Goal: Task Accomplishment & Management: Complete application form

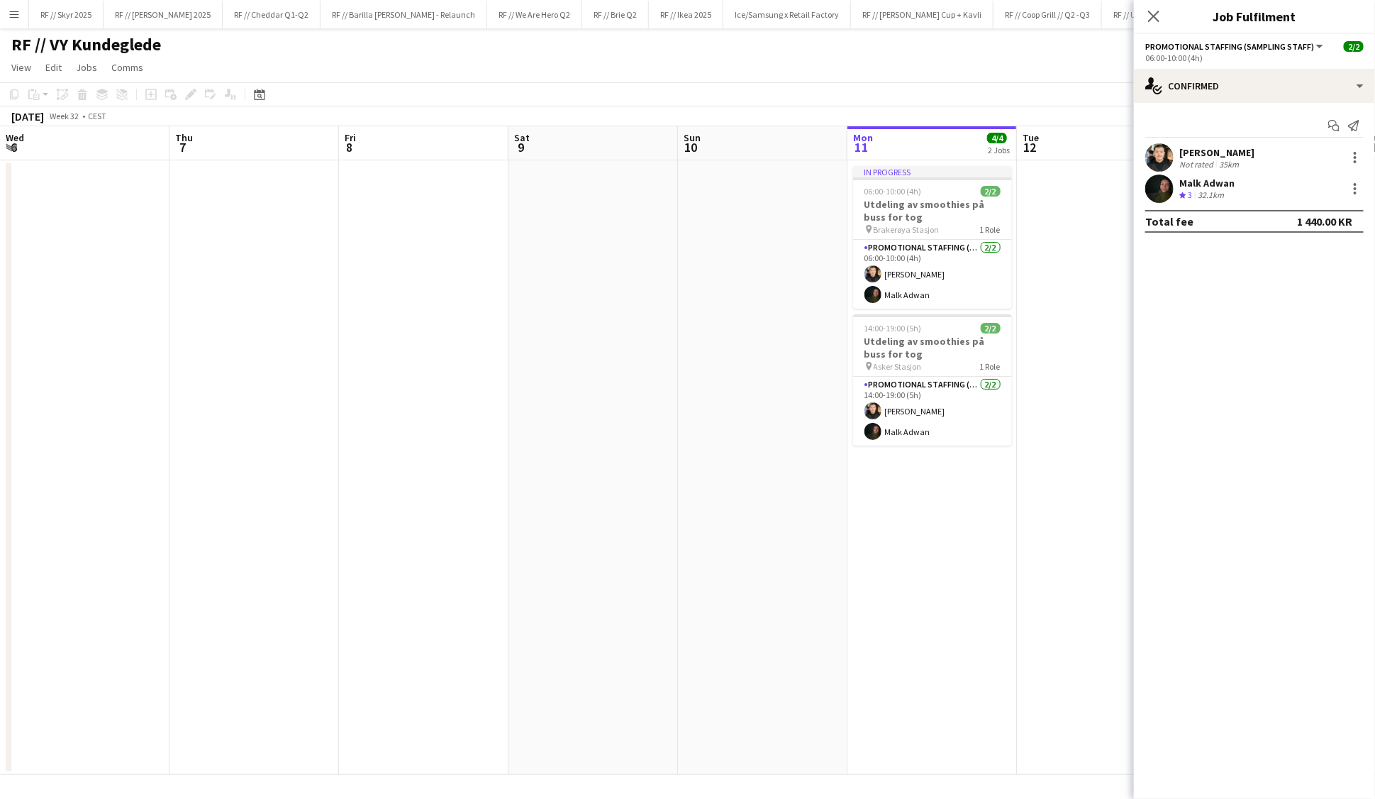
scroll to position [0, 338]
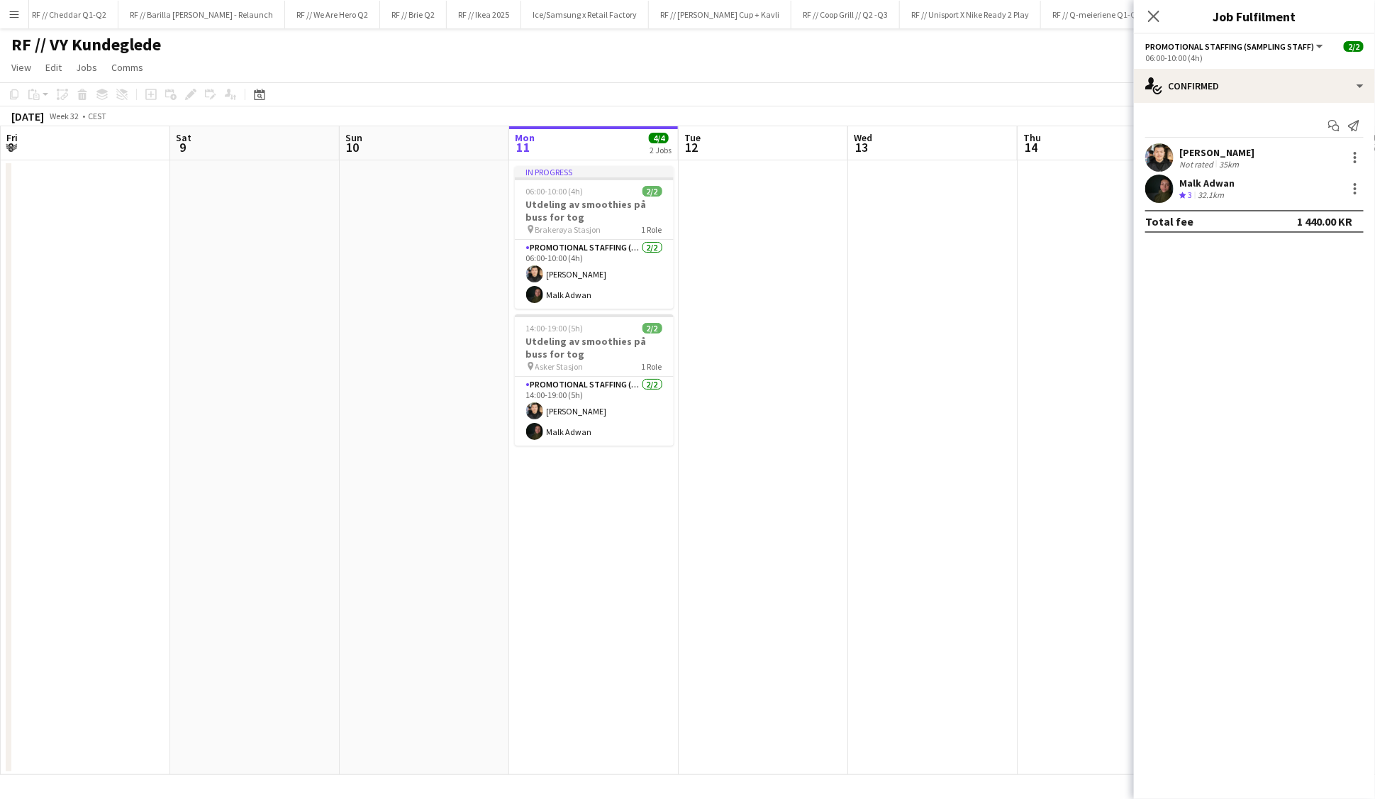
click at [776, 333] on app-date-cell at bounding box center [764, 467] width 170 height 614
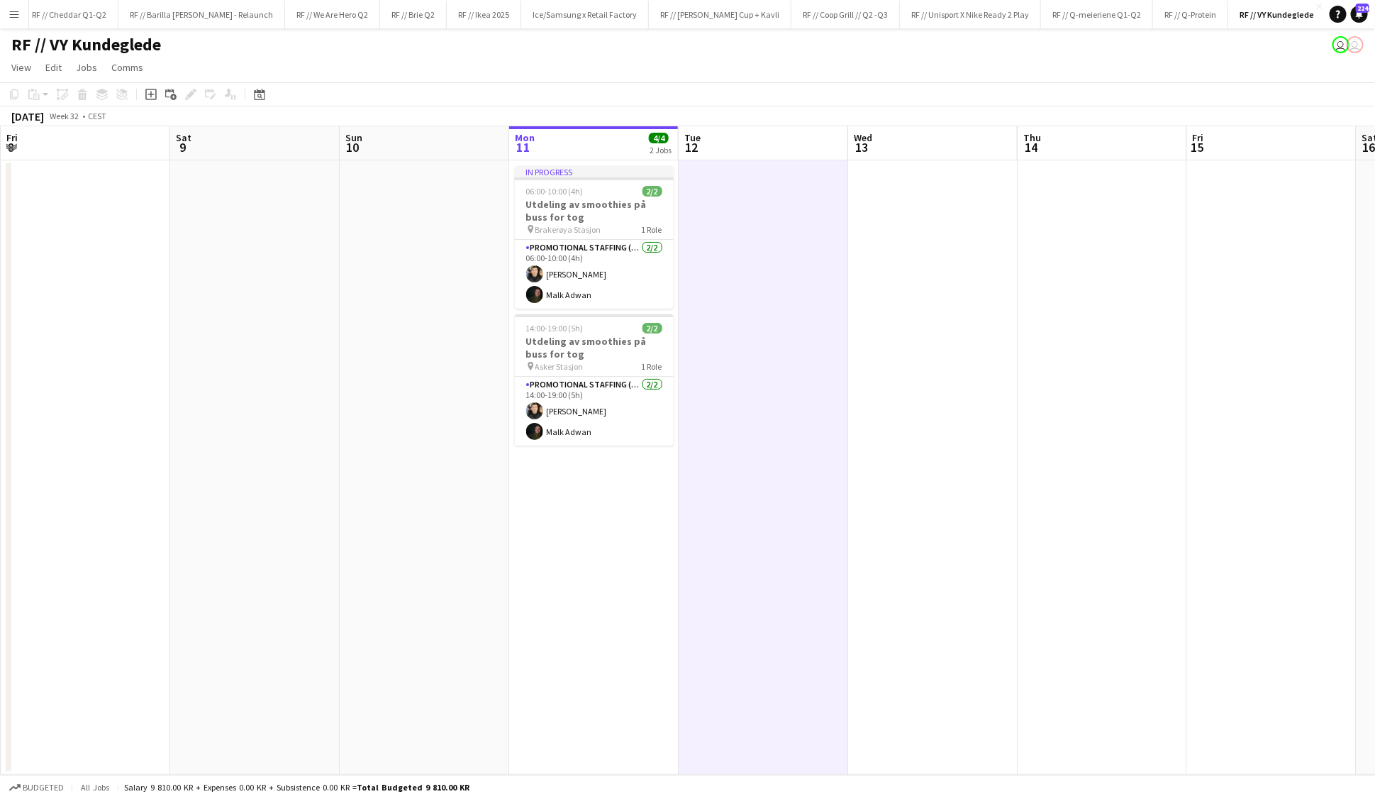
click at [776, 333] on app-date-cell at bounding box center [764, 467] width 170 height 614
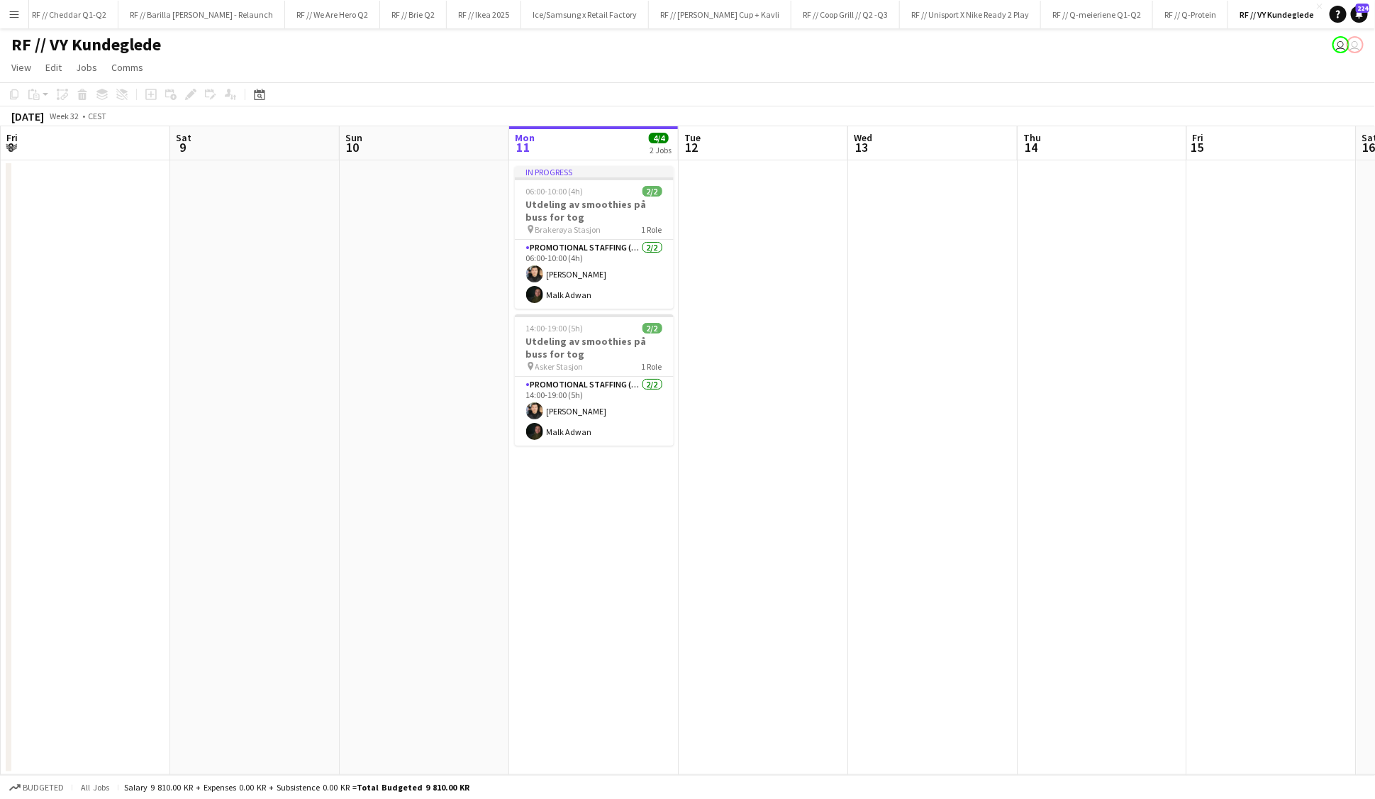
click at [791, 299] on app-date-cell at bounding box center [764, 467] width 170 height 614
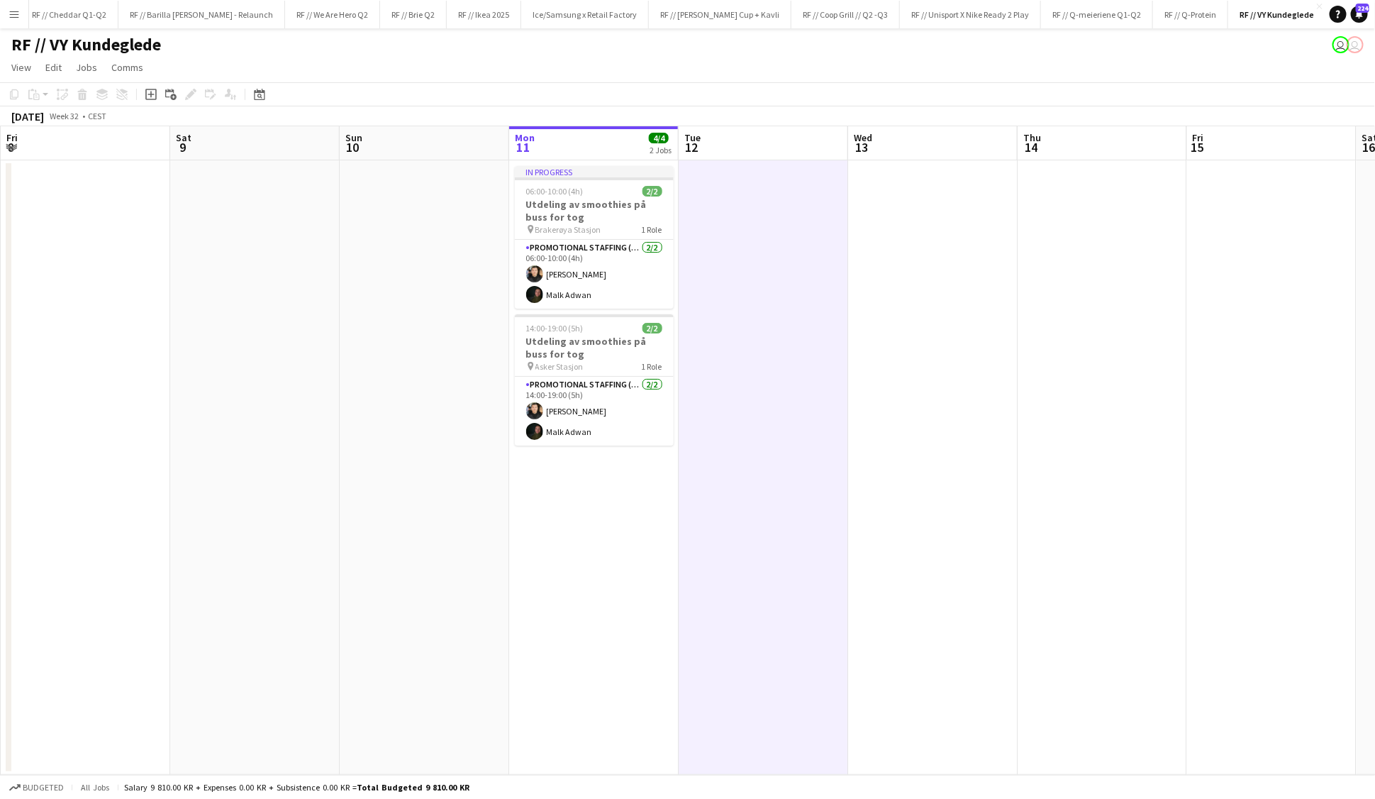
click at [791, 299] on app-date-cell at bounding box center [764, 467] width 170 height 614
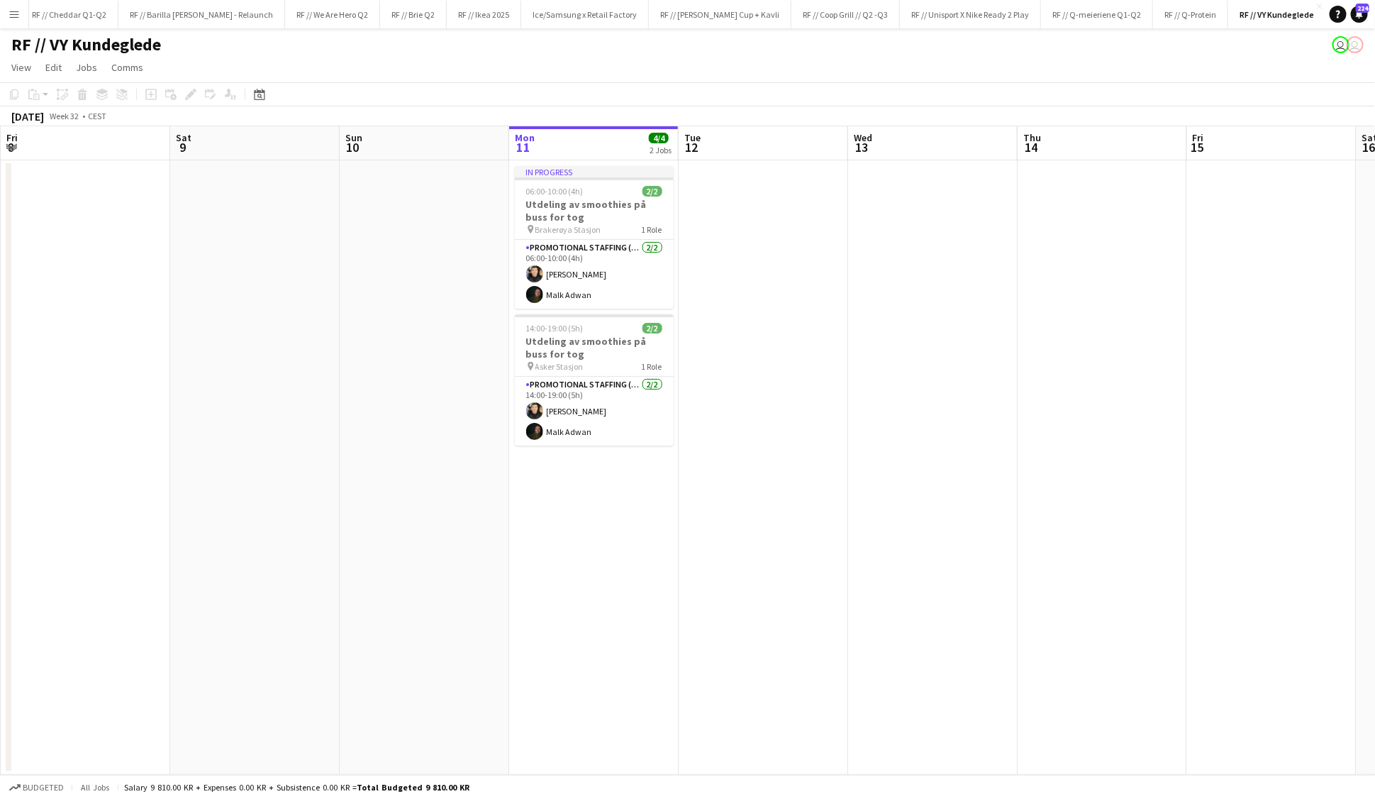
click at [589, 502] on app-date-cell "In progress 06:00-10:00 (4h) 2/2 Utdeling av smoothies på [PERSON_NAME] for tog…" at bounding box center [594, 467] width 170 height 614
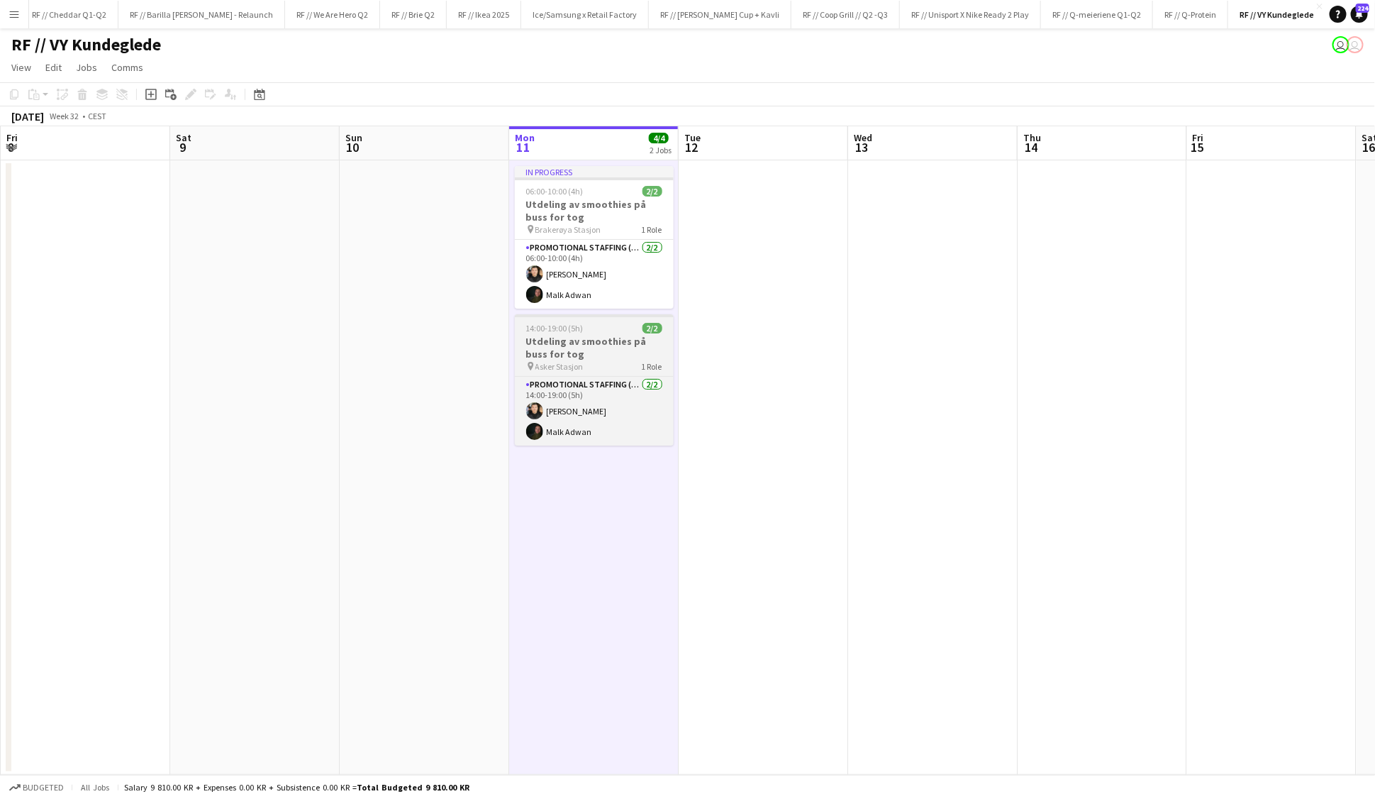
scroll to position [0, 339]
click at [566, 360] on h3 "Utdeling av smoothies på buss for tog" at bounding box center [593, 348] width 159 height 26
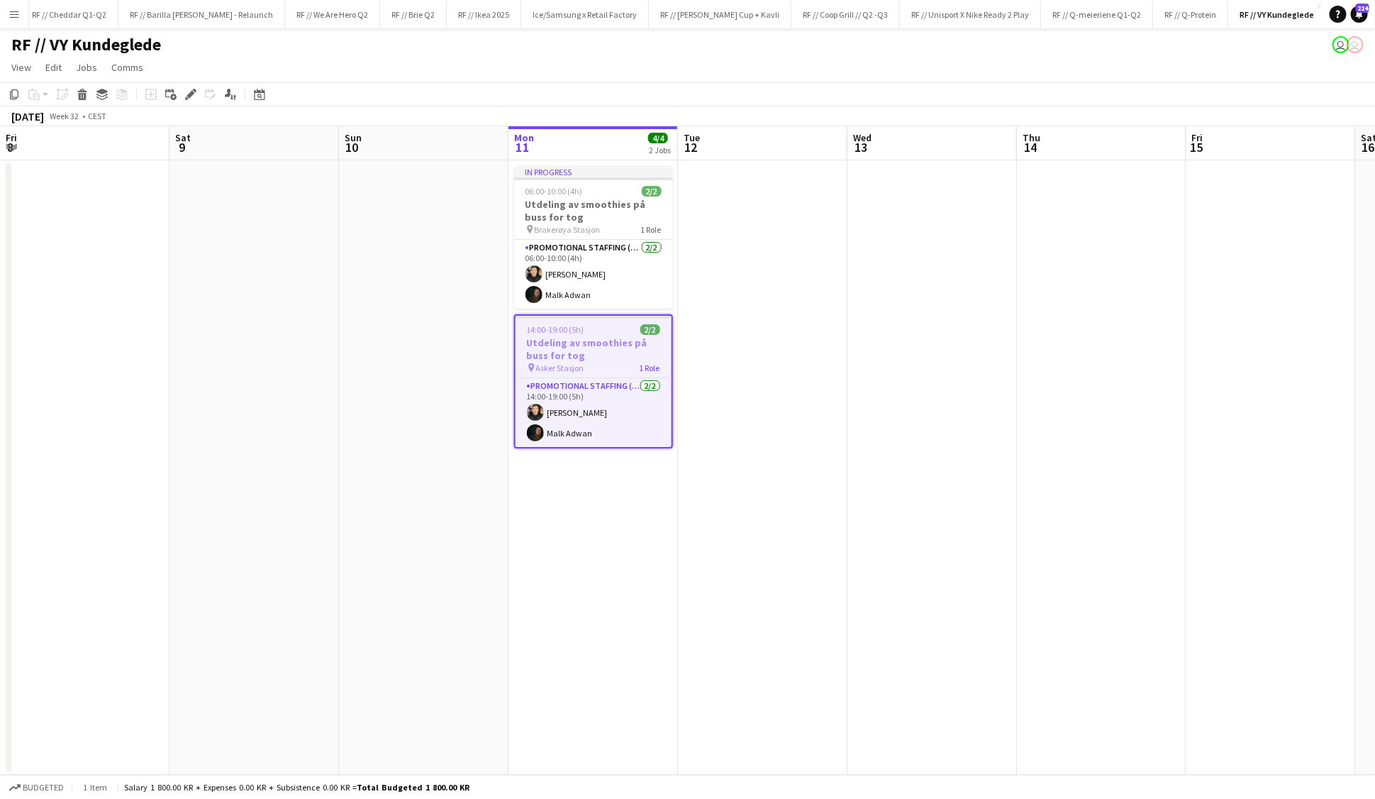
click at [571, 495] on app-date-cell "In progress 06:00-10:00 (4h) 2/2 Utdeling av smoothies på [PERSON_NAME] for tog…" at bounding box center [594, 467] width 170 height 614
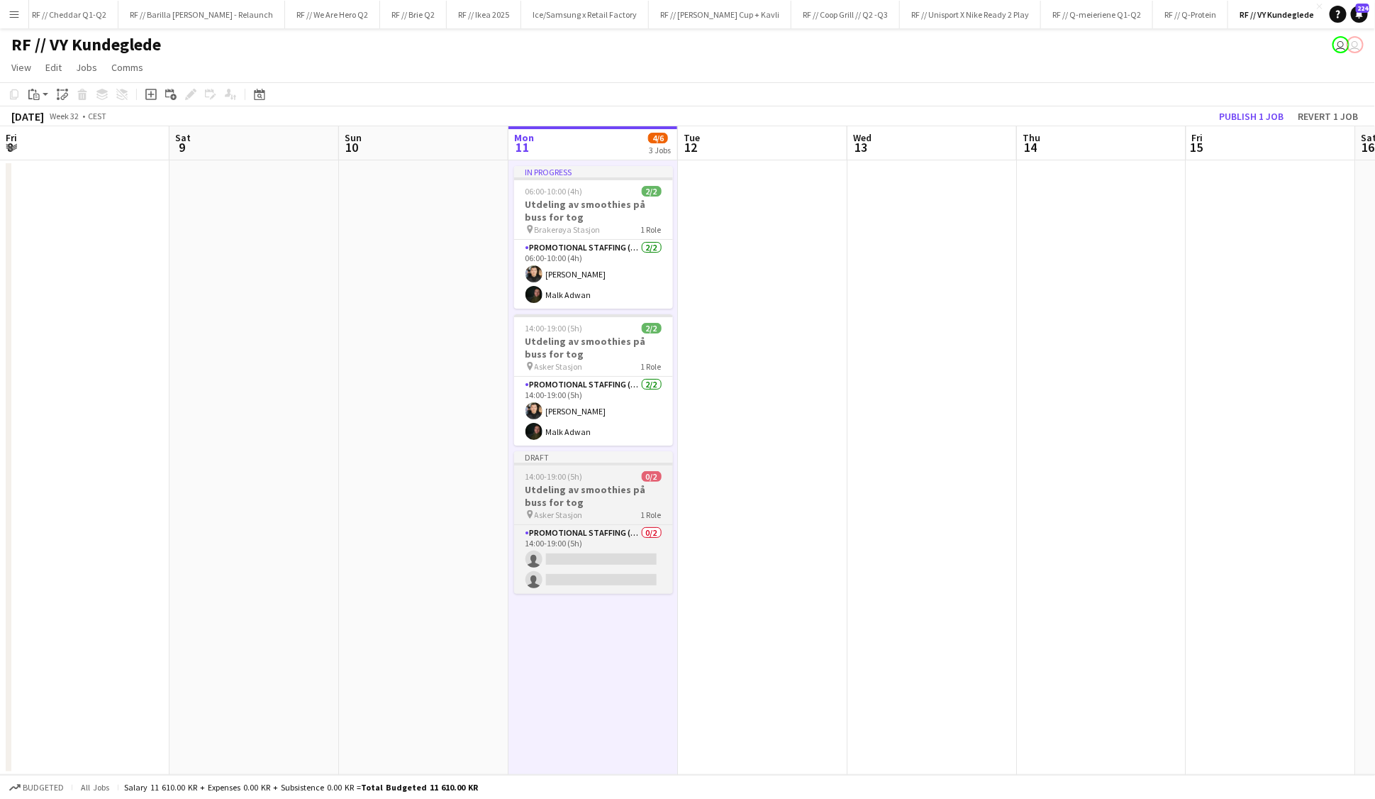
click at [585, 491] on h3 "Utdeling av smoothies på buss for tog" at bounding box center [593, 496] width 159 height 26
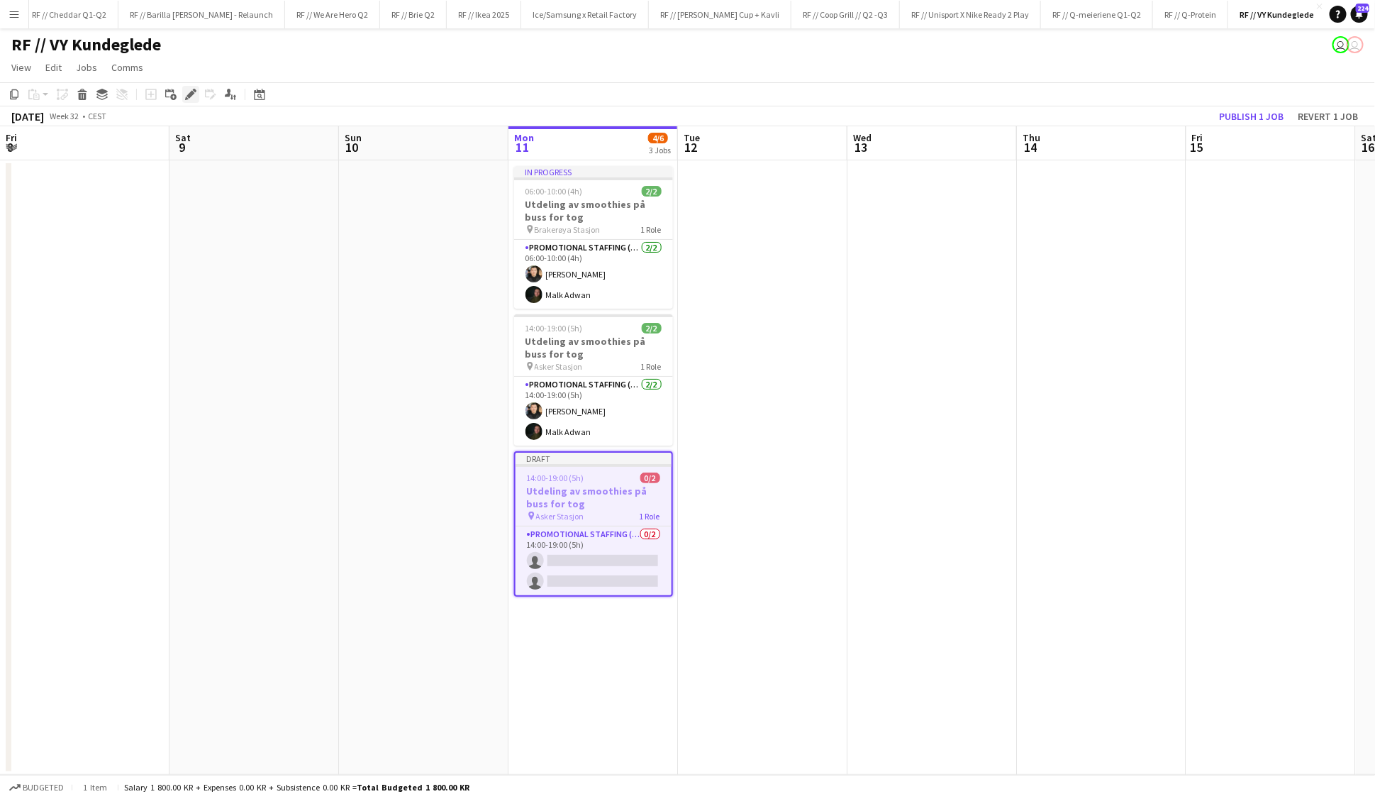
click at [192, 92] on icon at bounding box center [191, 95] width 8 height 8
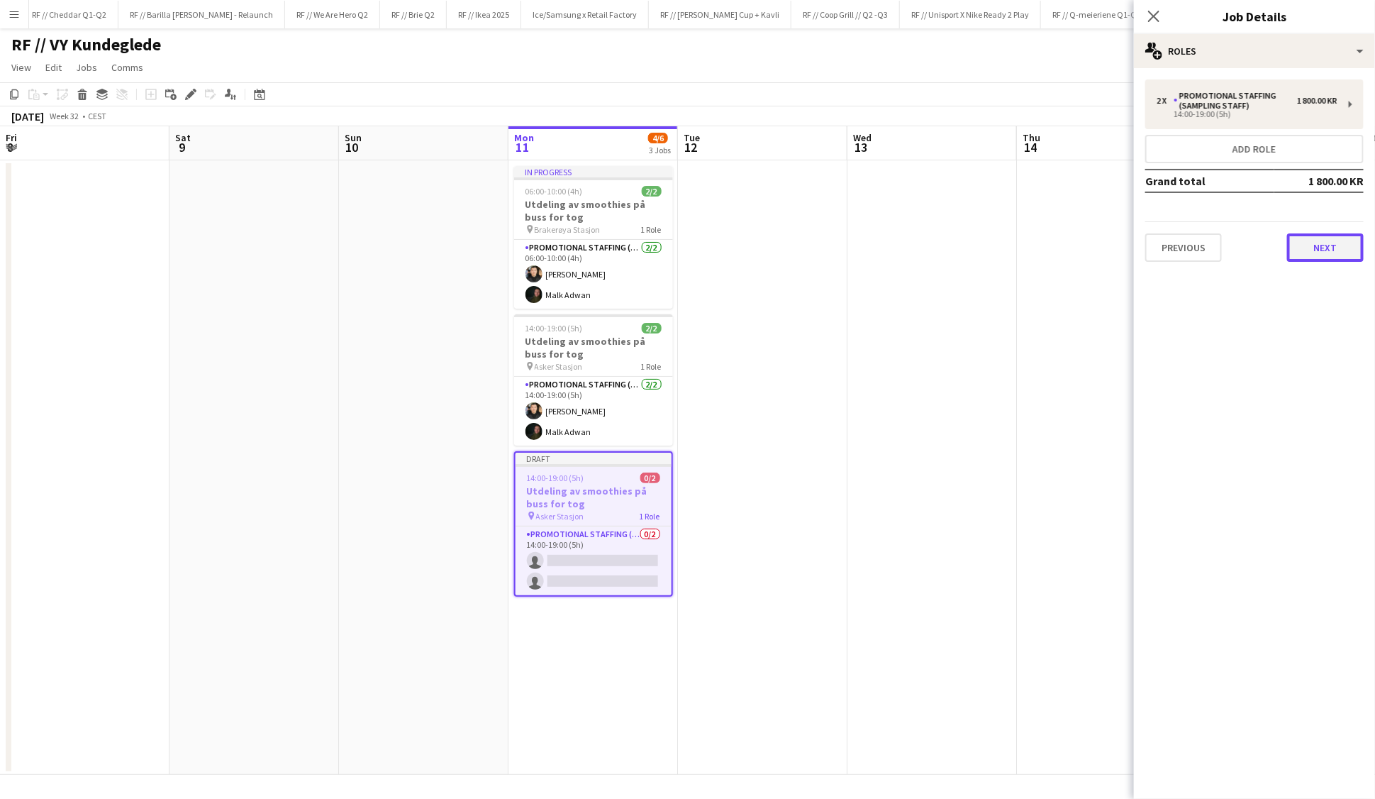
click at [1314, 245] on button "Next" at bounding box center [1325, 247] width 77 height 28
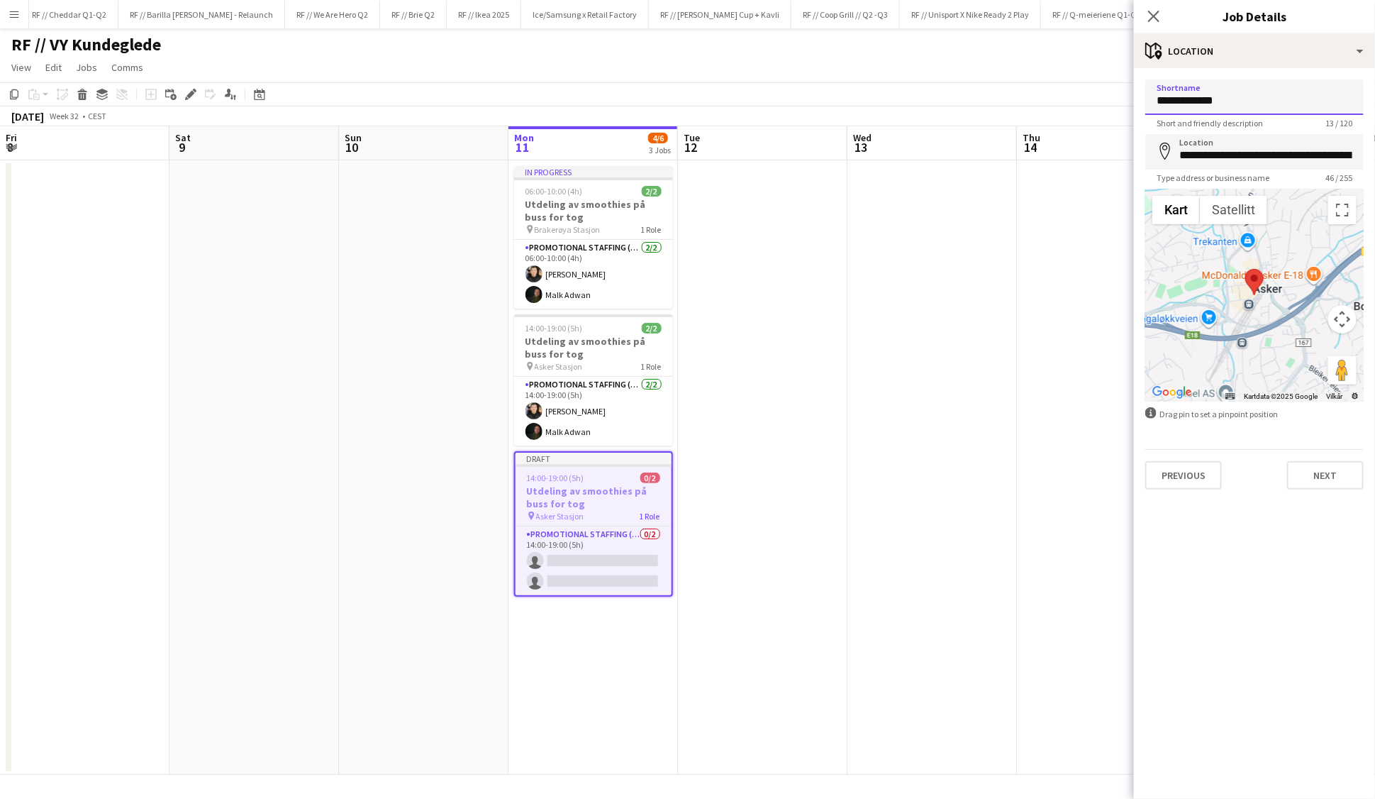
drag, startPoint x: 1228, startPoint y: 100, endPoint x: 1129, endPoint y: 93, distance: 98.9
click at [1129, 93] on body "Menu Boards Boards Boards All jobs Status Workforce Workforce My Workforce Recr…" at bounding box center [687, 399] width 1375 height 799
type input "**********"
click at [1282, 153] on input "**********" at bounding box center [1255, 151] width 218 height 35
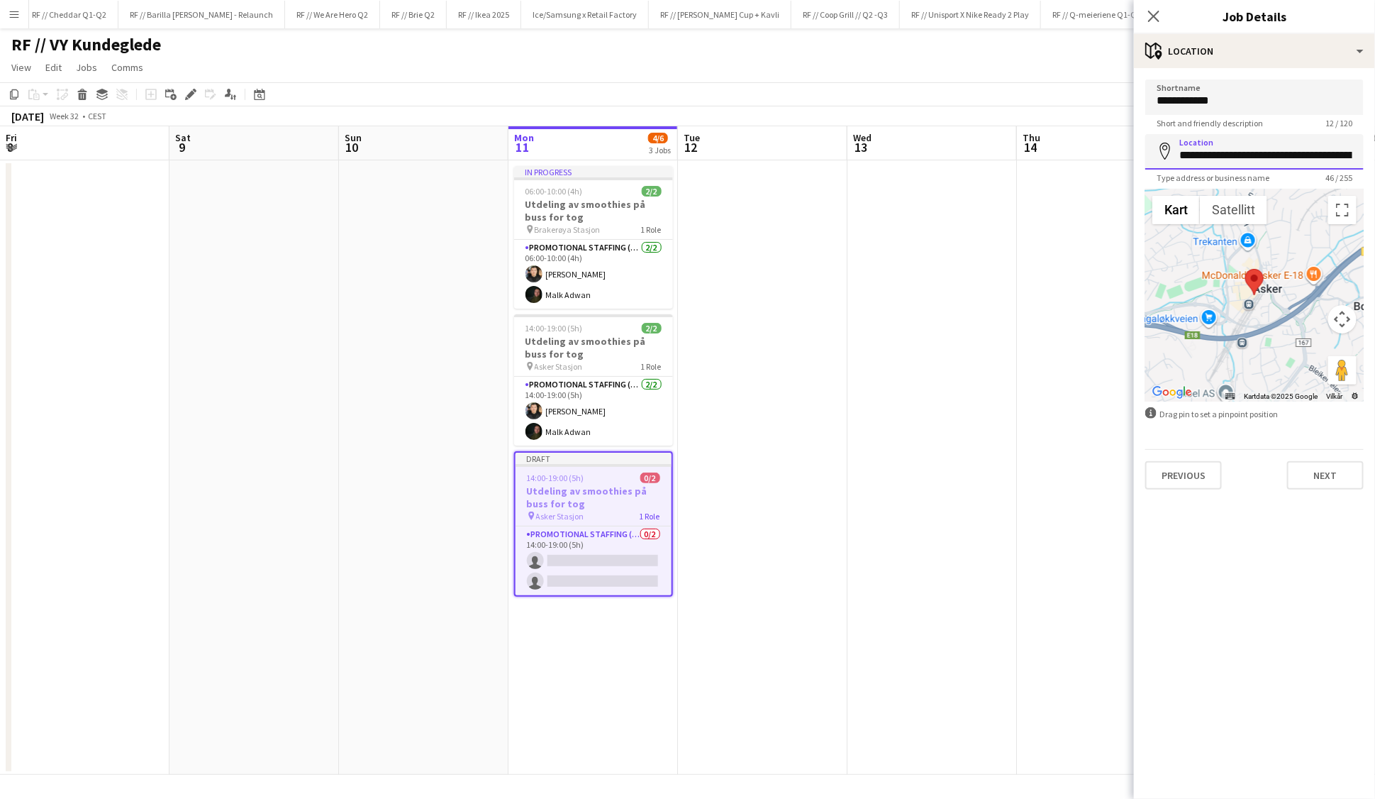
click at [1282, 153] on input "**********" at bounding box center [1255, 151] width 218 height 35
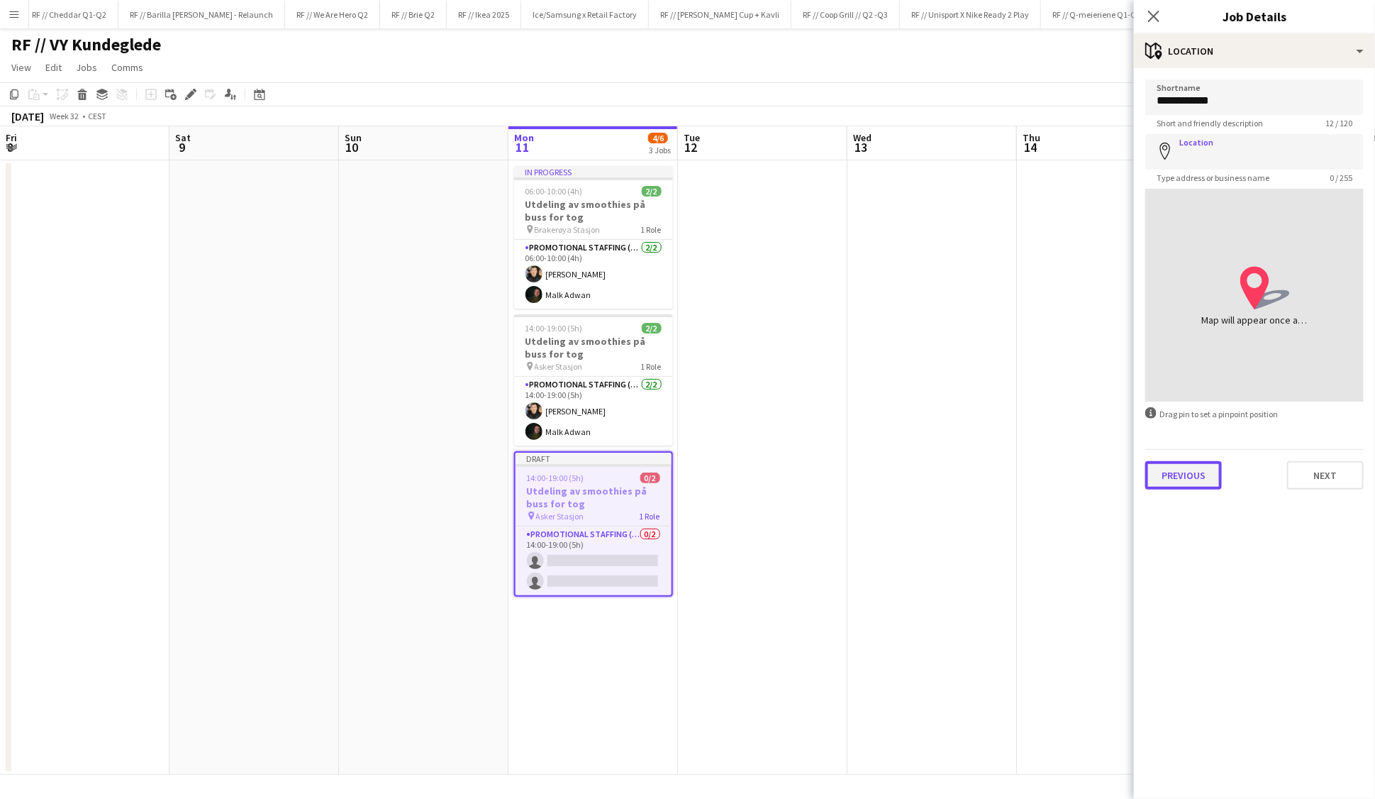
click at [1212, 475] on button "Previous" at bounding box center [1184, 475] width 77 height 28
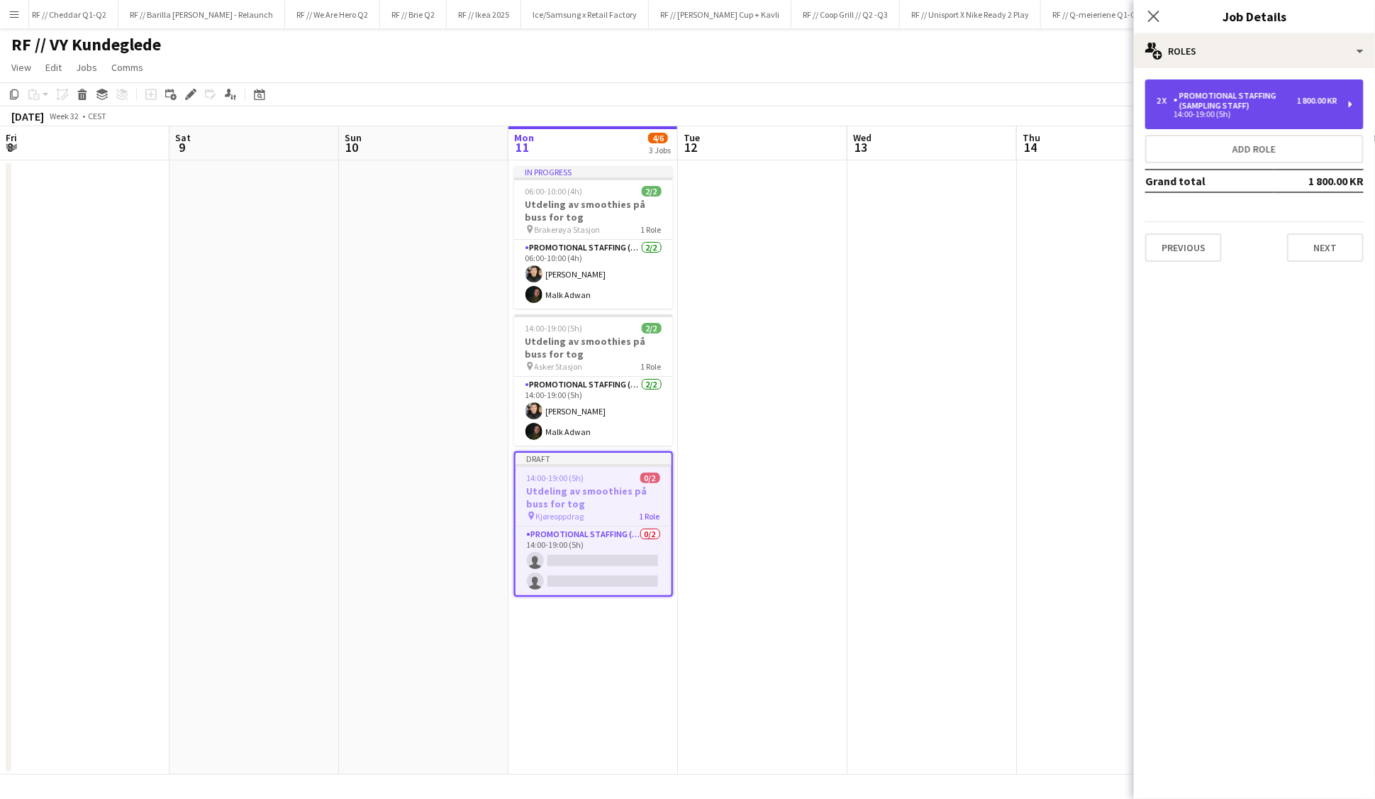
click at [1216, 110] on div "Promotional Staffing (Sampling Staff)" at bounding box center [1235, 101] width 123 height 20
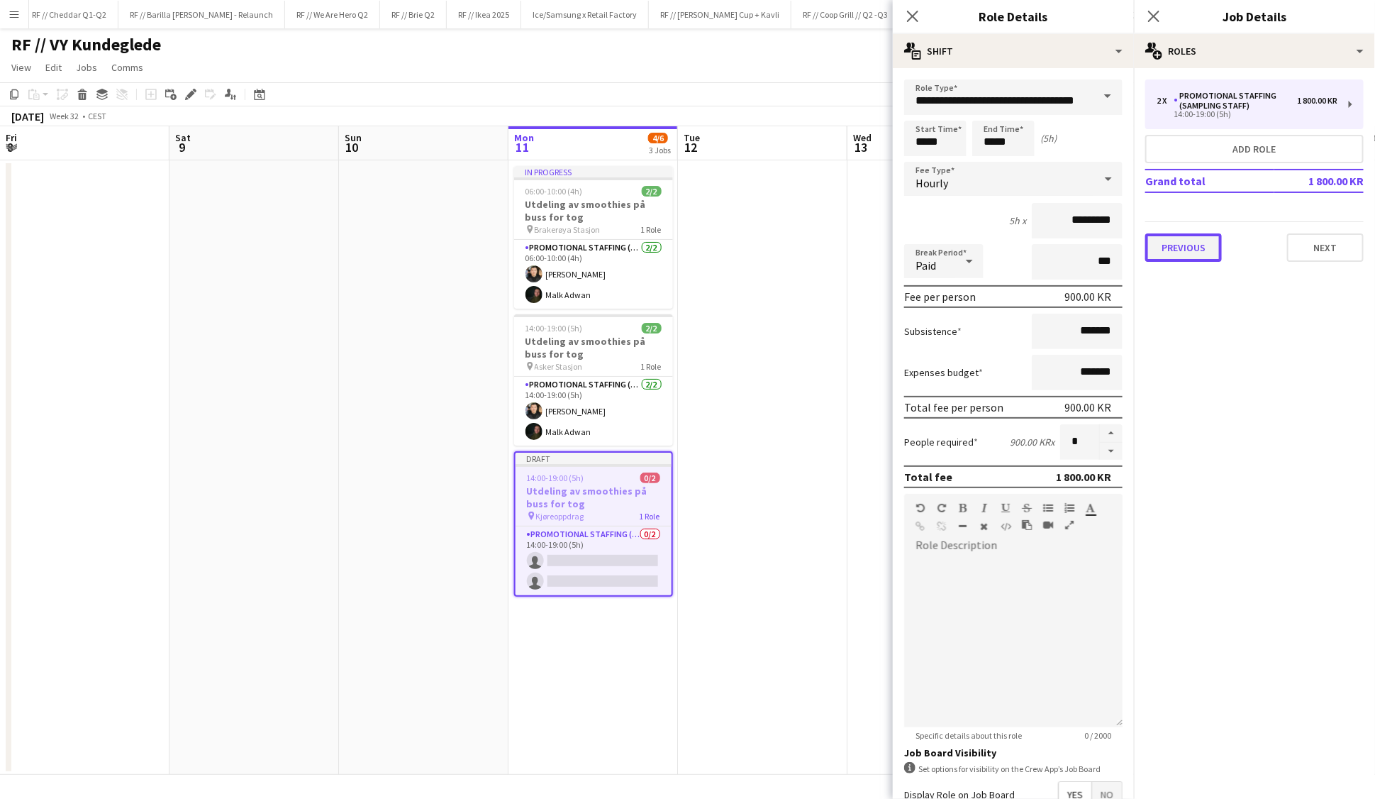
click at [1183, 247] on button "Previous" at bounding box center [1184, 247] width 77 height 28
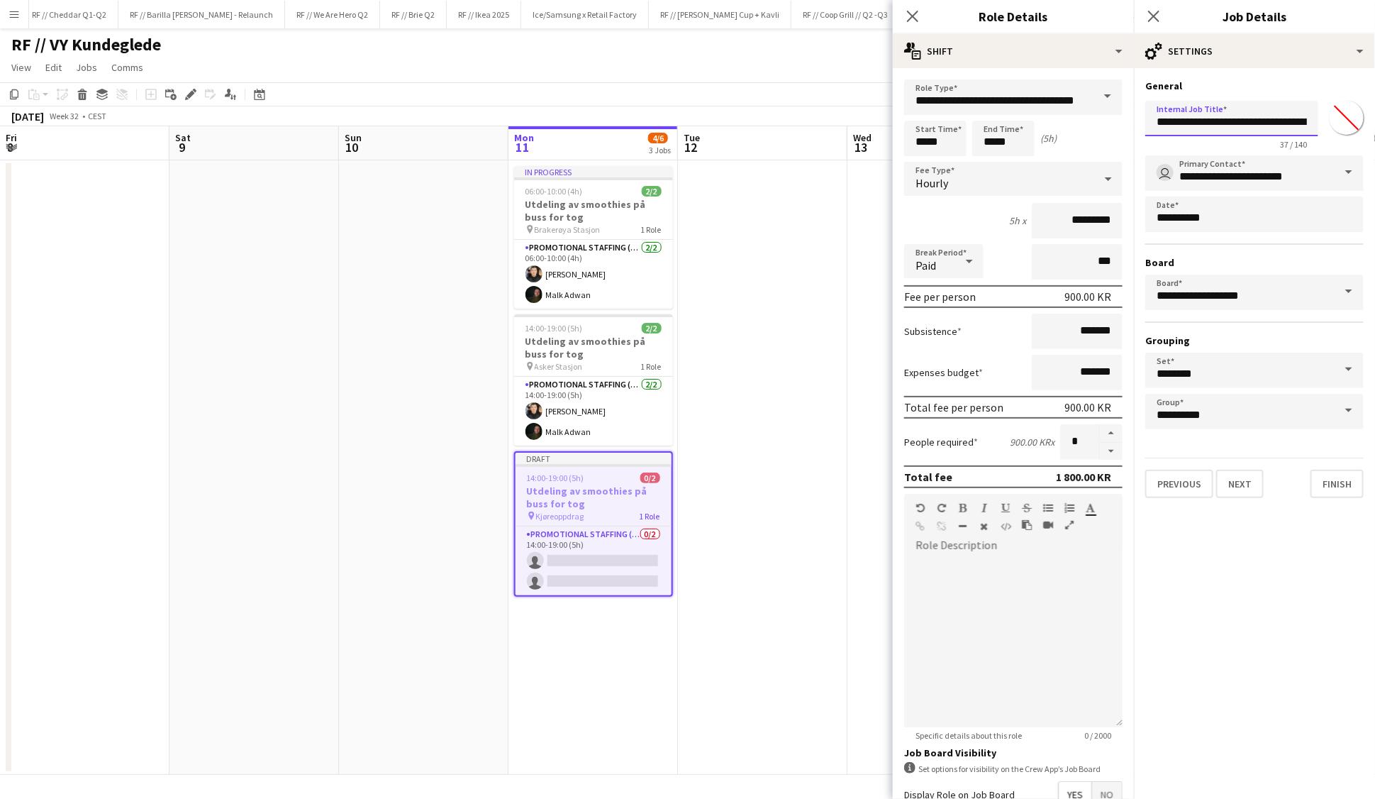
click at [1207, 128] on input "**********" at bounding box center [1232, 118] width 173 height 35
type input "*******"
click at [1238, 477] on button "Next" at bounding box center [1240, 484] width 48 height 28
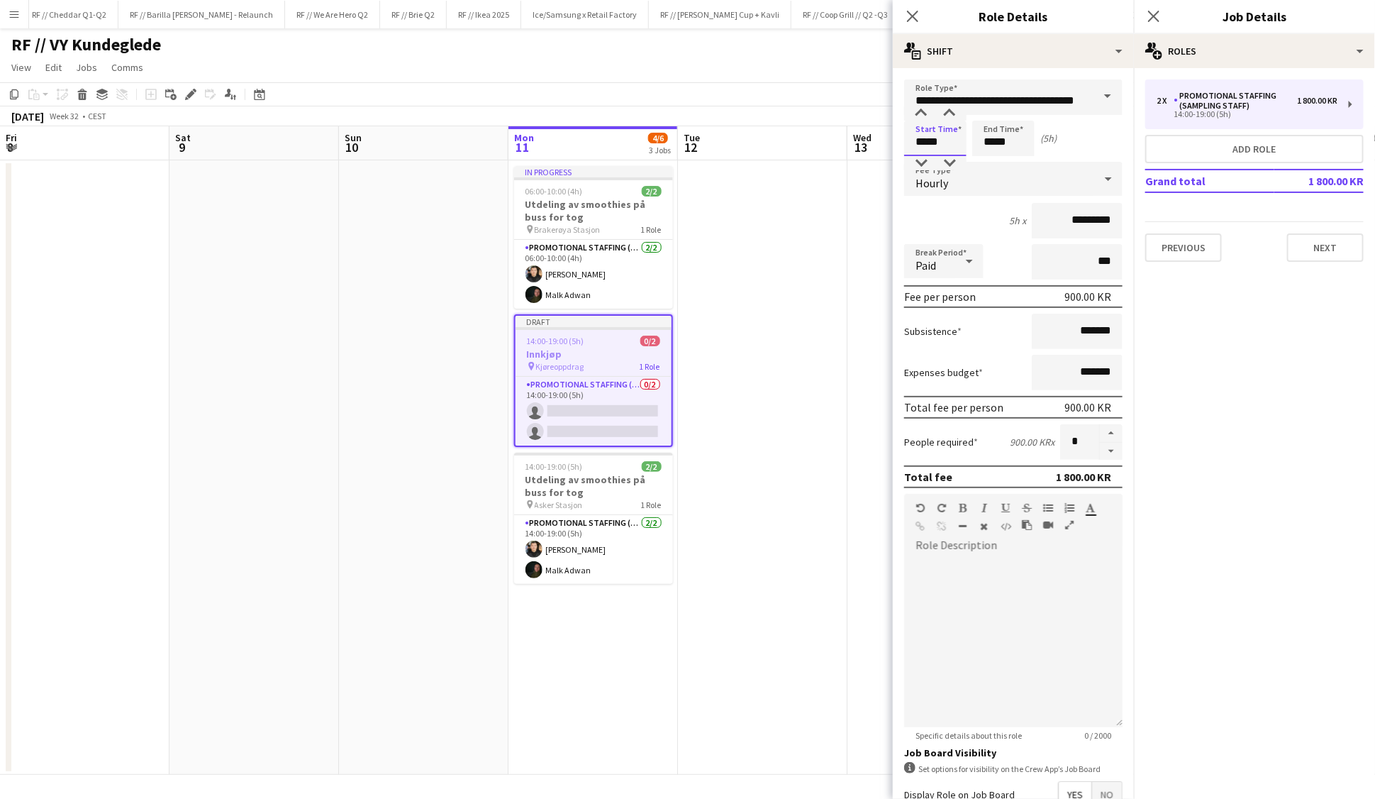
click at [937, 140] on input "*****" at bounding box center [935, 138] width 62 height 35
click at [927, 161] on div at bounding box center [921, 163] width 28 height 14
type input "*****"
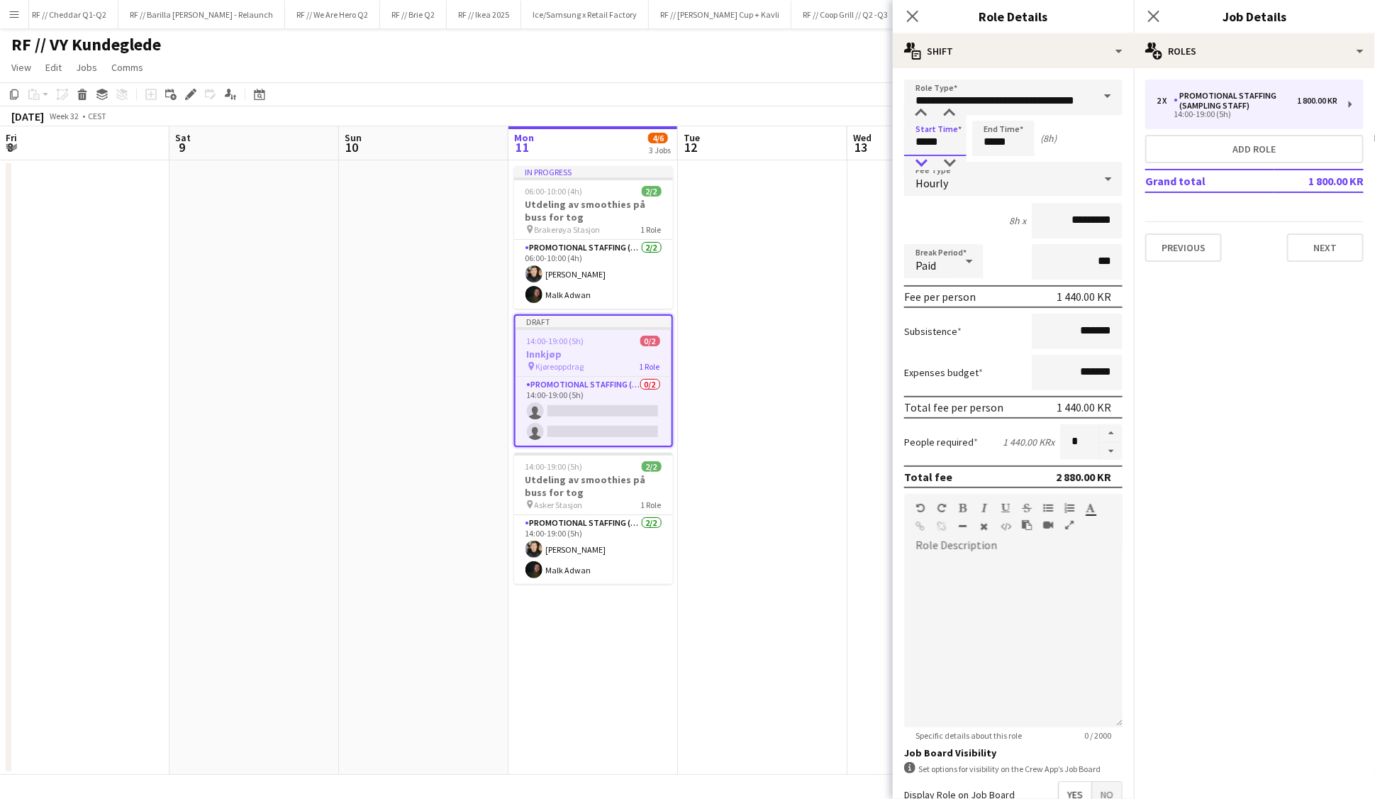
click at [927, 161] on div at bounding box center [921, 163] width 28 height 14
click at [998, 145] on input "*****" at bounding box center [1003, 138] width 62 height 35
click at [996, 164] on div at bounding box center [989, 163] width 28 height 14
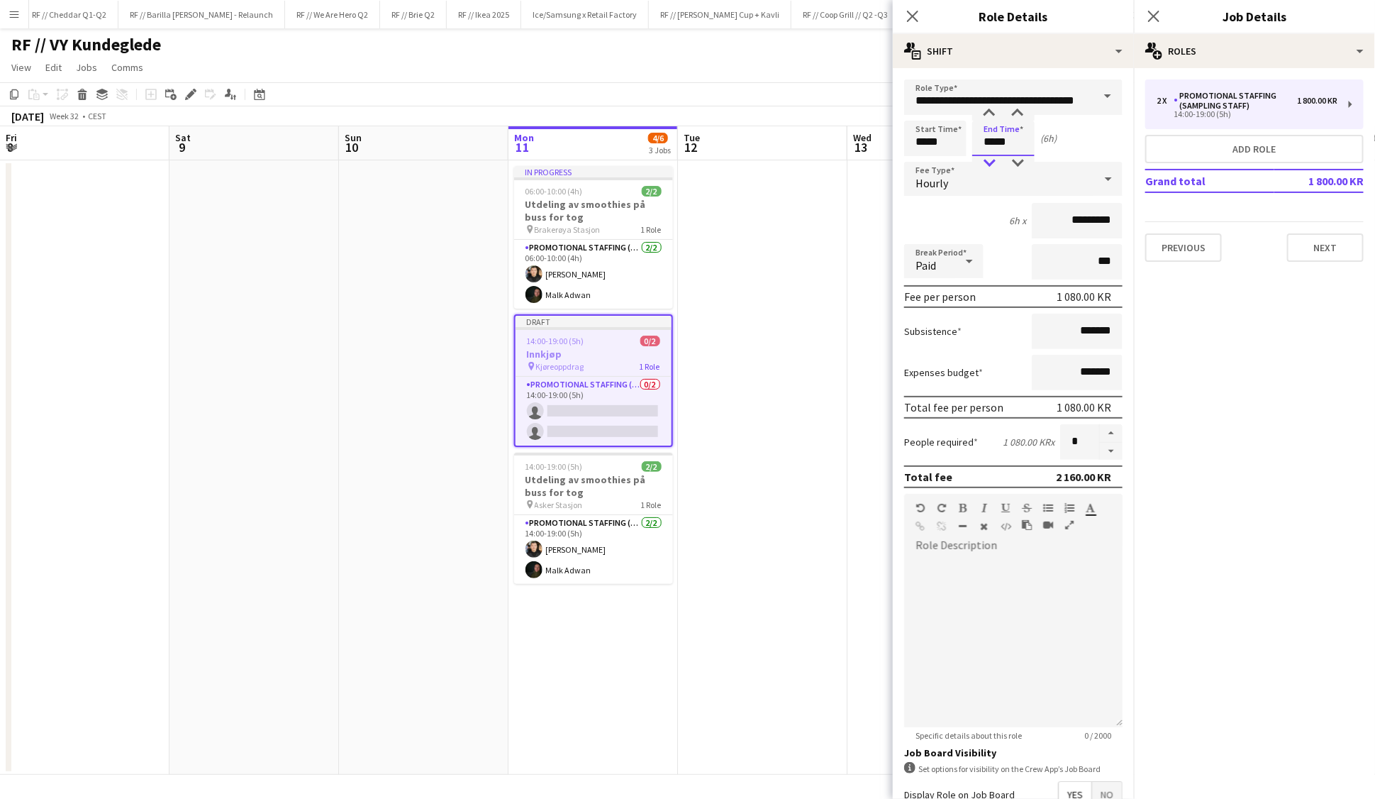
click at [996, 164] on div at bounding box center [989, 163] width 28 height 14
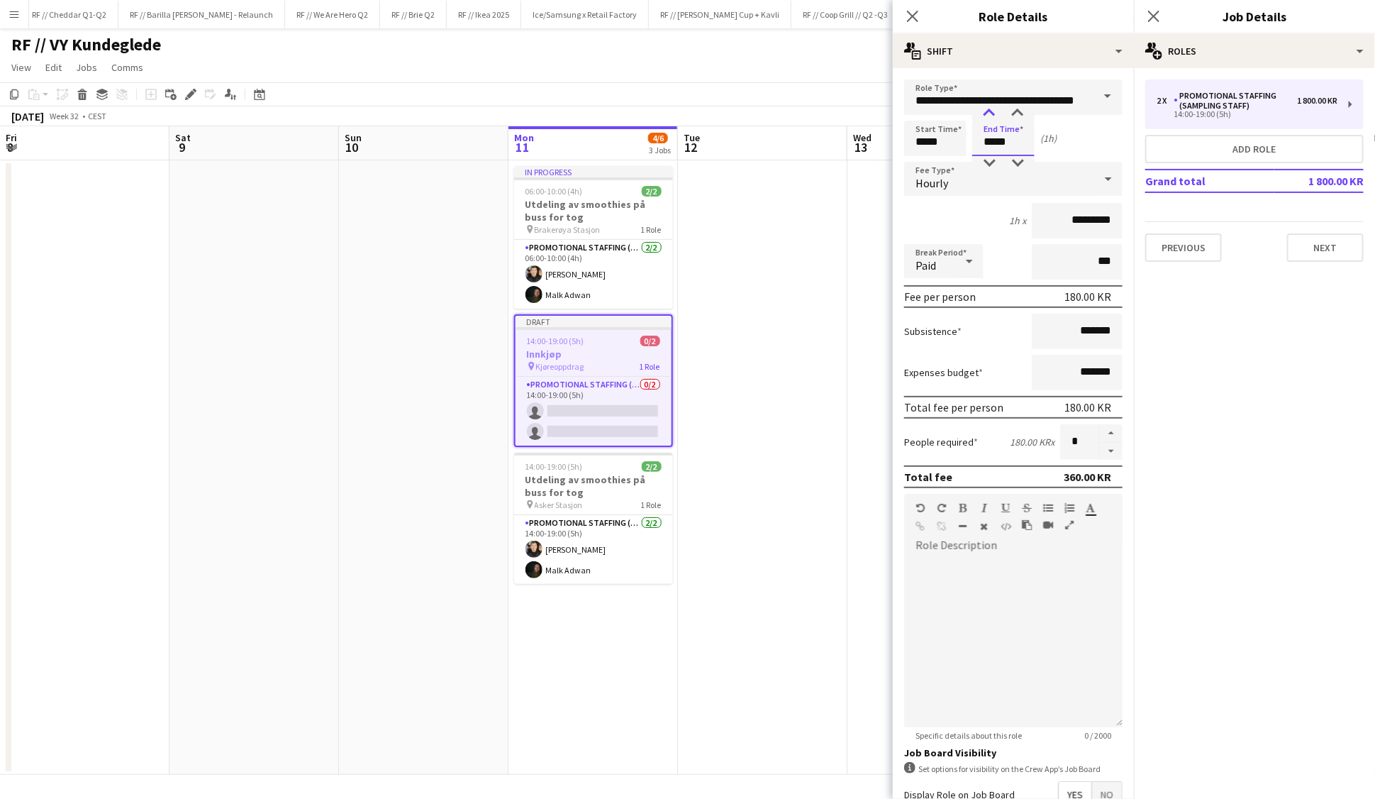
type input "*****"
click at [994, 115] on div at bounding box center [989, 113] width 28 height 14
click at [1063, 149] on div "Start Time ***** End Time ***** (2h)" at bounding box center [1013, 138] width 218 height 35
click at [1190, 420] on mat-expansion-panel "pencil3 General details 2 x Promotional Staffing (Sampling Staff) 1 800.00 KR 1…" at bounding box center [1254, 433] width 241 height 731
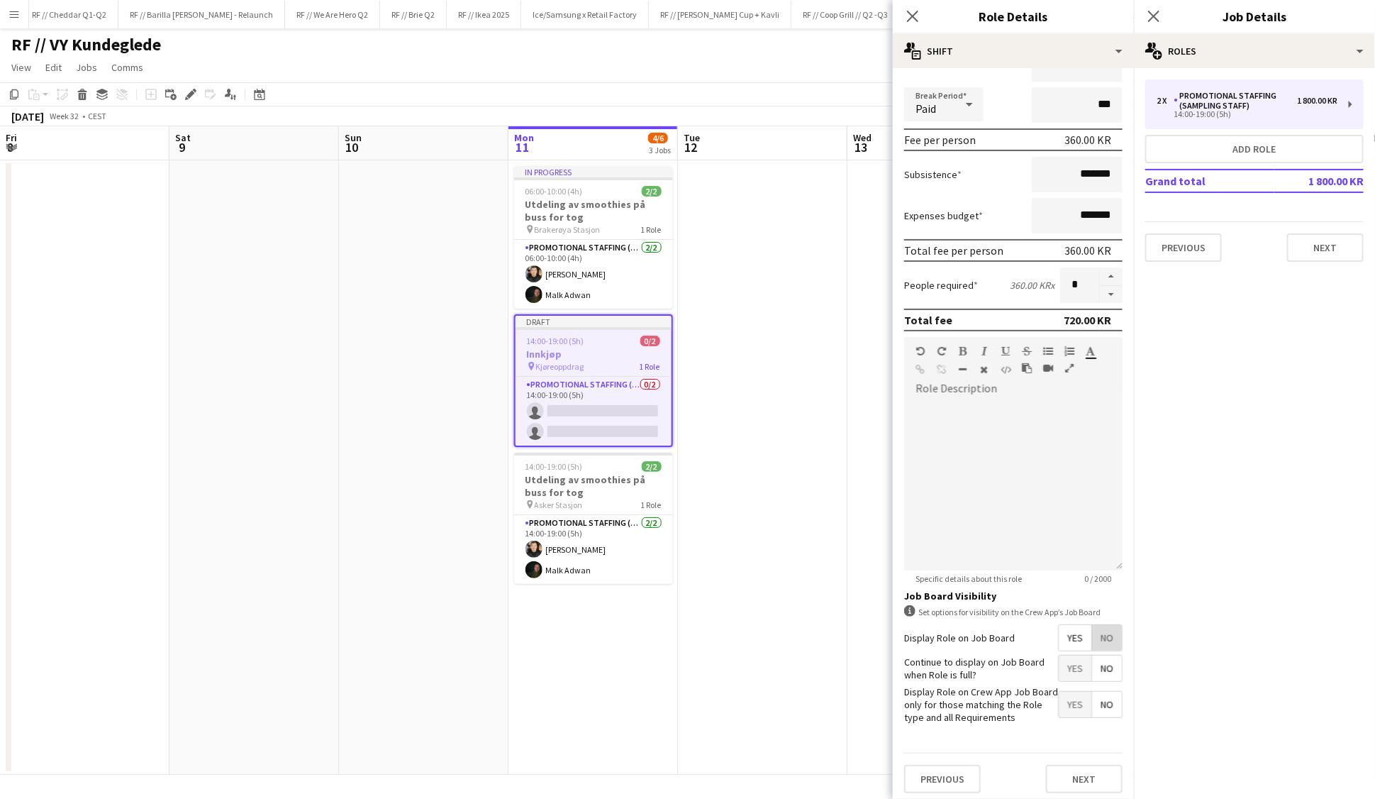
click at [1101, 636] on span "No" at bounding box center [1107, 638] width 30 height 26
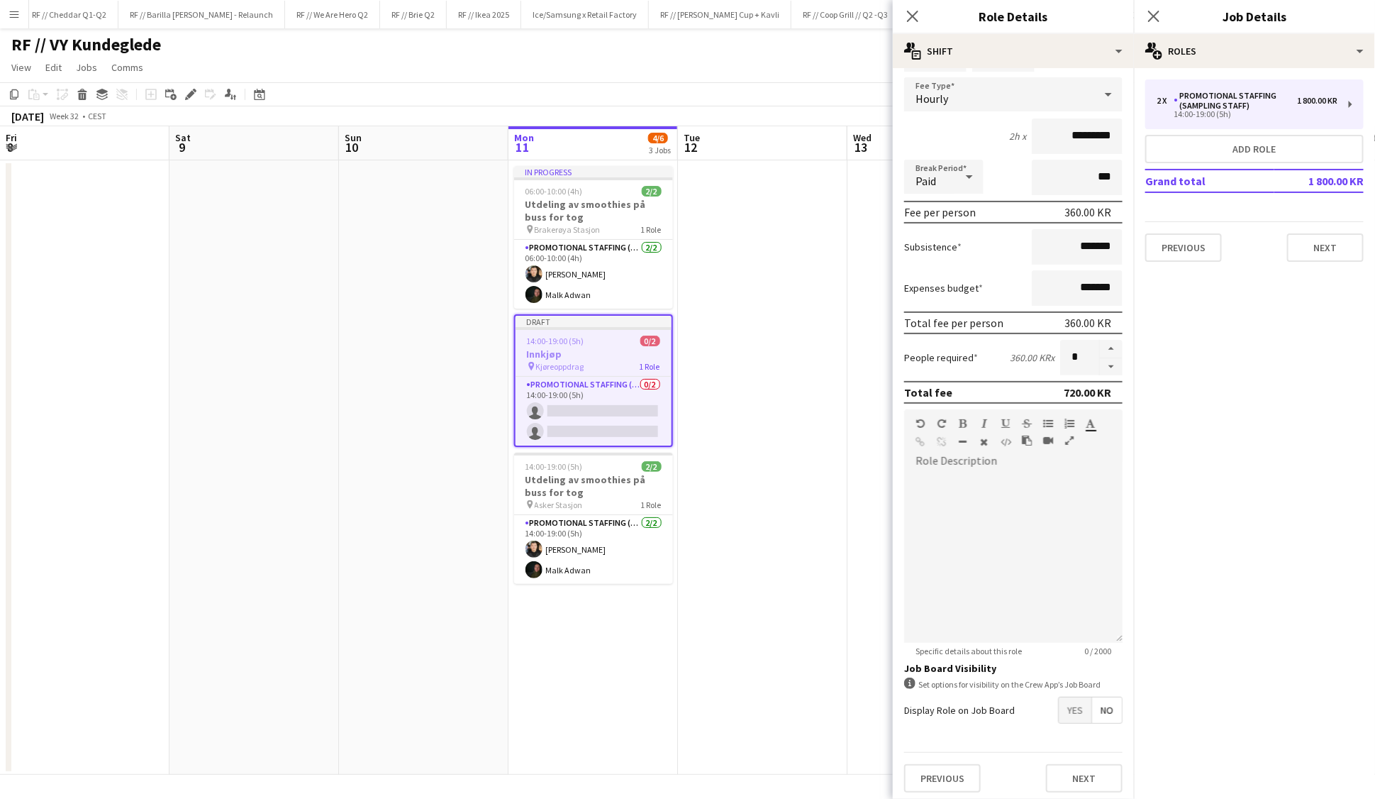
click at [1083, 708] on span "Yes" at bounding box center [1075, 710] width 33 height 26
click at [1102, 731] on span "No" at bounding box center [1107, 741] width 30 height 26
click at [1102, 775] on span "No" at bounding box center [1107, 777] width 30 height 26
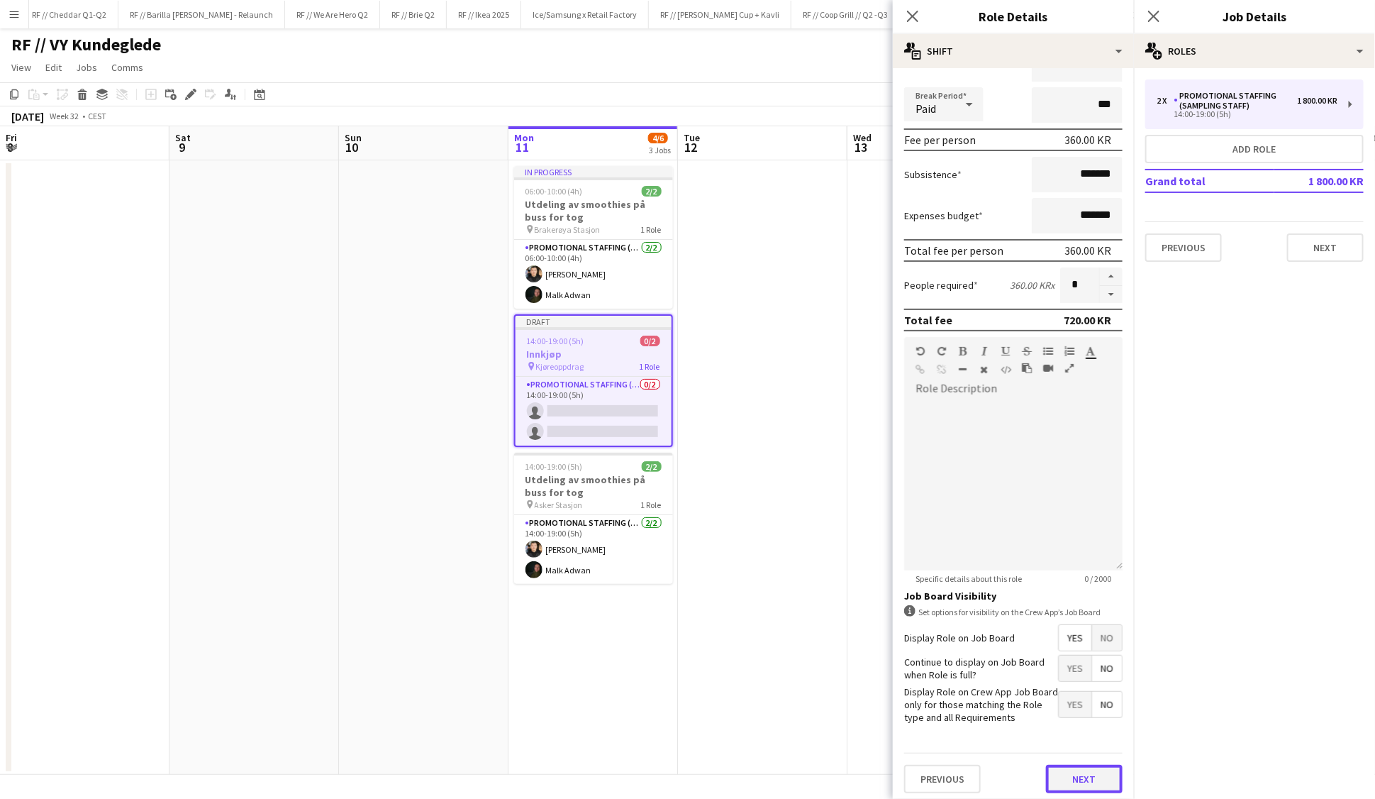
click at [1078, 773] on button "Next" at bounding box center [1084, 779] width 77 height 28
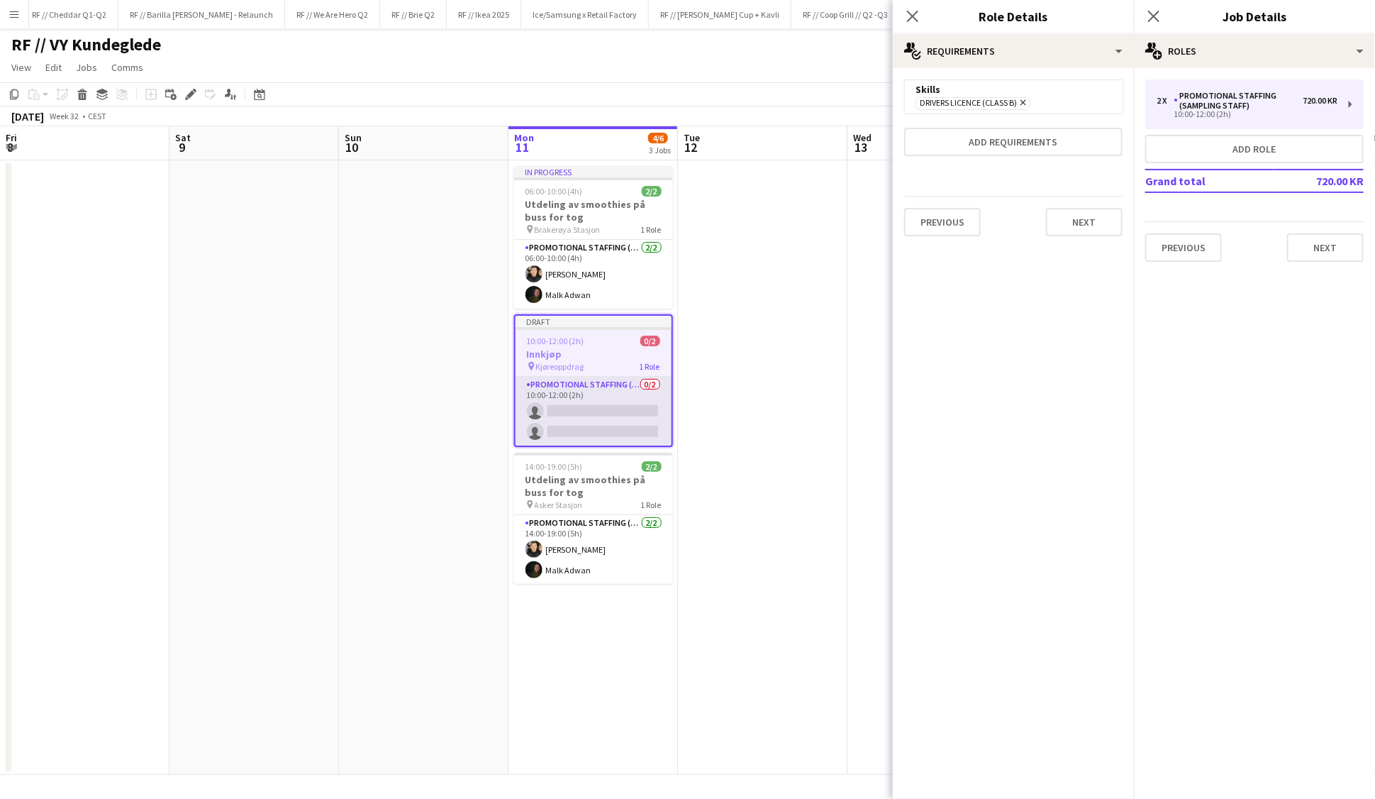
click at [631, 414] on app-card-role "Promotional Staffing (Sampling Staff) 0/2 10:00-12:00 (2h) single-neutral-actio…" at bounding box center [594, 411] width 156 height 69
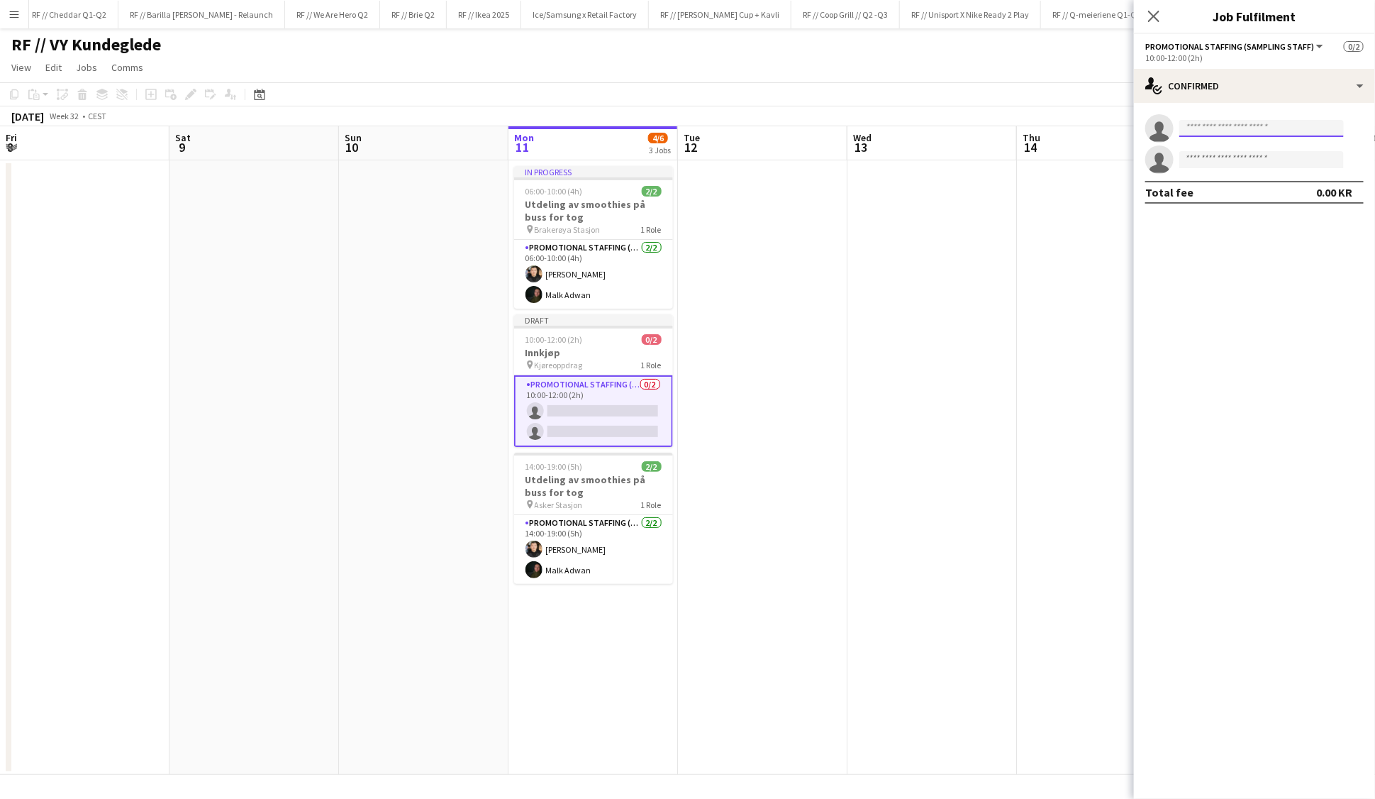
click at [1206, 133] on input at bounding box center [1262, 128] width 165 height 17
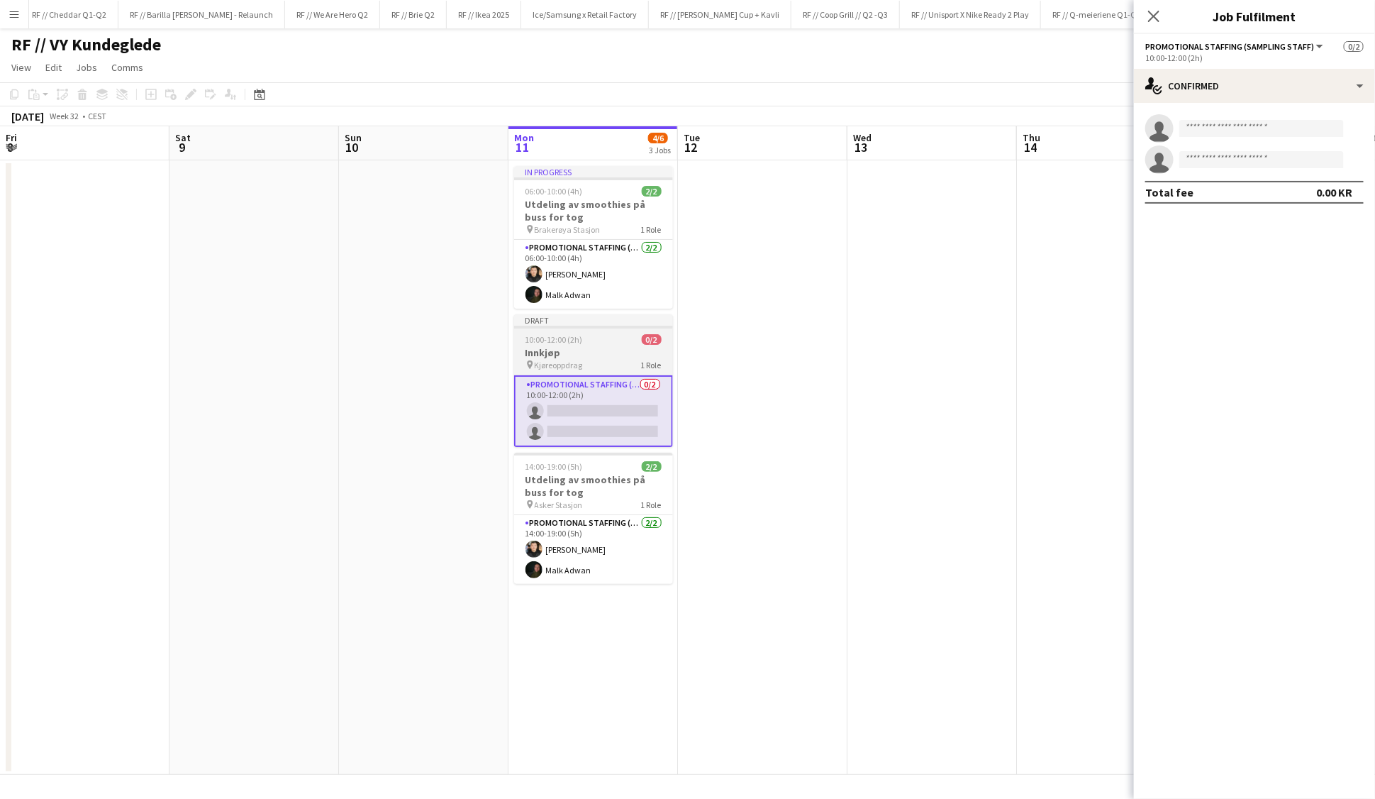
click at [542, 343] on span "10:00-12:00 (2h)" at bounding box center [554, 339] width 57 height 11
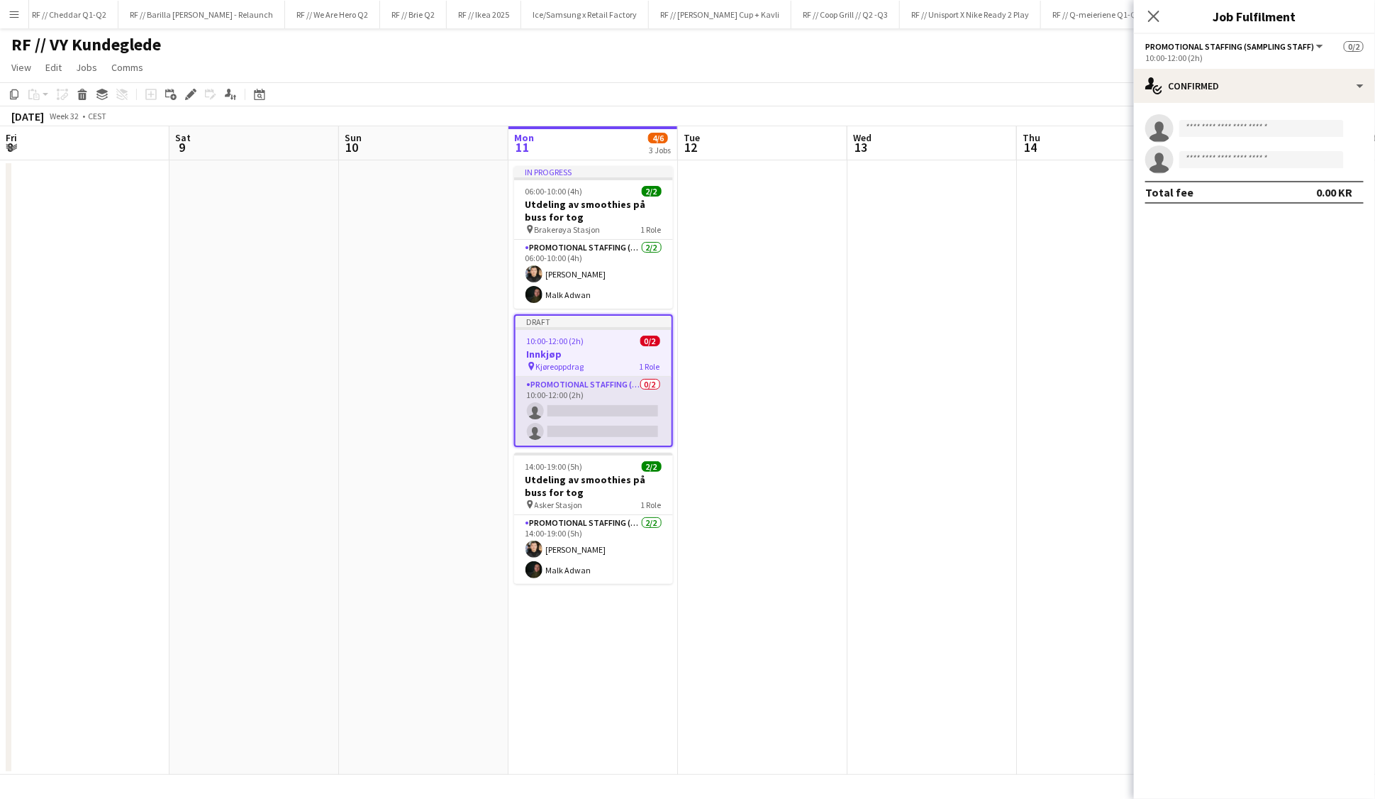
click at [594, 404] on app-card-role "Promotional Staffing (Sampling Staff) 0/2 10:00-12:00 (2h) single-neutral-actio…" at bounding box center [594, 411] width 156 height 69
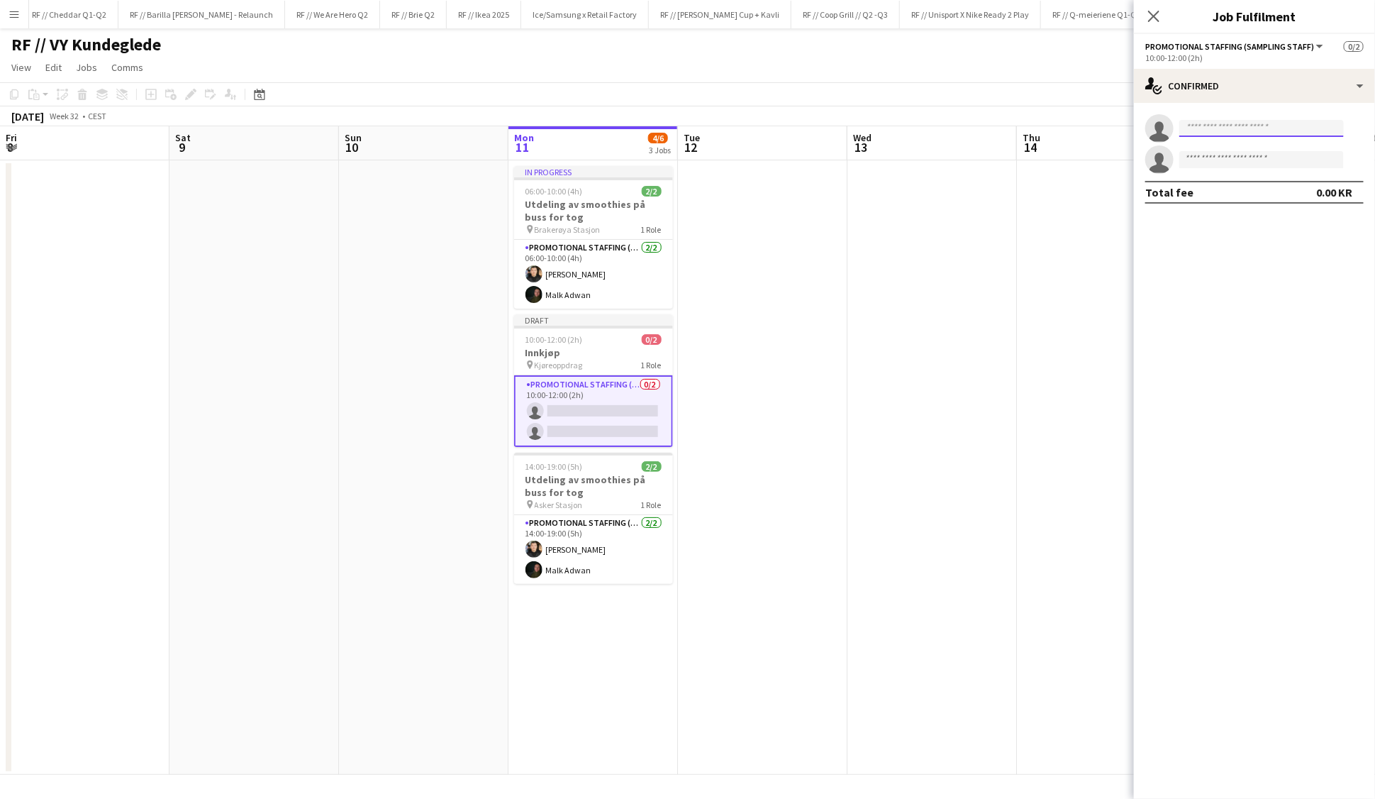
click at [1222, 127] on input at bounding box center [1262, 128] width 165 height 17
type input "*****"
click at [1254, 156] on span "[EMAIL_ADDRESS][DOMAIN_NAME]" at bounding box center [1262, 160] width 142 height 11
click at [1243, 165] on input at bounding box center [1262, 159] width 165 height 17
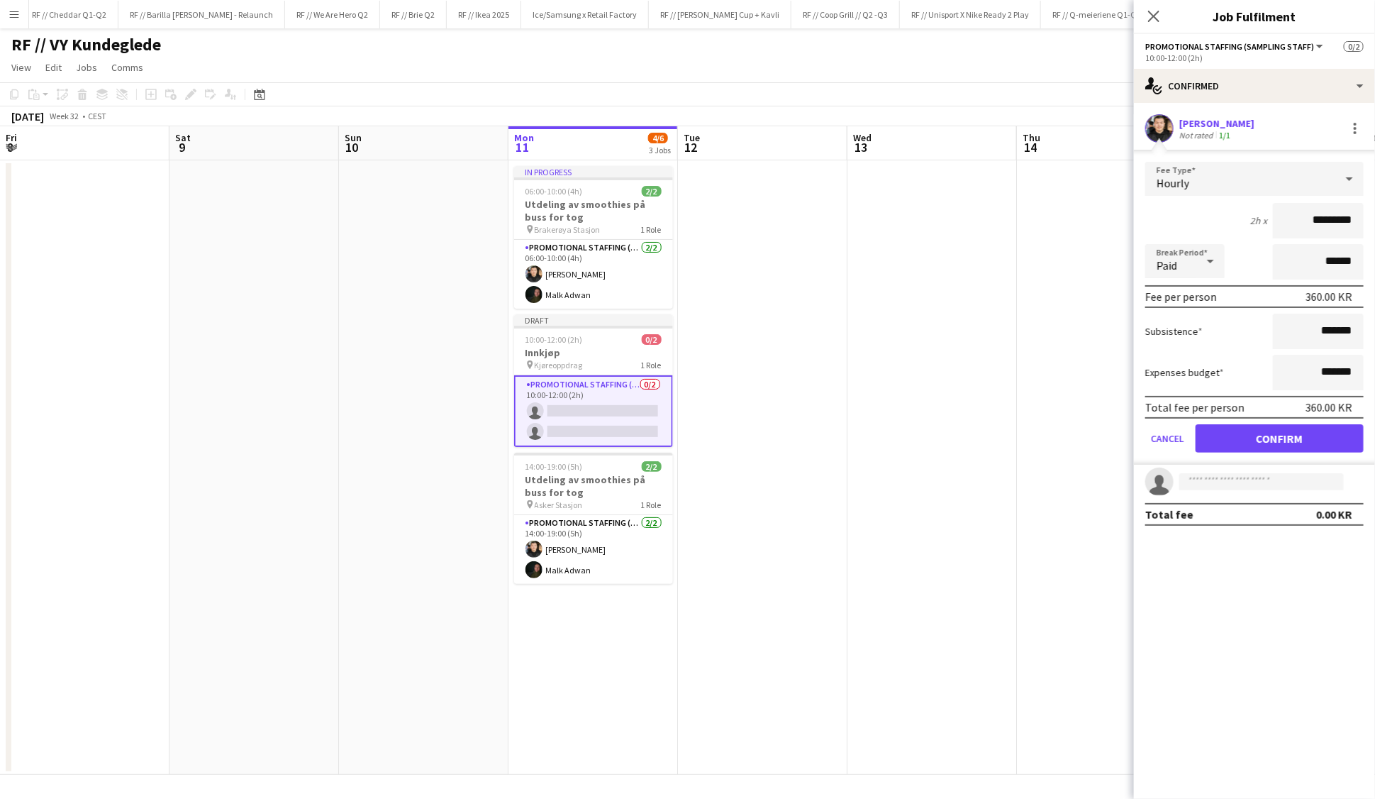
type input "*********"
click at [1269, 430] on button "Confirm" at bounding box center [1280, 438] width 168 height 28
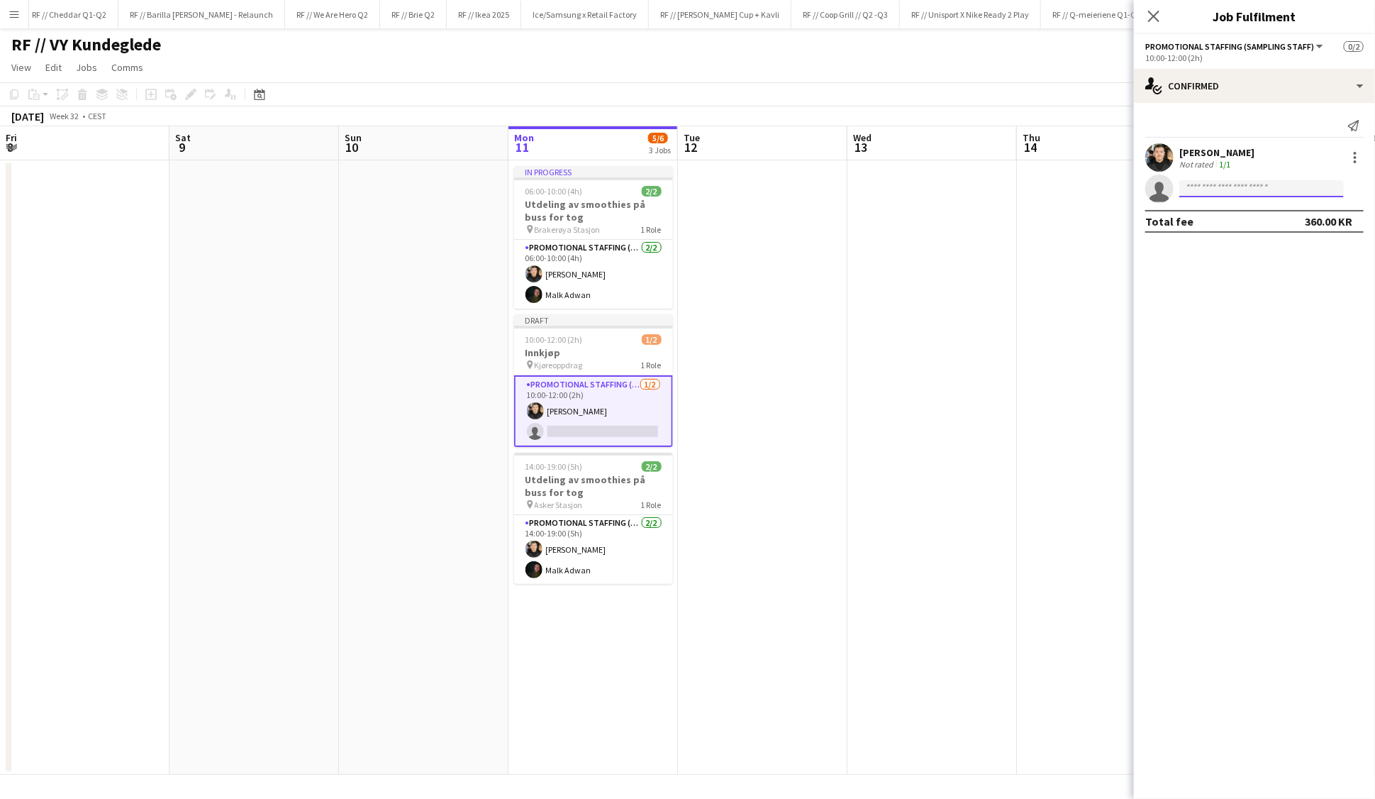
click at [1205, 183] on input at bounding box center [1262, 188] width 165 height 17
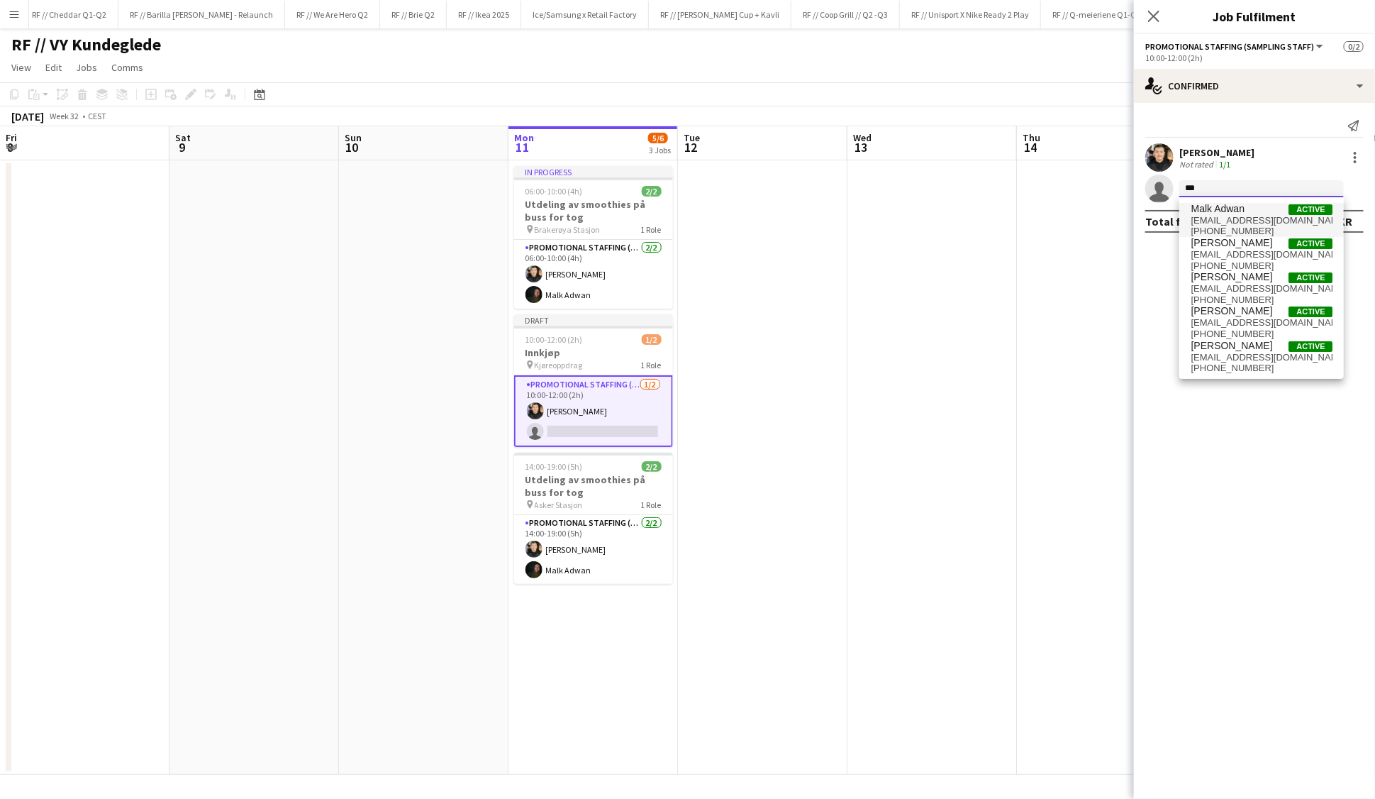
type input "***"
click at [1244, 226] on span "[PHONE_NUMBER]" at bounding box center [1262, 231] width 142 height 11
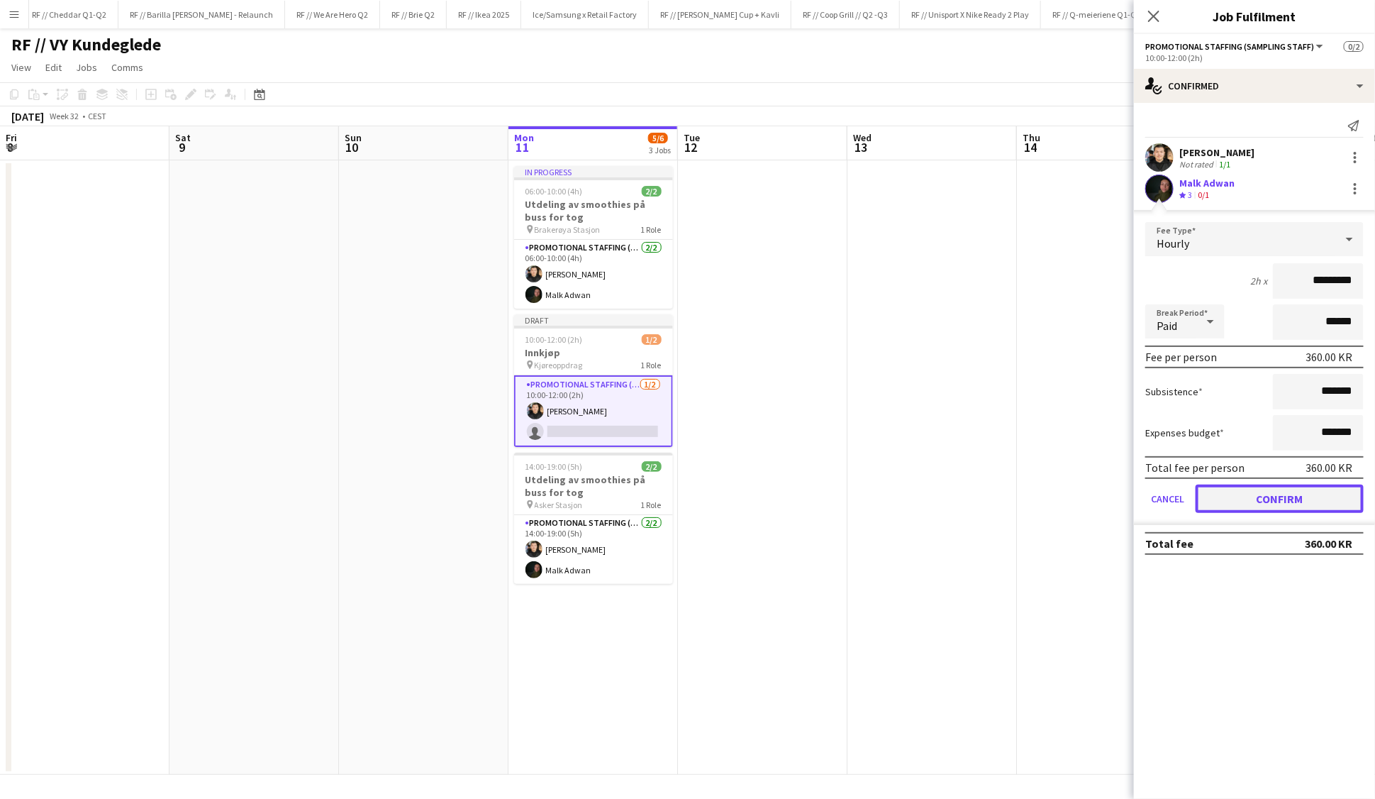
click at [1271, 499] on button "Confirm" at bounding box center [1280, 498] width 168 height 28
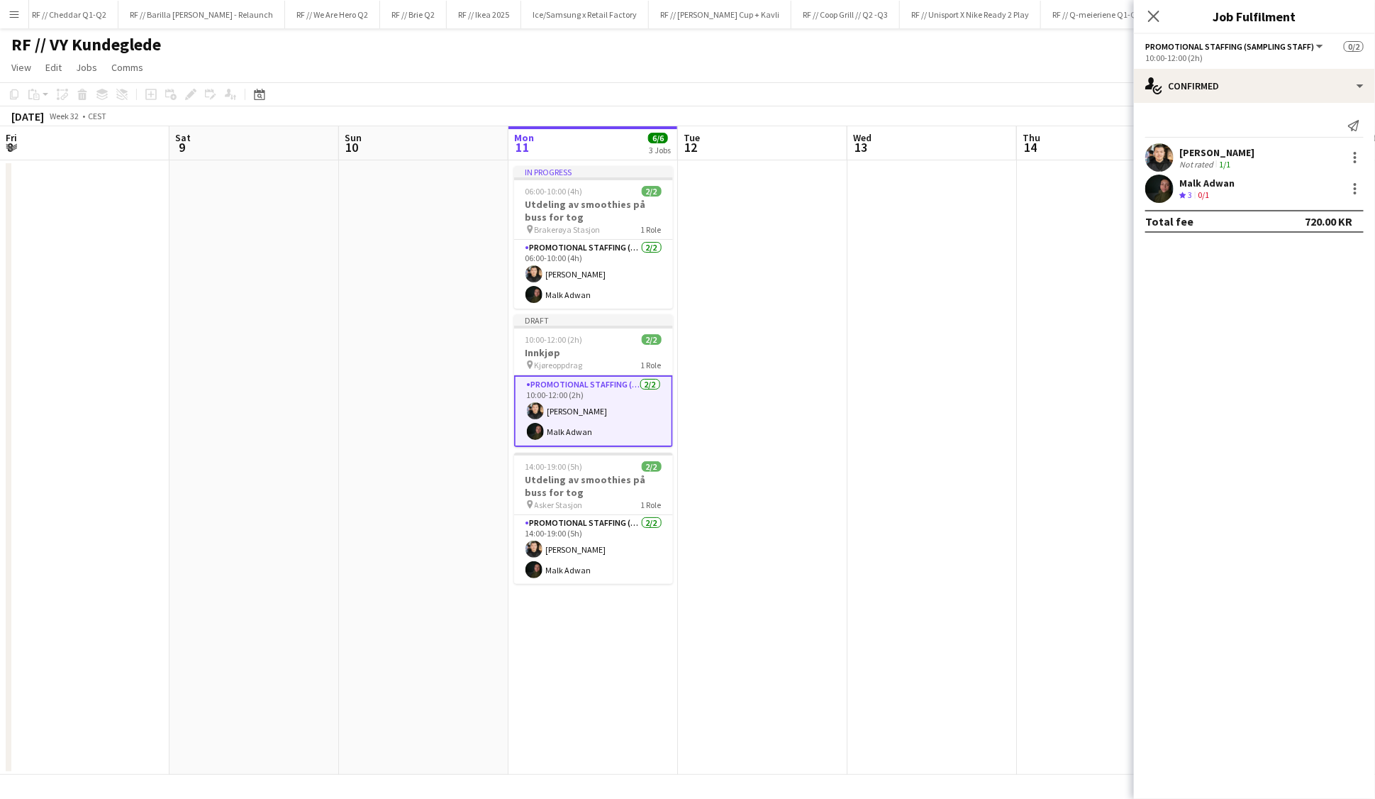
click at [700, 365] on app-date-cell at bounding box center [763, 467] width 170 height 614
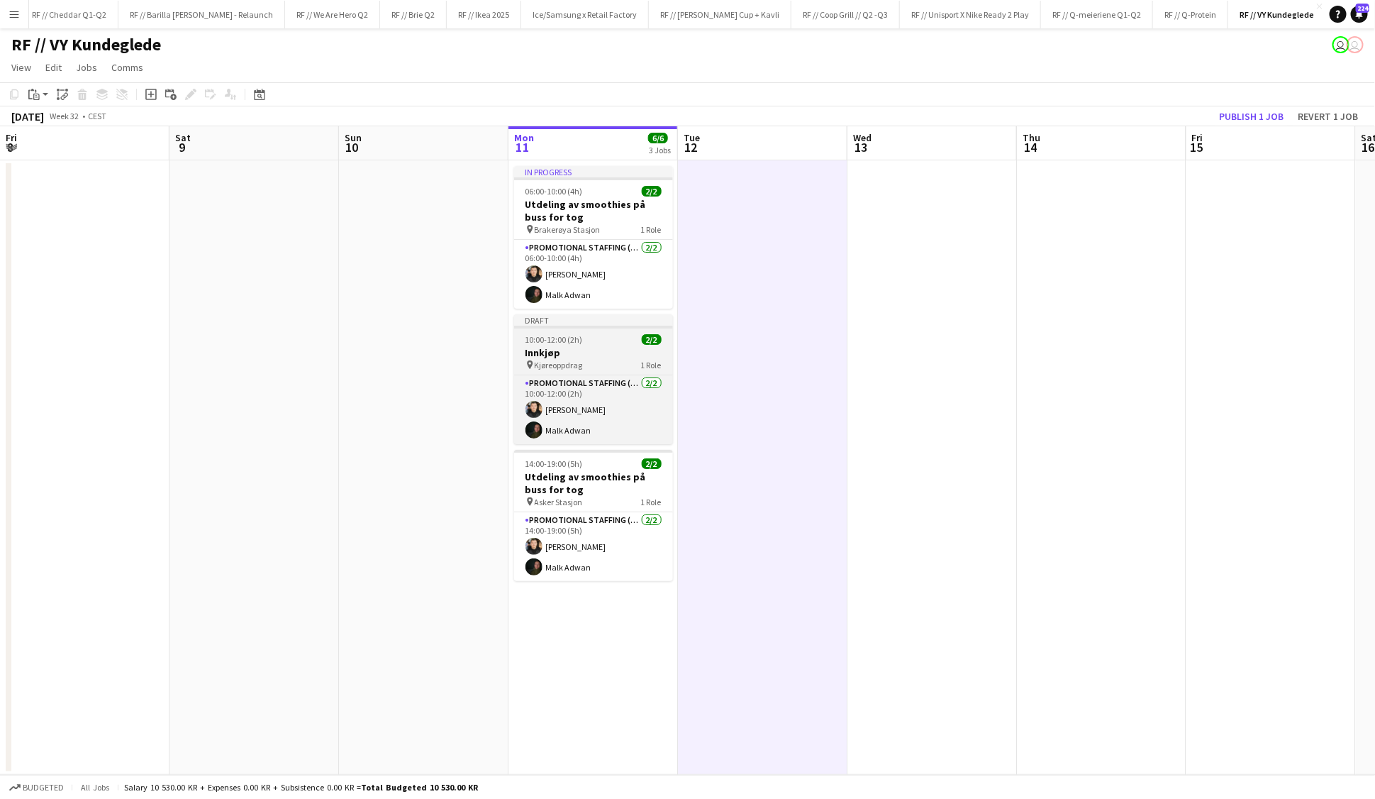
click at [624, 350] on h3 "Innkjøp" at bounding box center [593, 352] width 159 height 13
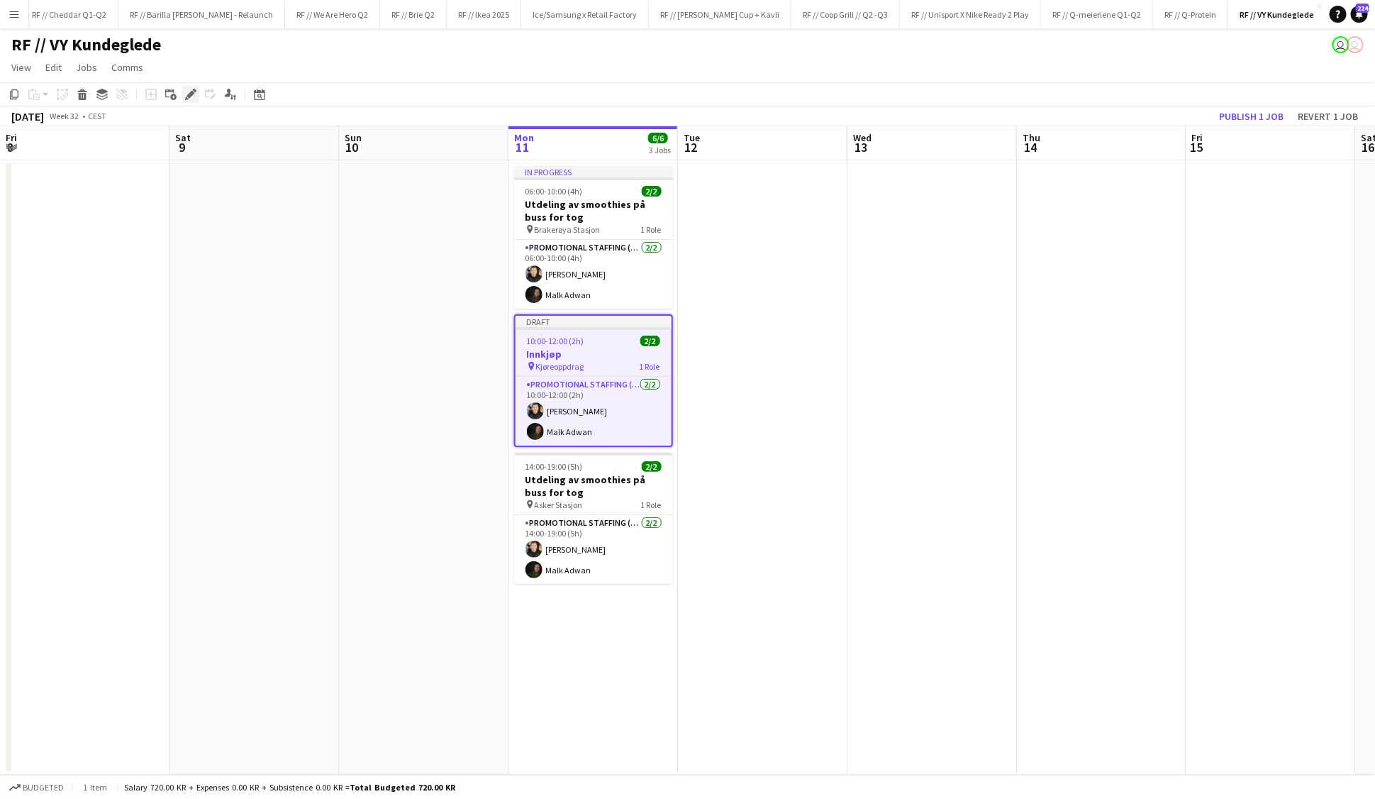
click at [194, 97] on icon "Edit" at bounding box center [190, 94] width 11 height 11
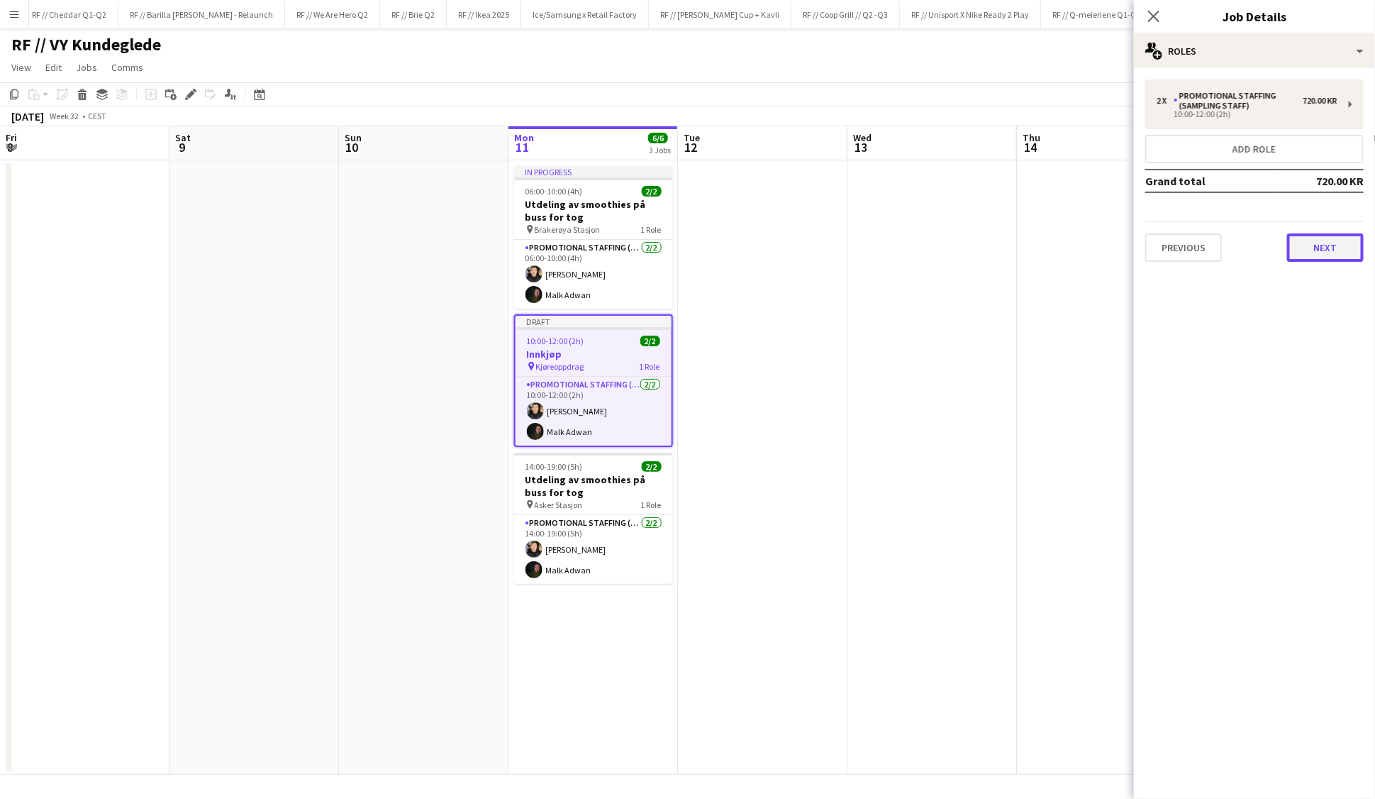
click at [1299, 250] on button "Next" at bounding box center [1325, 247] width 77 height 28
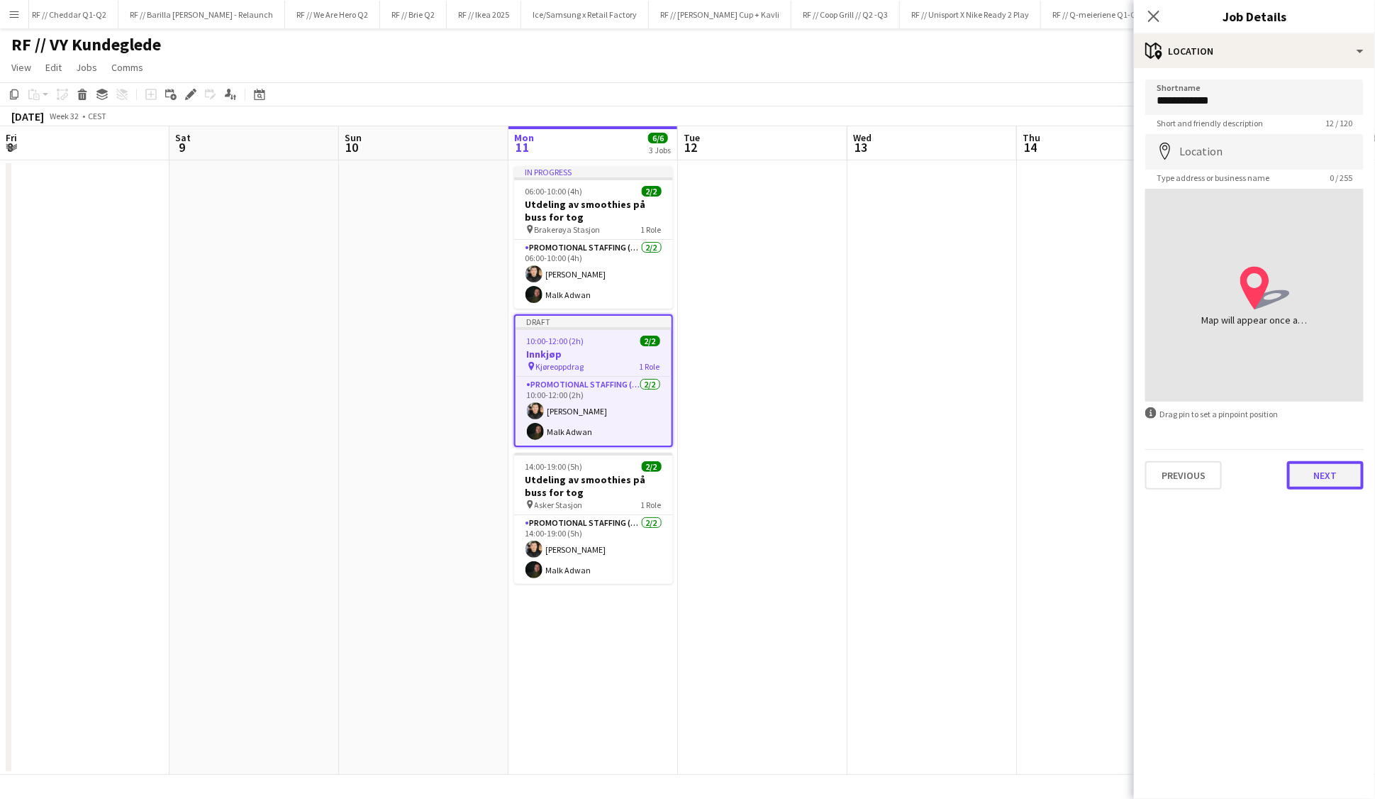
click at [1305, 480] on button "Next" at bounding box center [1325, 475] width 77 height 28
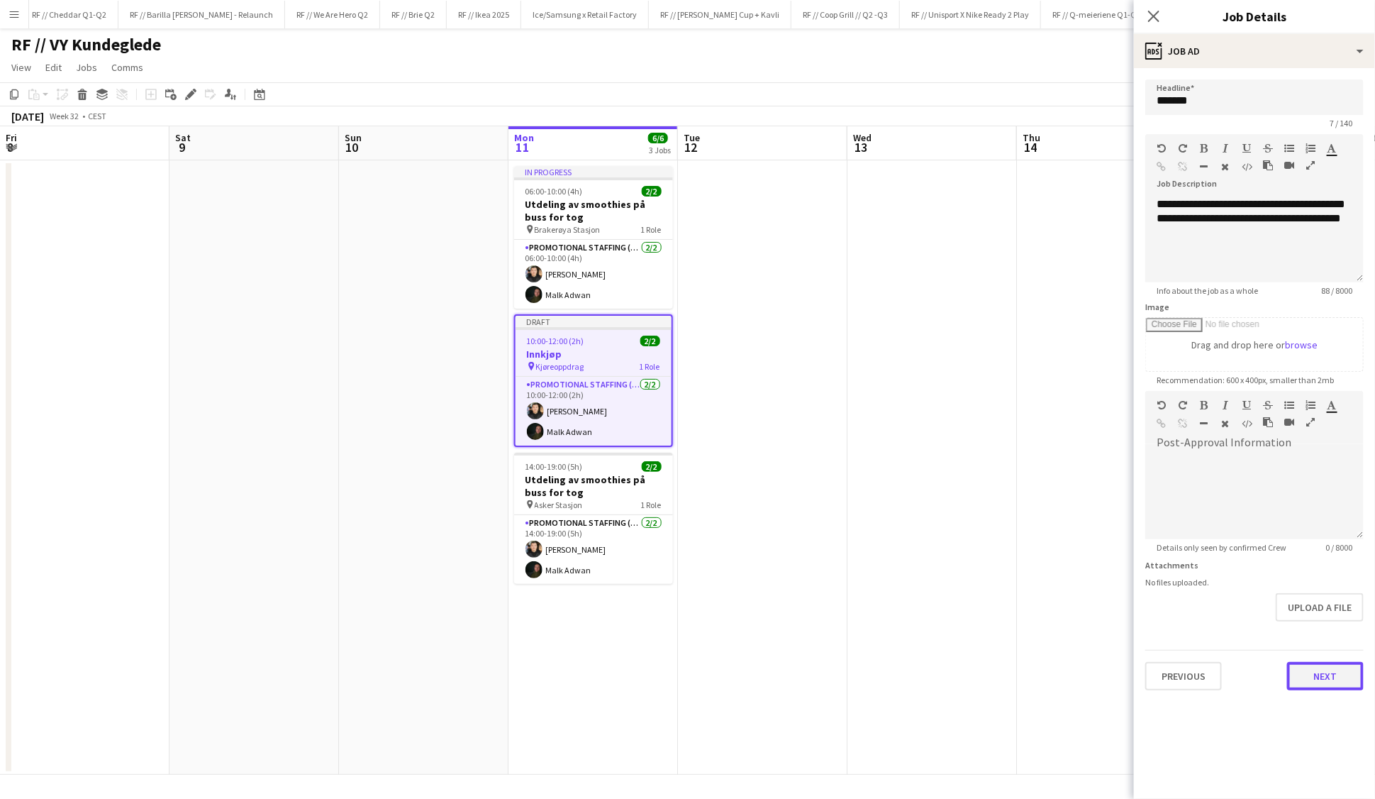
click at [1317, 672] on button "Next" at bounding box center [1325, 676] width 77 height 28
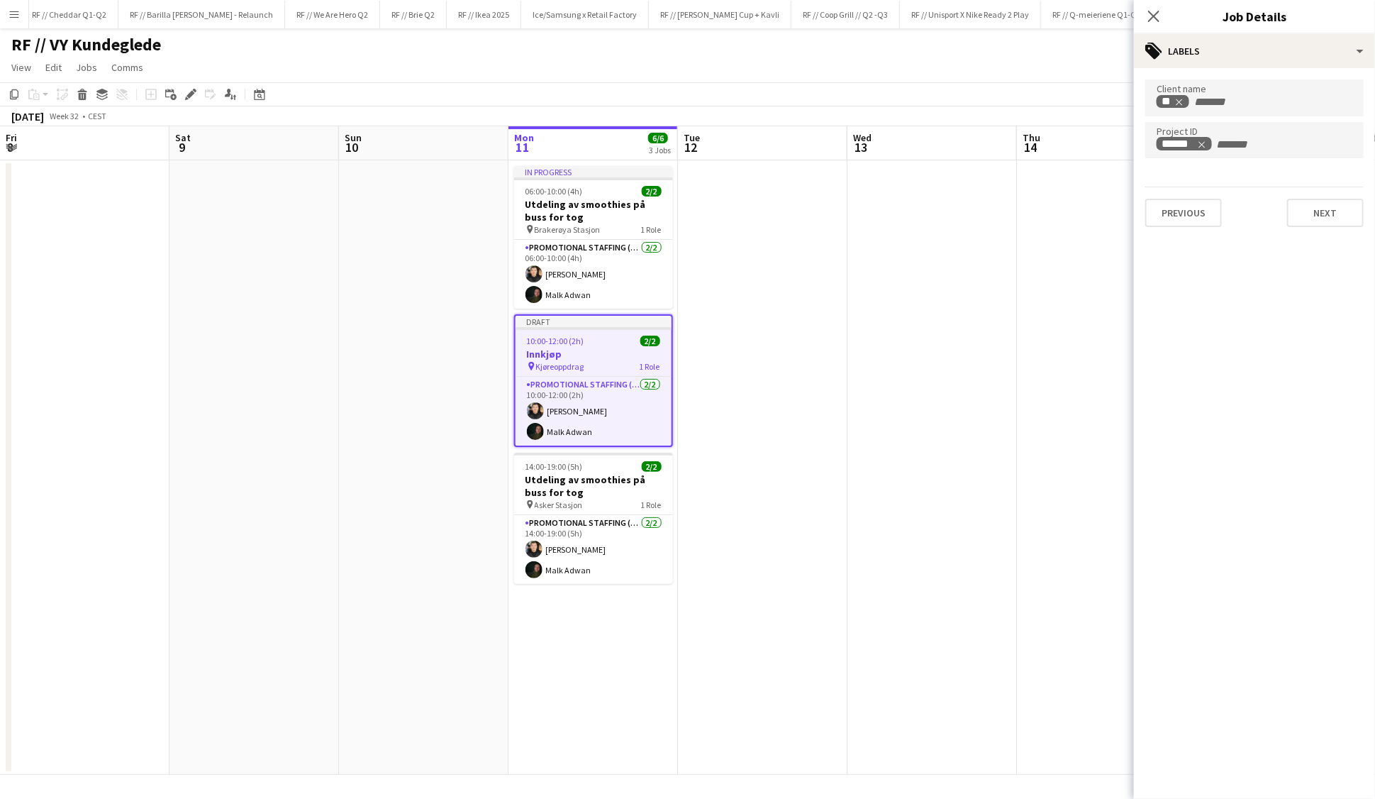
click at [1236, 138] on input "+ Label" at bounding box center [1246, 144] width 60 height 13
click at [1217, 98] on input "+ Label" at bounding box center [1223, 102] width 60 height 13
click at [1200, 138] on input "Type to search project ID labels..." at bounding box center [1255, 139] width 196 height 13
click at [1238, 143] on input "Type to search project ID labels..." at bounding box center [1255, 144] width 196 height 13
paste input "******"
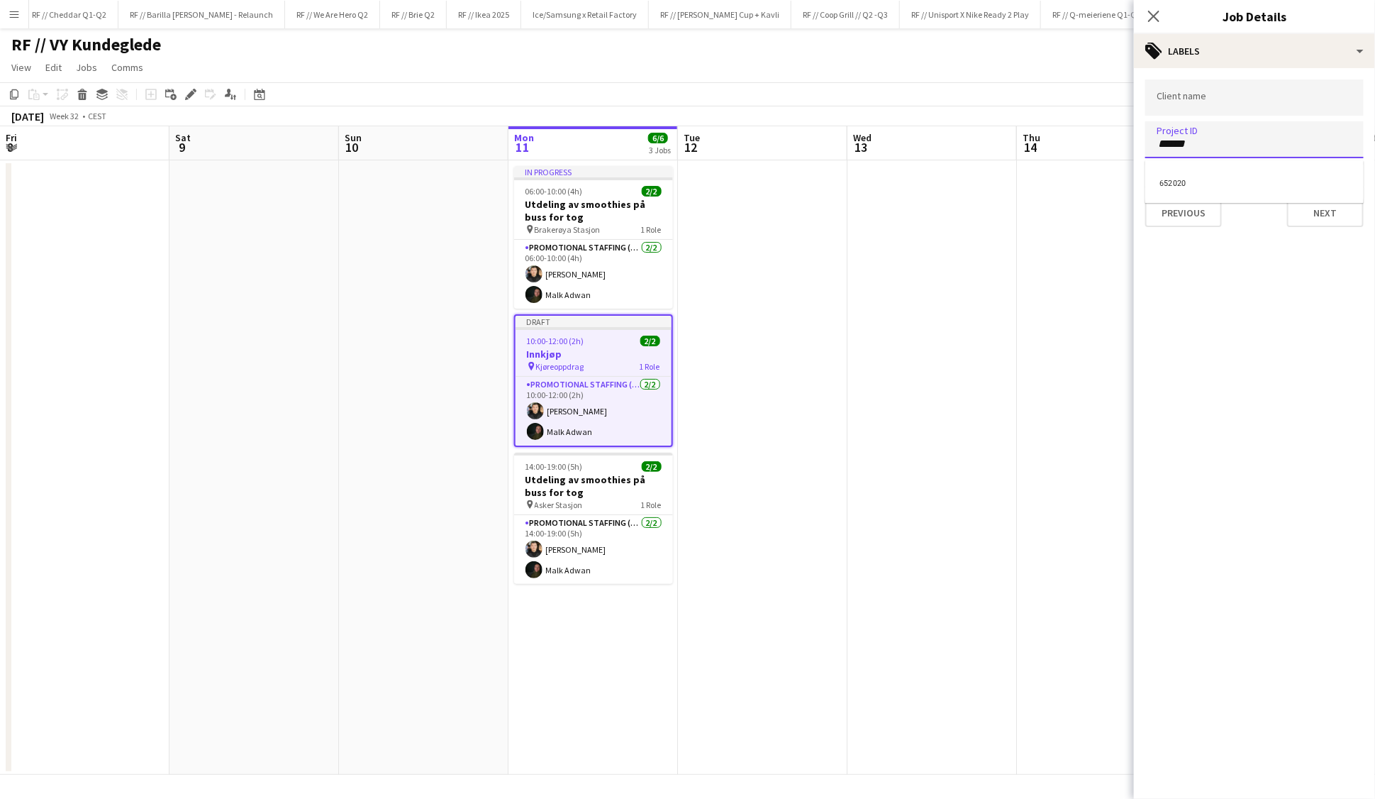
type input "******"
click at [1302, 207] on button "Next" at bounding box center [1325, 213] width 77 height 28
type input "*******"
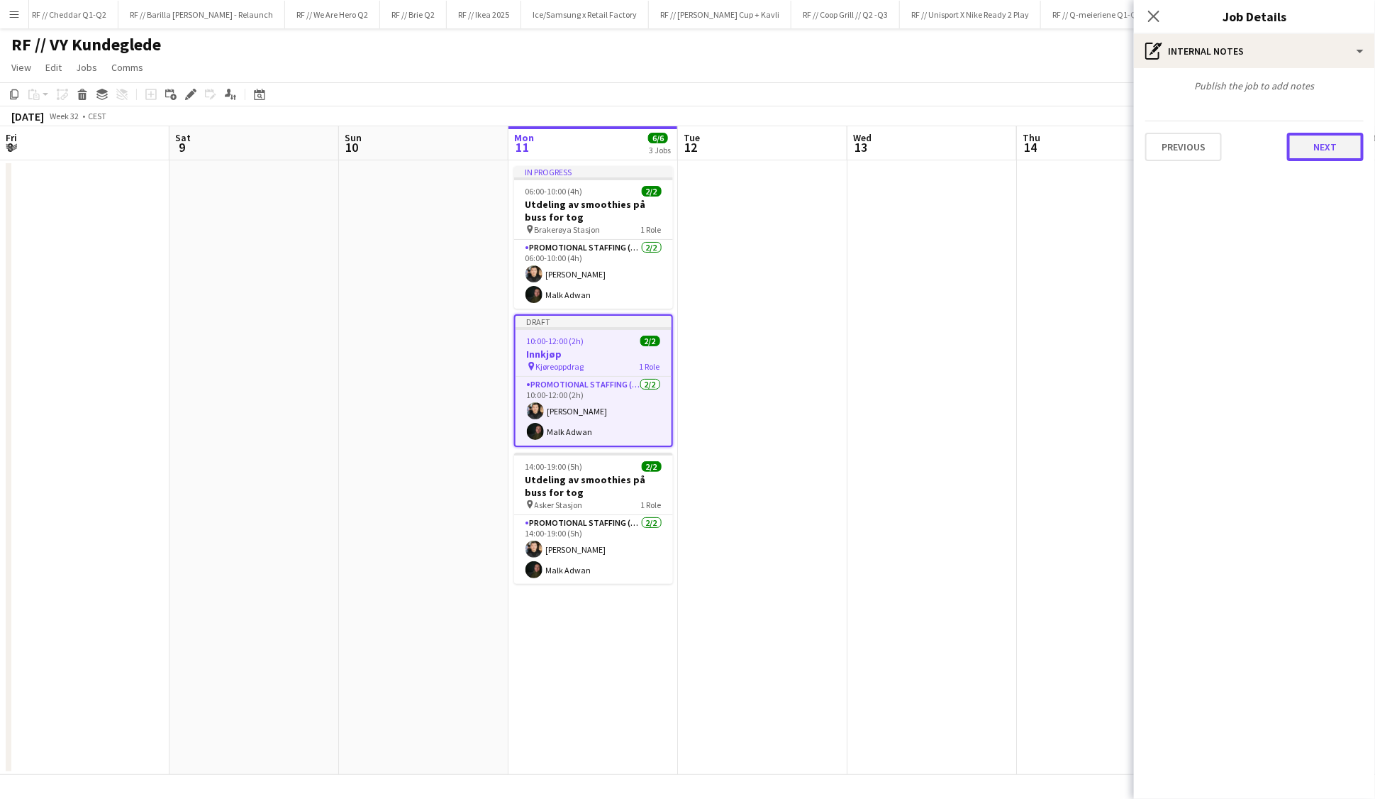
click at [1319, 151] on button "Next" at bounding box center [1325, 147] width 77 height 28
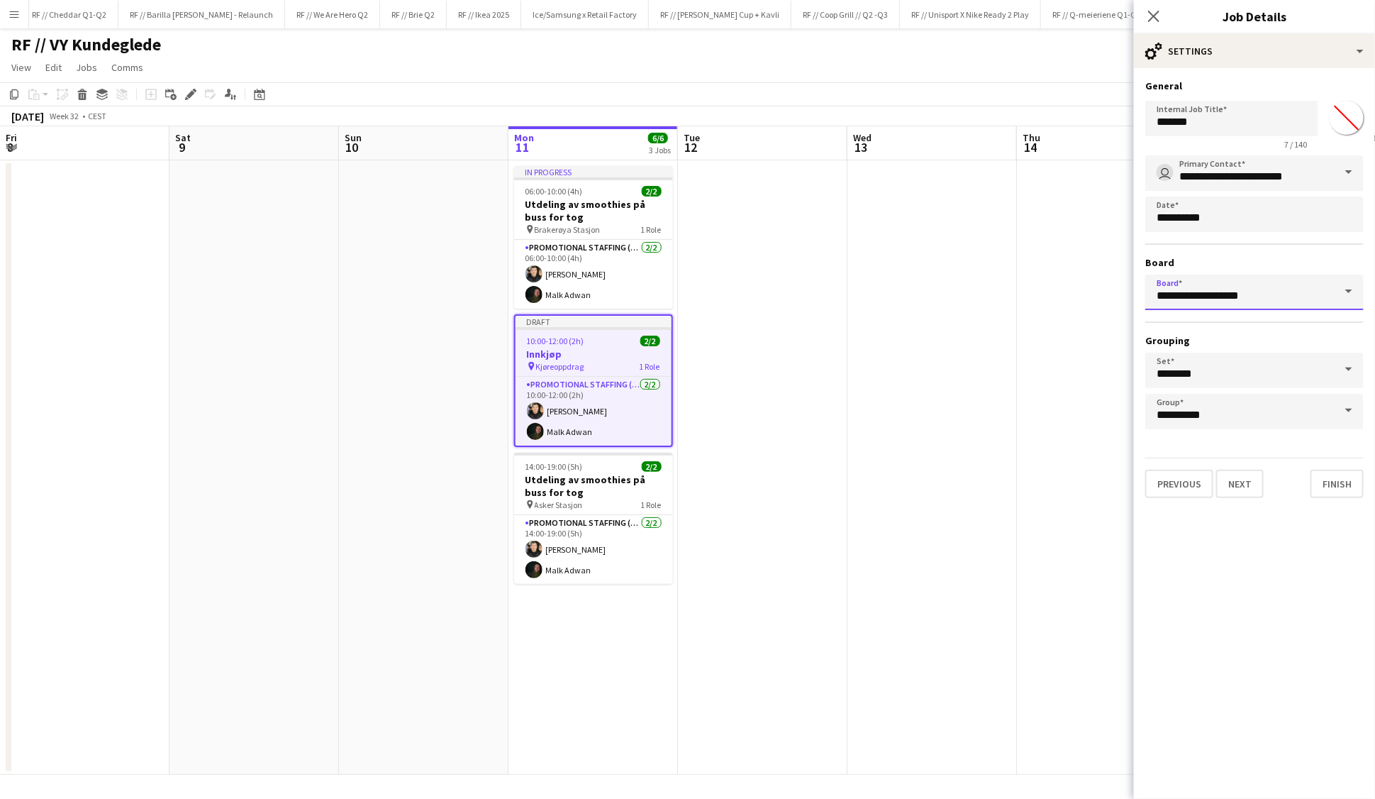
click at [1277, 294] on input "**********" at bounding box center [1255, 292] width 218 height 35
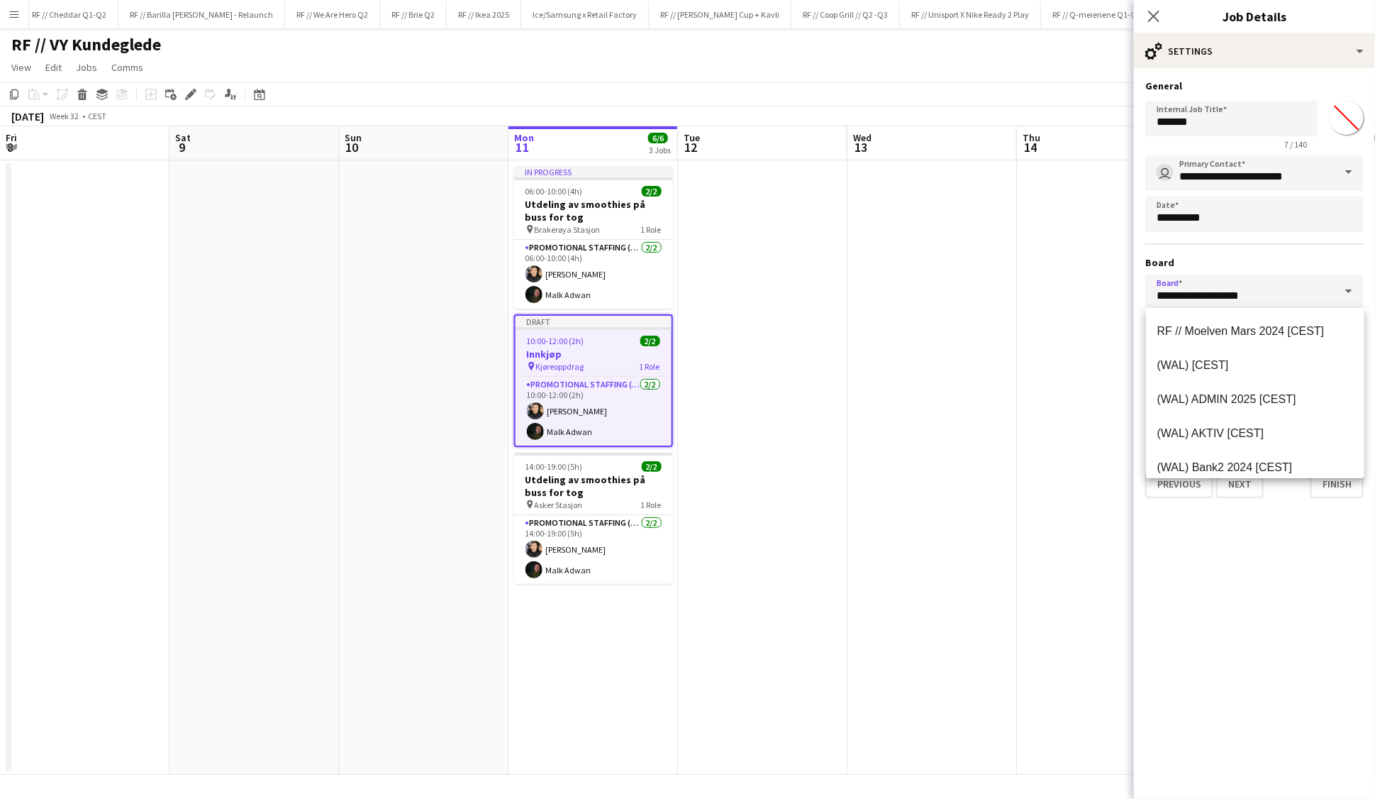
click at [1238, 534] on mat-expansion-panel "**********" at bounding box center [1254, 433] width 241 height 731
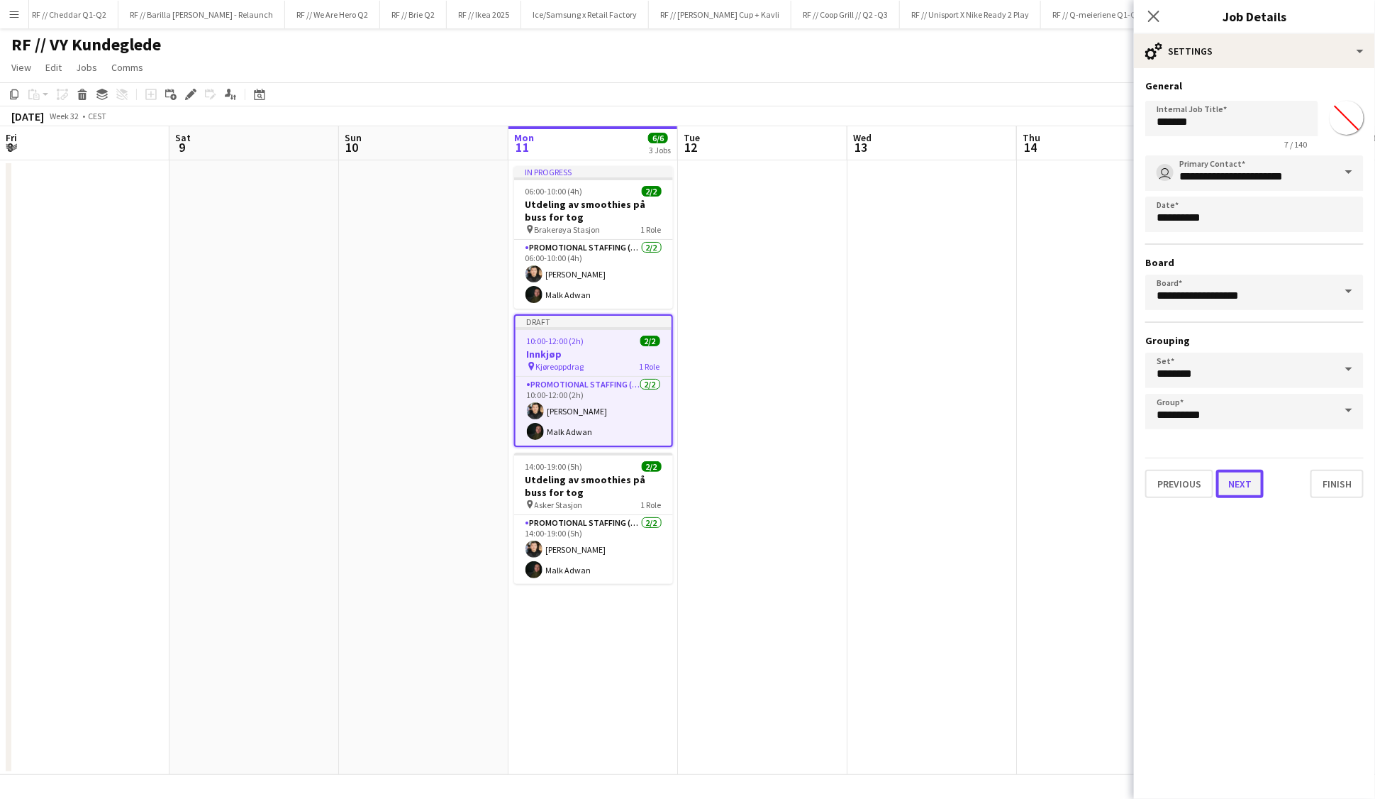
click at [1235, 477] on button "Next" at bounding box center [1240, 484] width 48 height 28
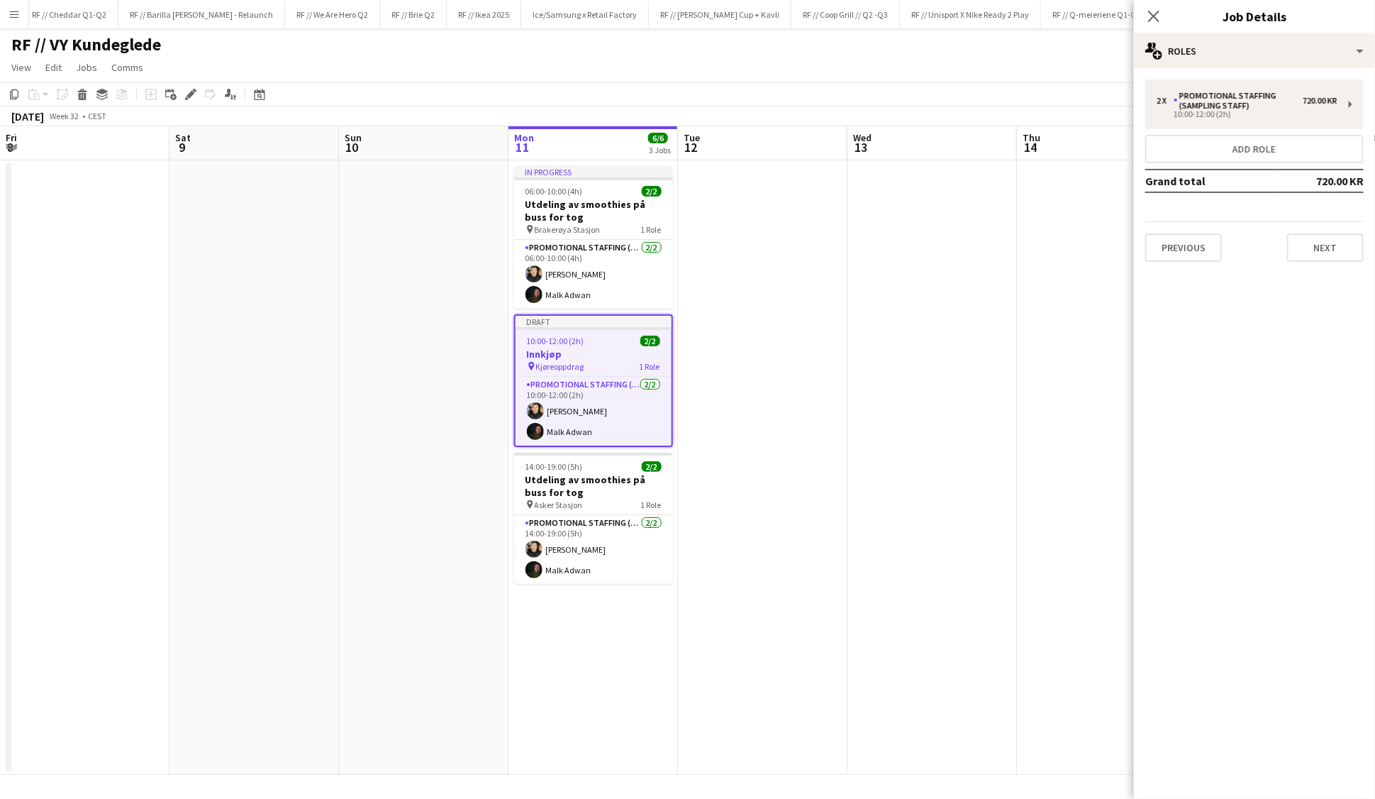
click at [928, 419] on app-date-cell at bounding box center [933, 467] width 170 height 614
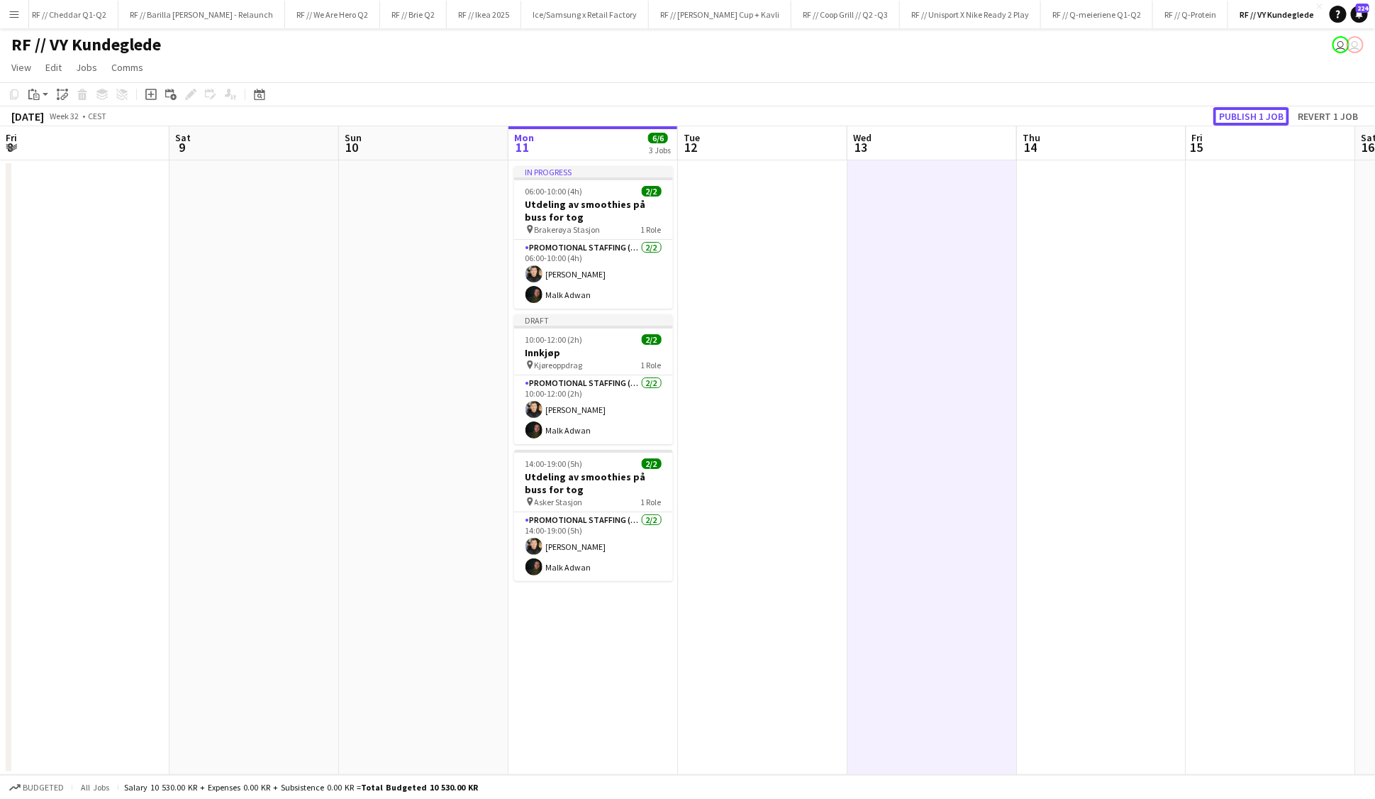
click at [1218, 119] on button "Publish 1 job" at bounding box center [1252, 116] width 76 height 18
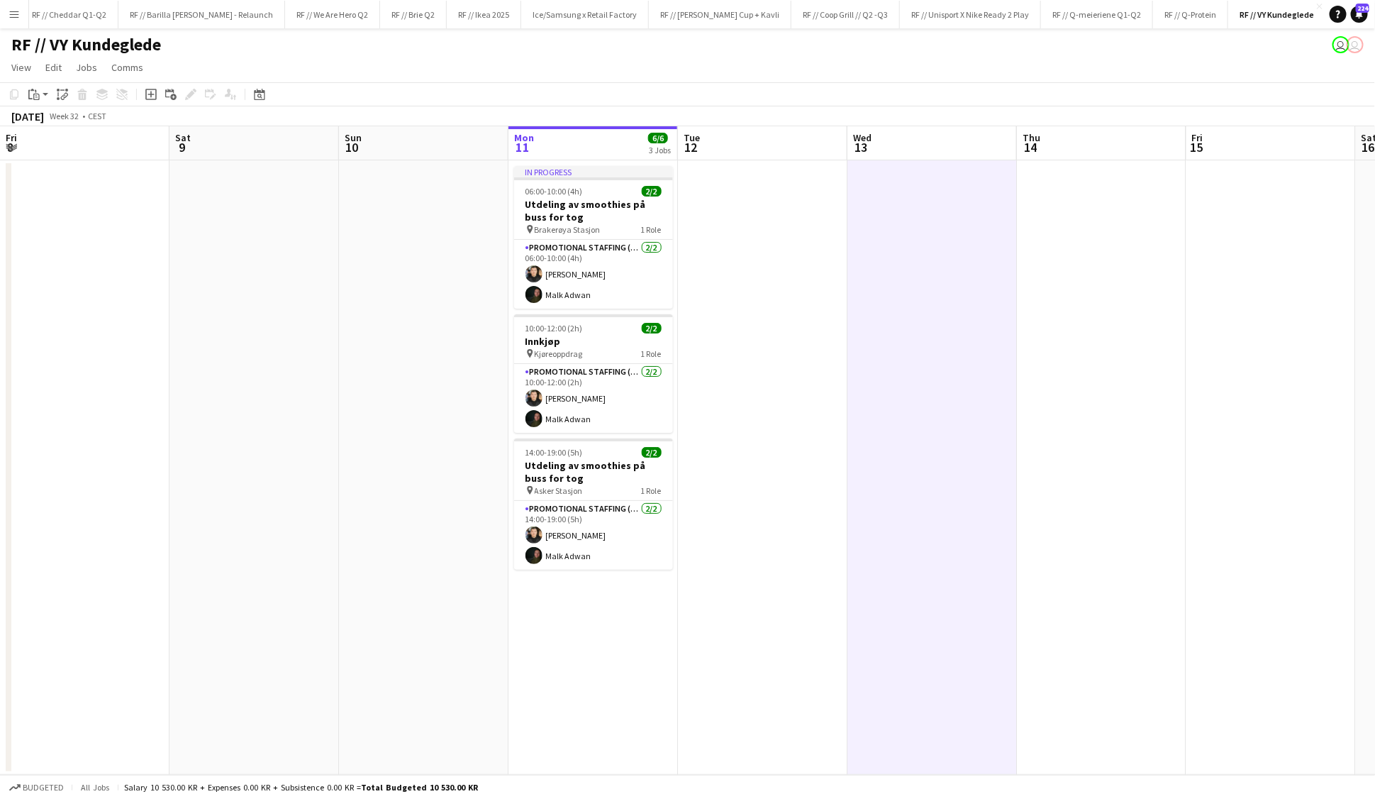
click at [1326, 17] on button "RF // Nestlé Close" at bounding box center [1357, 15] width 63 height 28
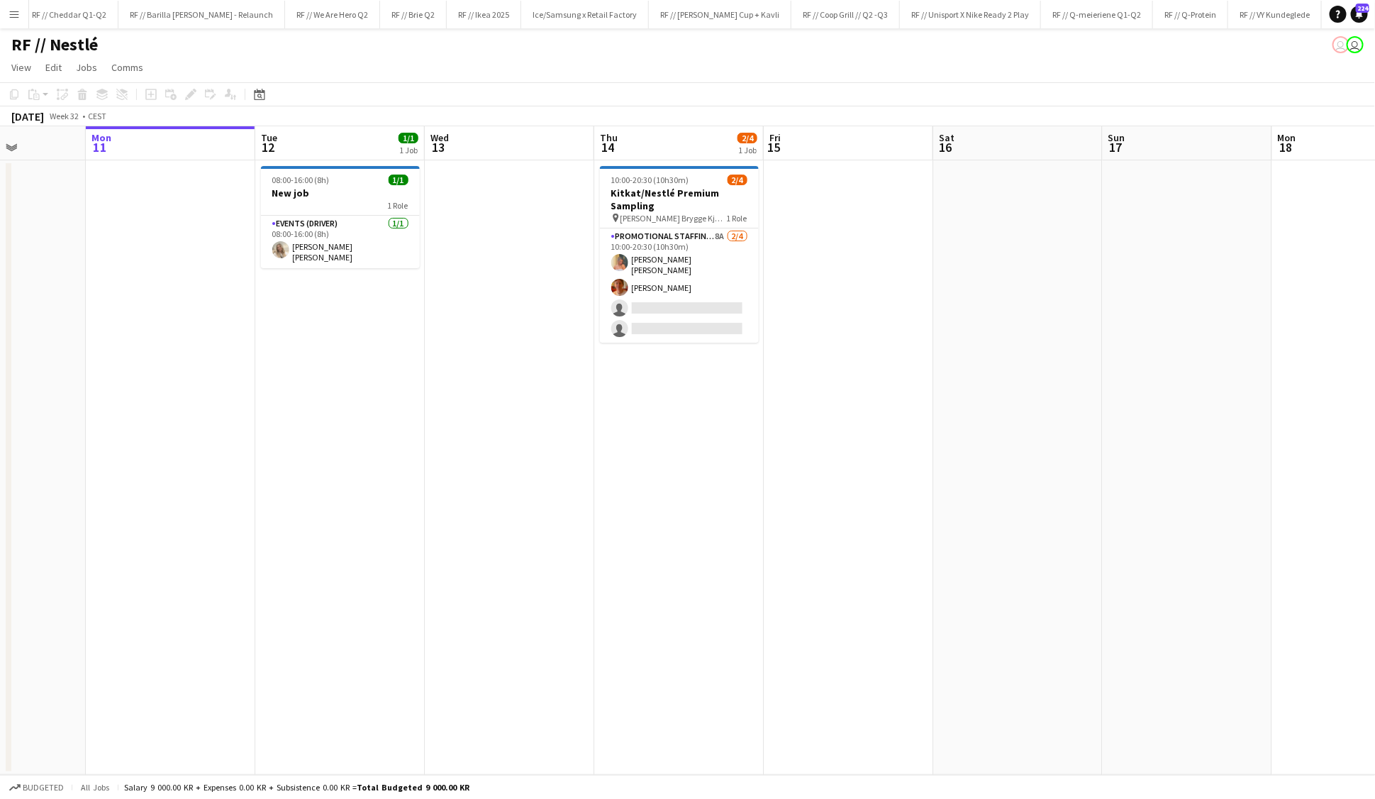
scroll to position [0, 425]
click at [453, 340] on app-date-cell at bounding box center [508, 467] width 170 height 614
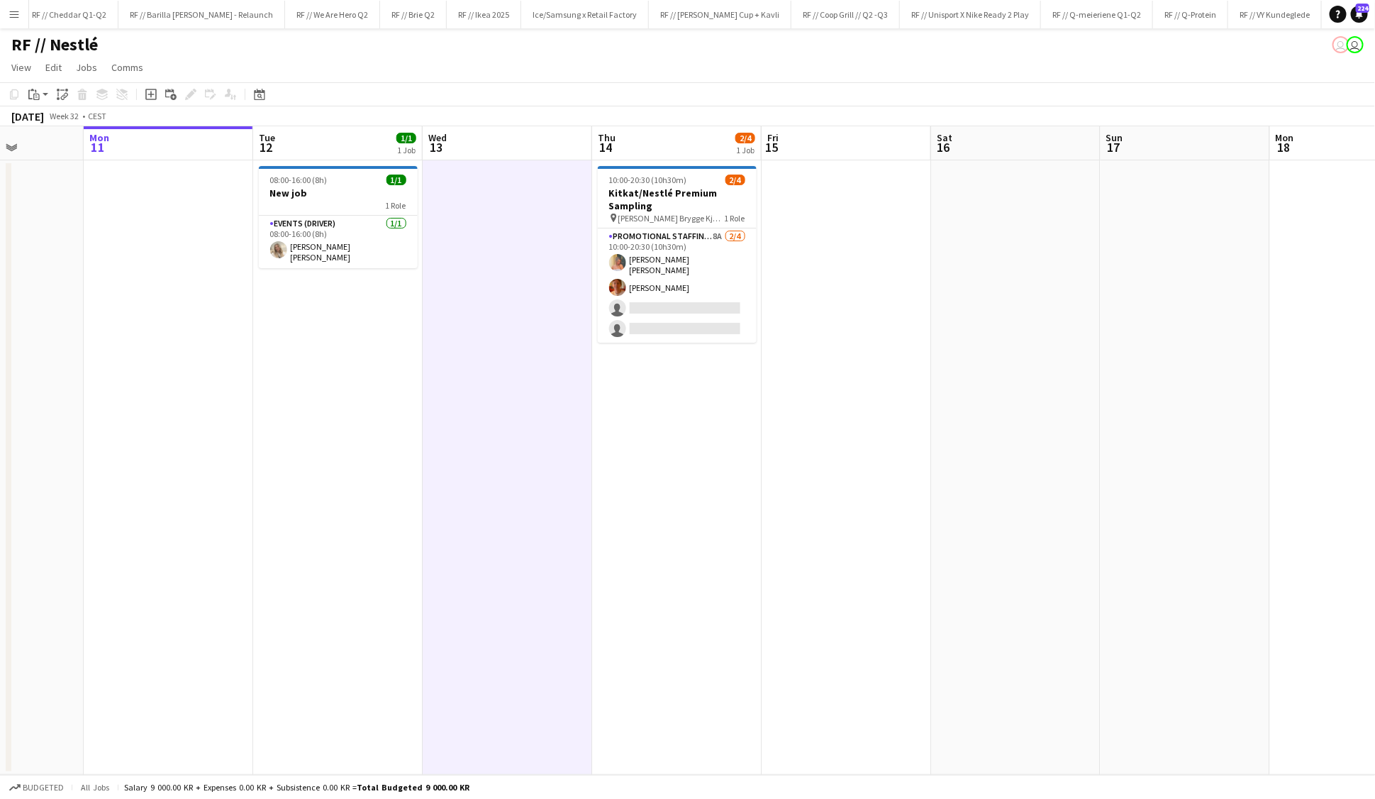
click at [812, 406] on app-date-cell at bounding box center [847, 467] width 170 height 614
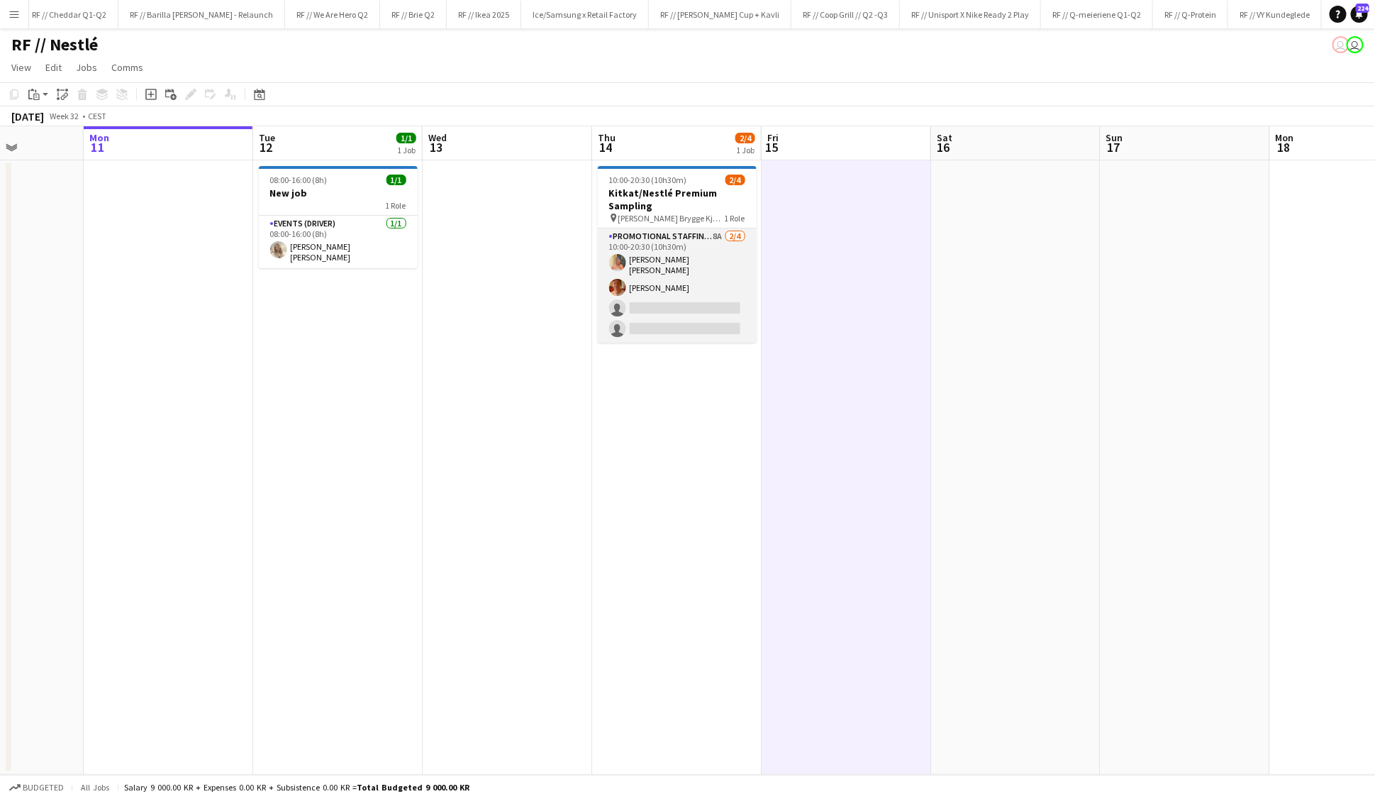
click at [647, 301] on app-card-role "Promotional Staffing (Brand Ambassadors) 8A [DATE] 10:00-20:30 (10h30m) [PERSON…" at bounding box center [677, 285] width 159 height 114
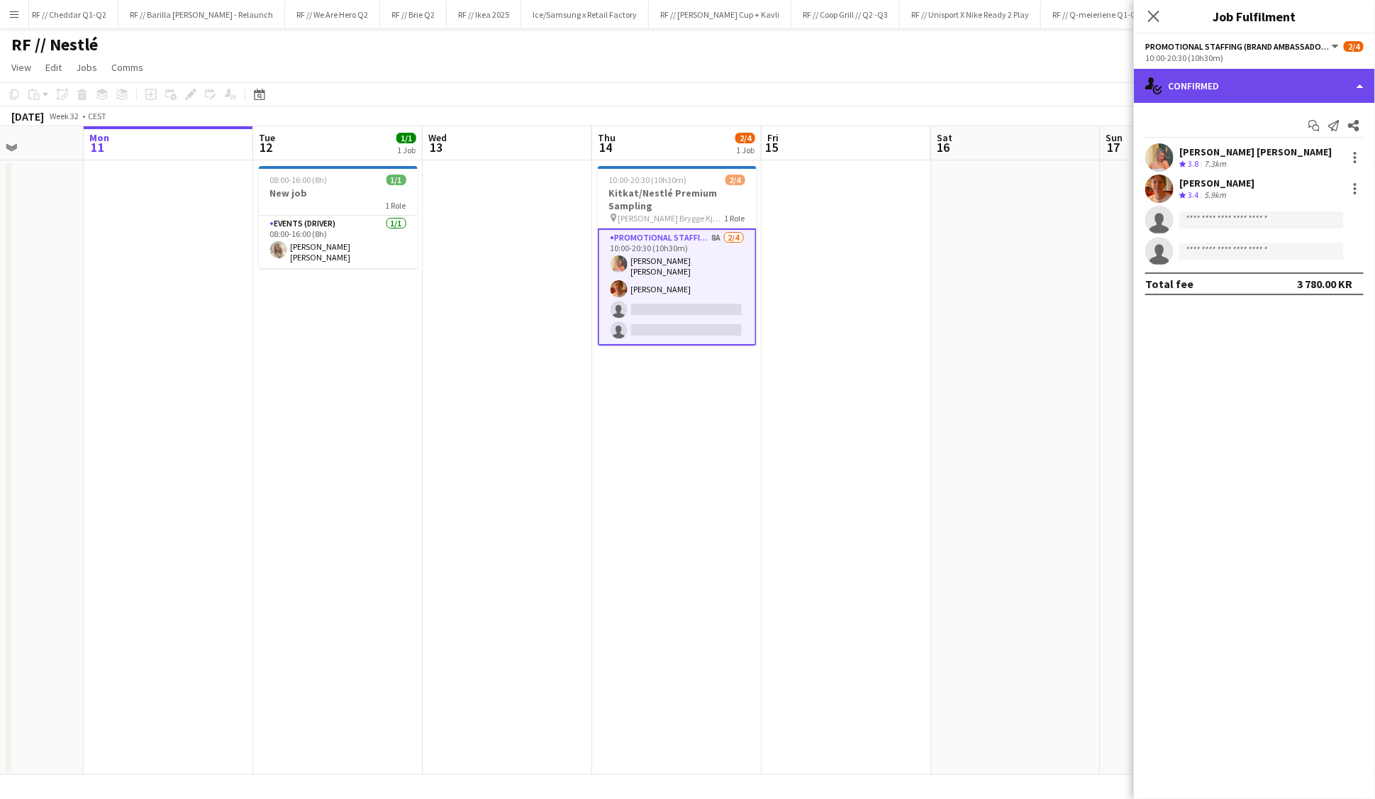
click at [1255, 92] on div "single-neutral-actions-check-2 Confirmed" at bounding box center [1254, 86] width 241 height 34
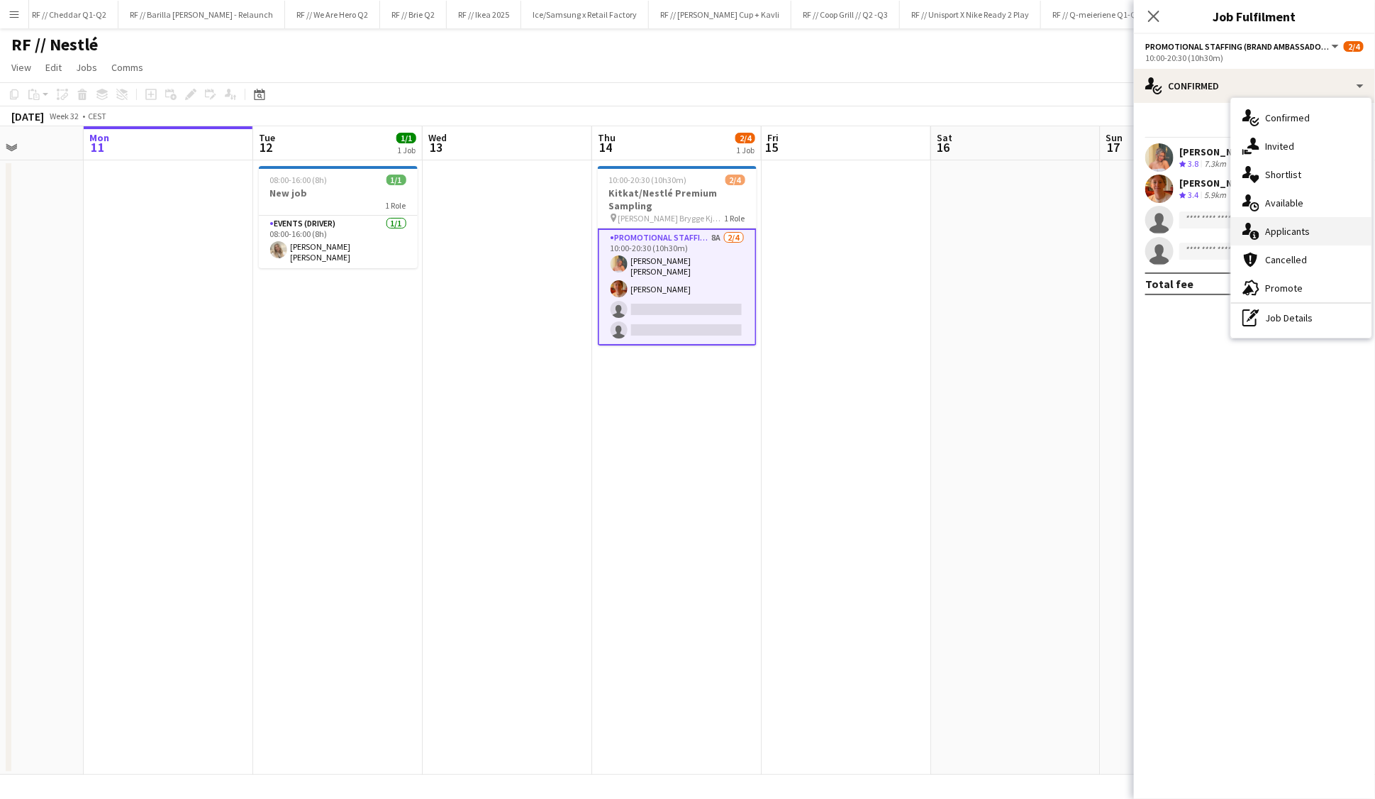
click at [1280, 227] on div "single-neutral-actions-information Applicants" at bounding box center [1301, 231] width 140 height 28
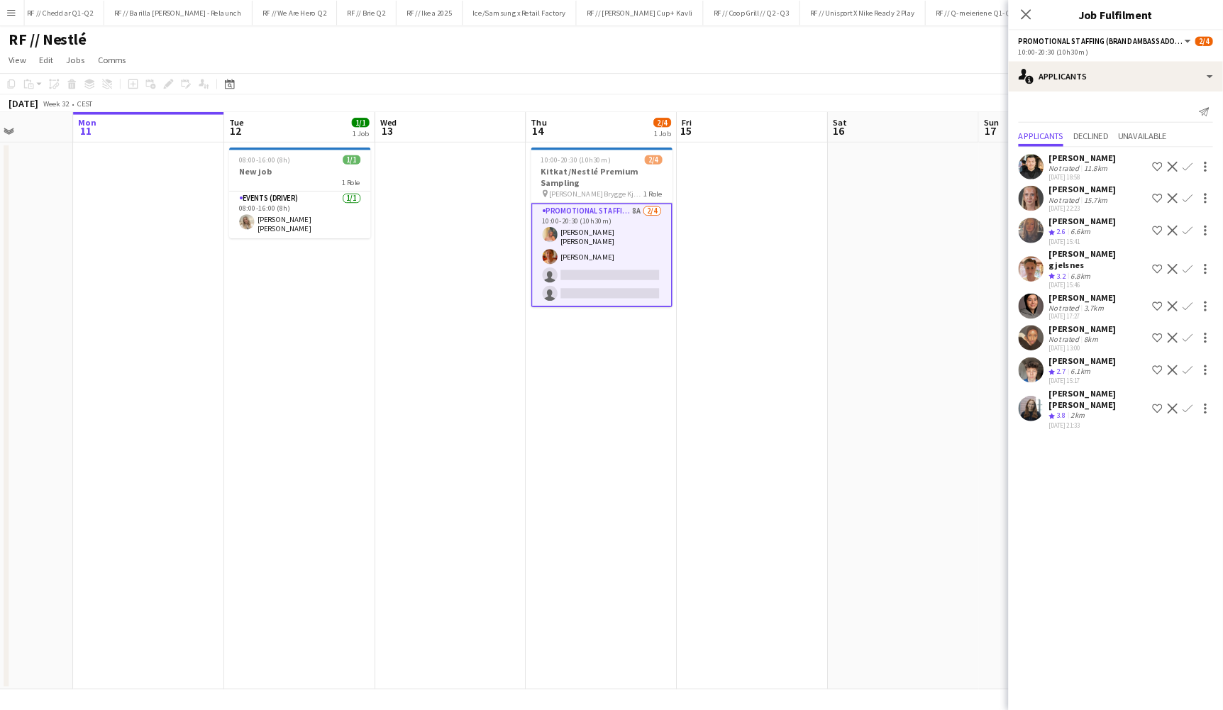
scroll to position [0, 0]
click at [1153, 300] on app-user-avatar at bounding box center [1160, 302] width 28 height 28
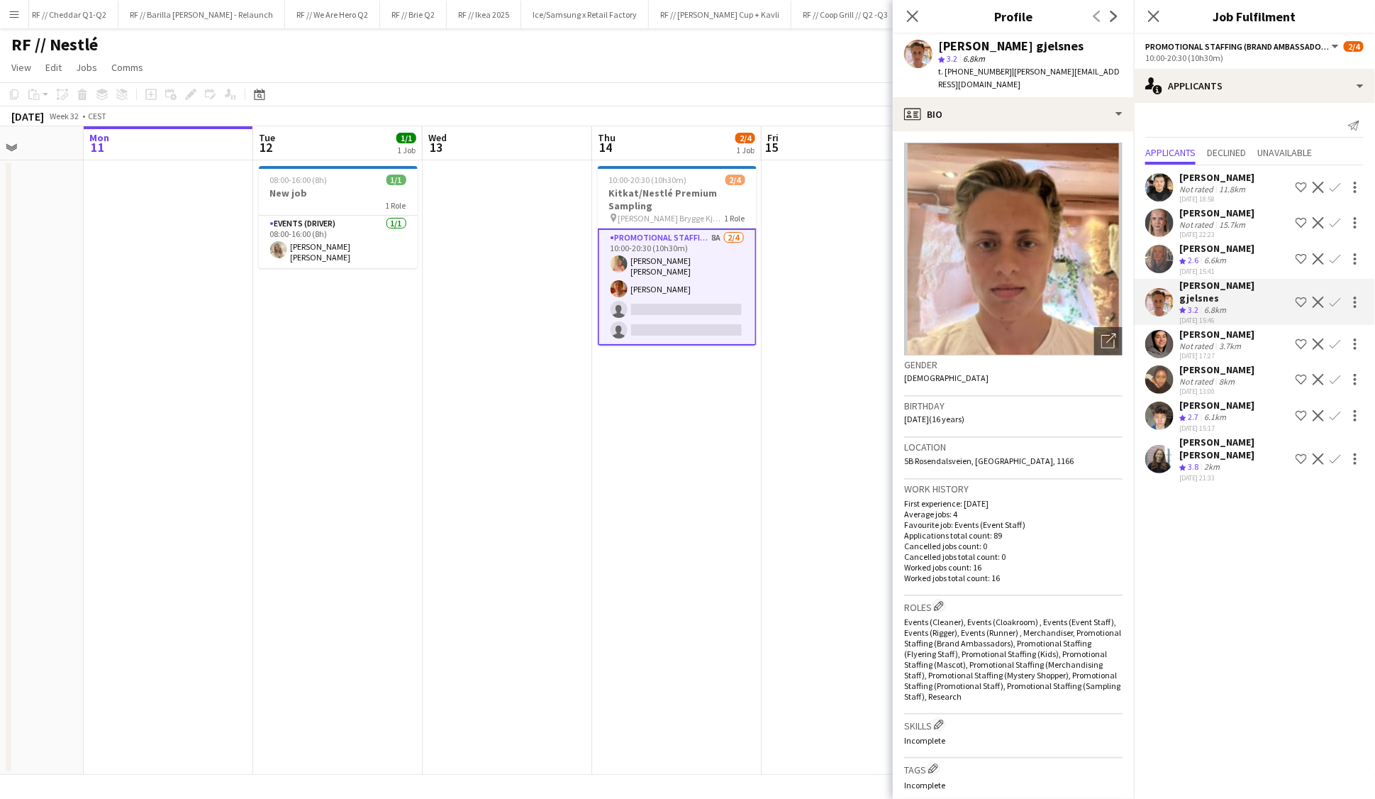
click at [1153, 300] on app-user-avatar at bounding box center [1160, 302] width 28 height 28
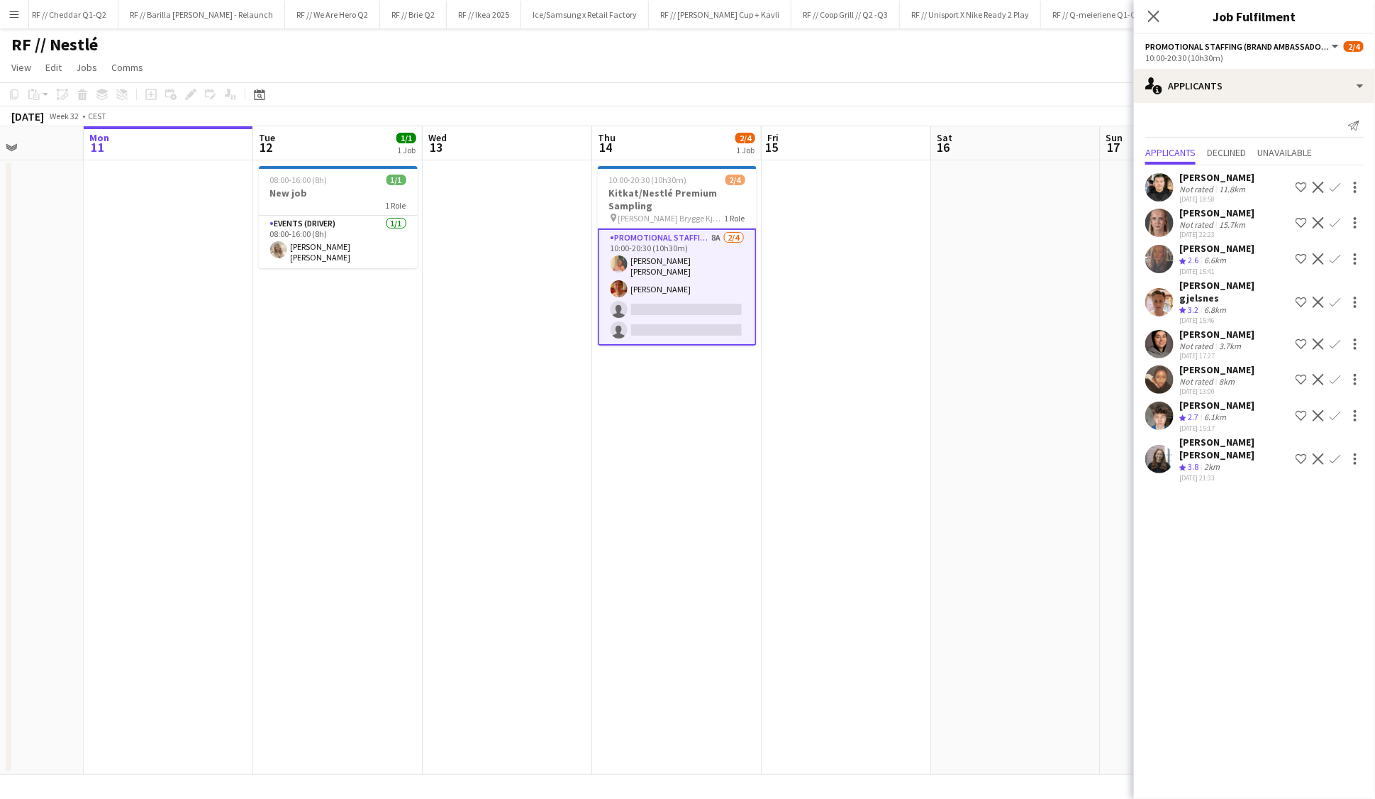
click at [1160, 445] on app-user-avatar at bounding box center [1160, 459] width 28 height 28
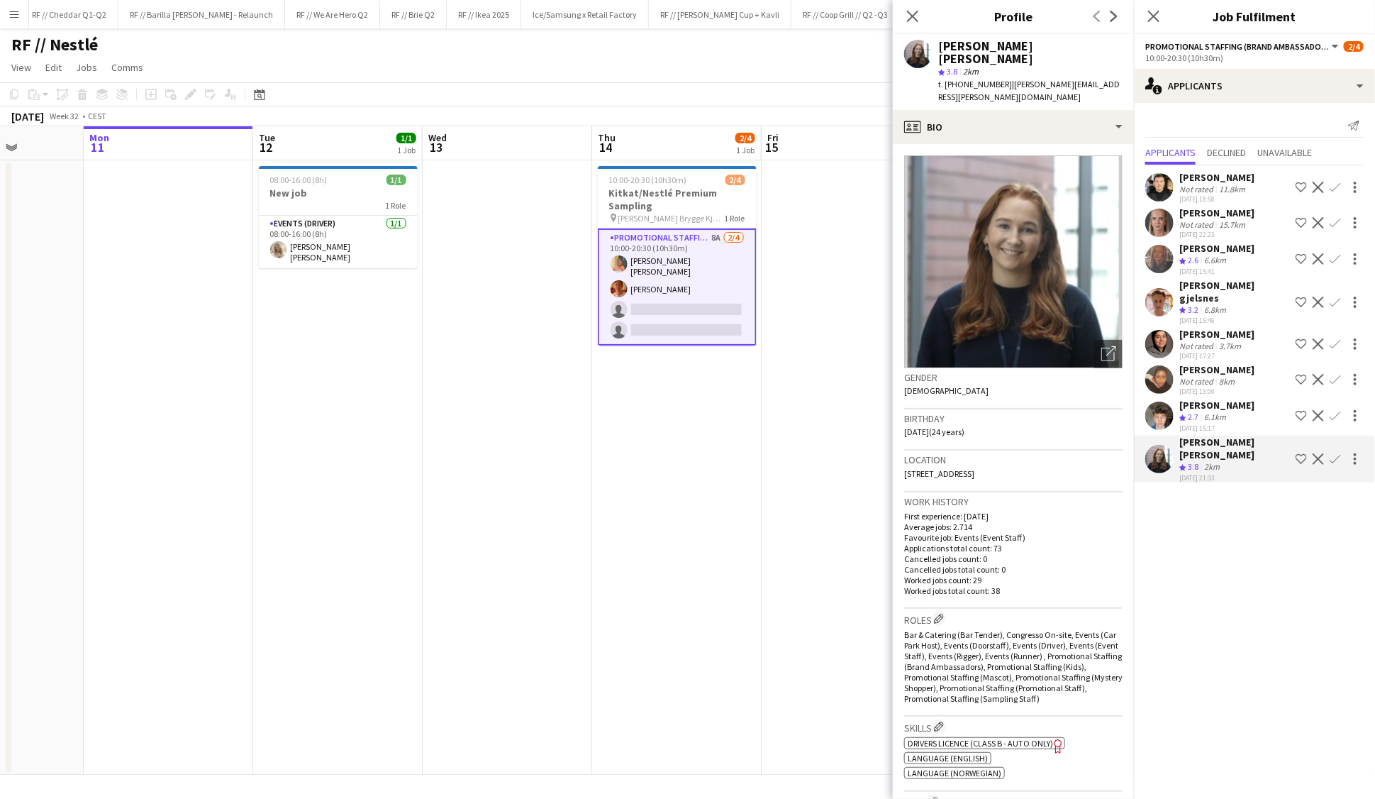
click at [1341, 453] on app-icon "Confirm" at bounding box center [1335, 458] width 11 height 11
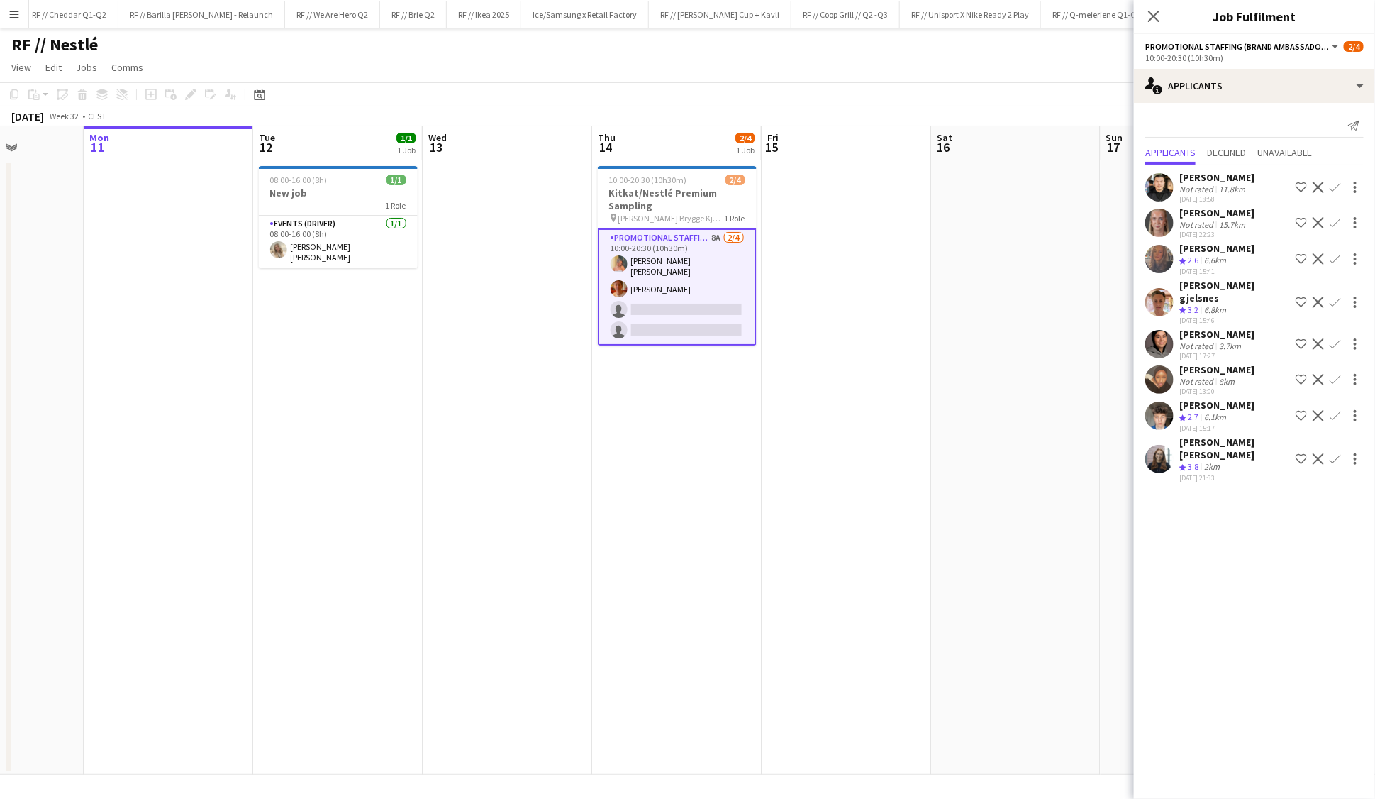
click at [1336, 453] on app-icon "Confirm" at bounding box center [1335, 458] width 11 height 11
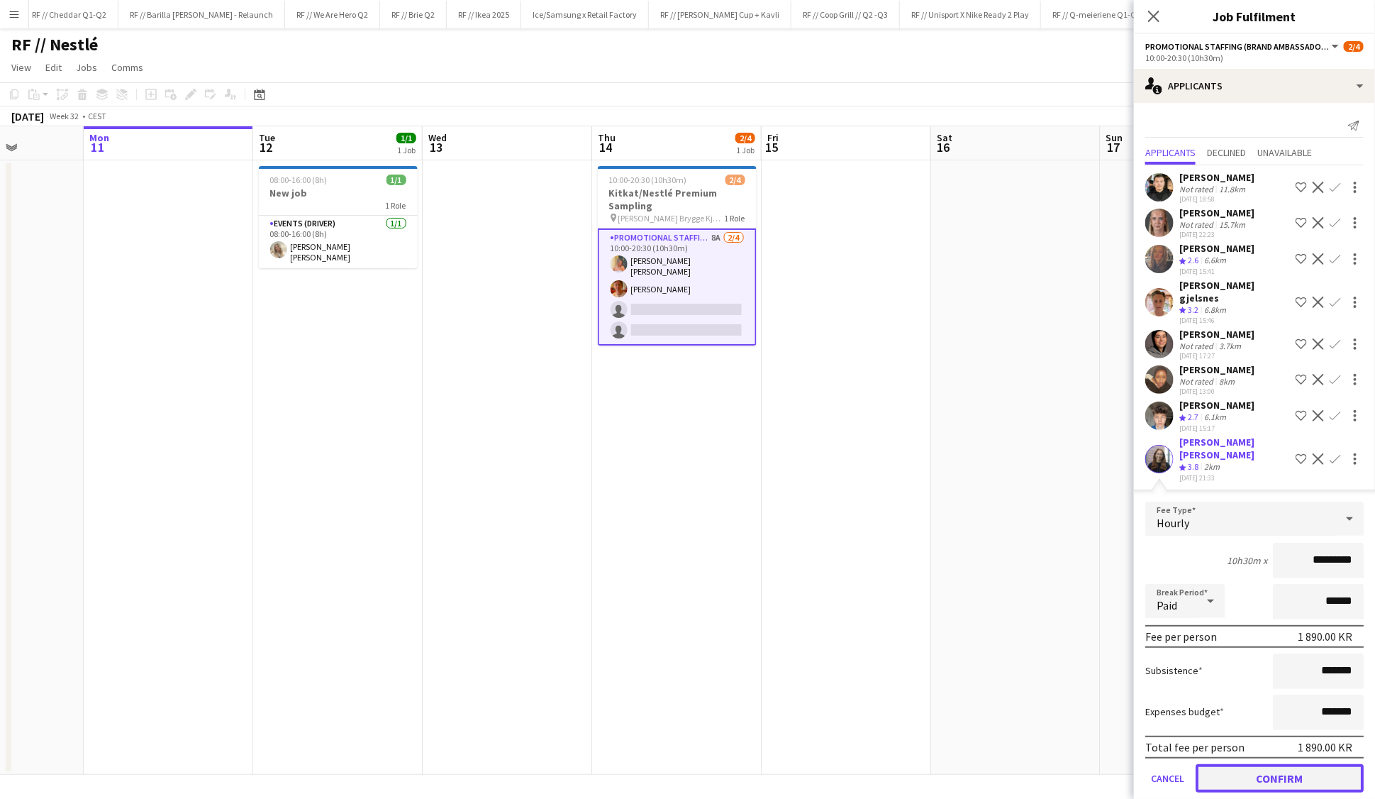
click at [1292, 764] on button "Confirm" at bounding box center [1280, 778] width 168 height 28
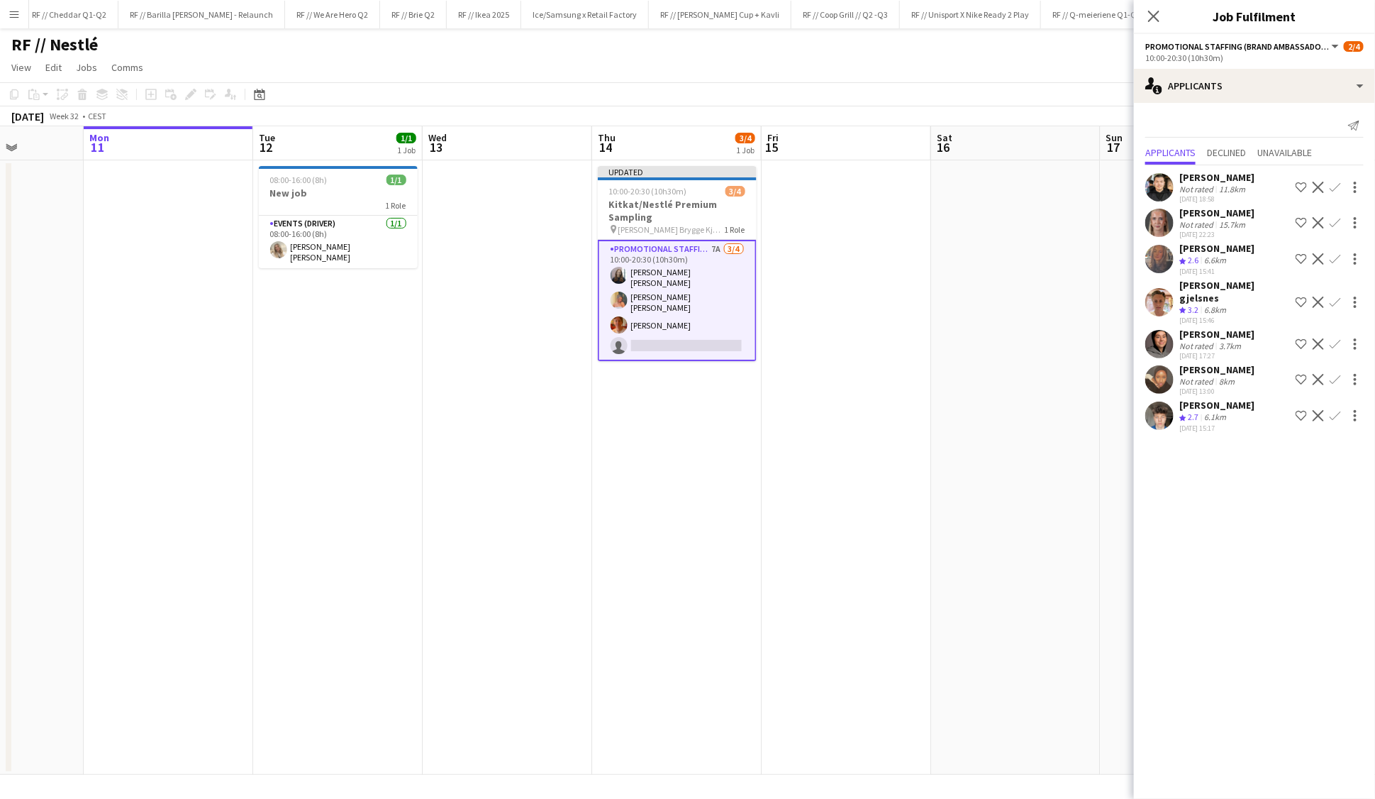
click at [870, 429] on app-date-cell at bounding box center [847, 467] width 170 height 614
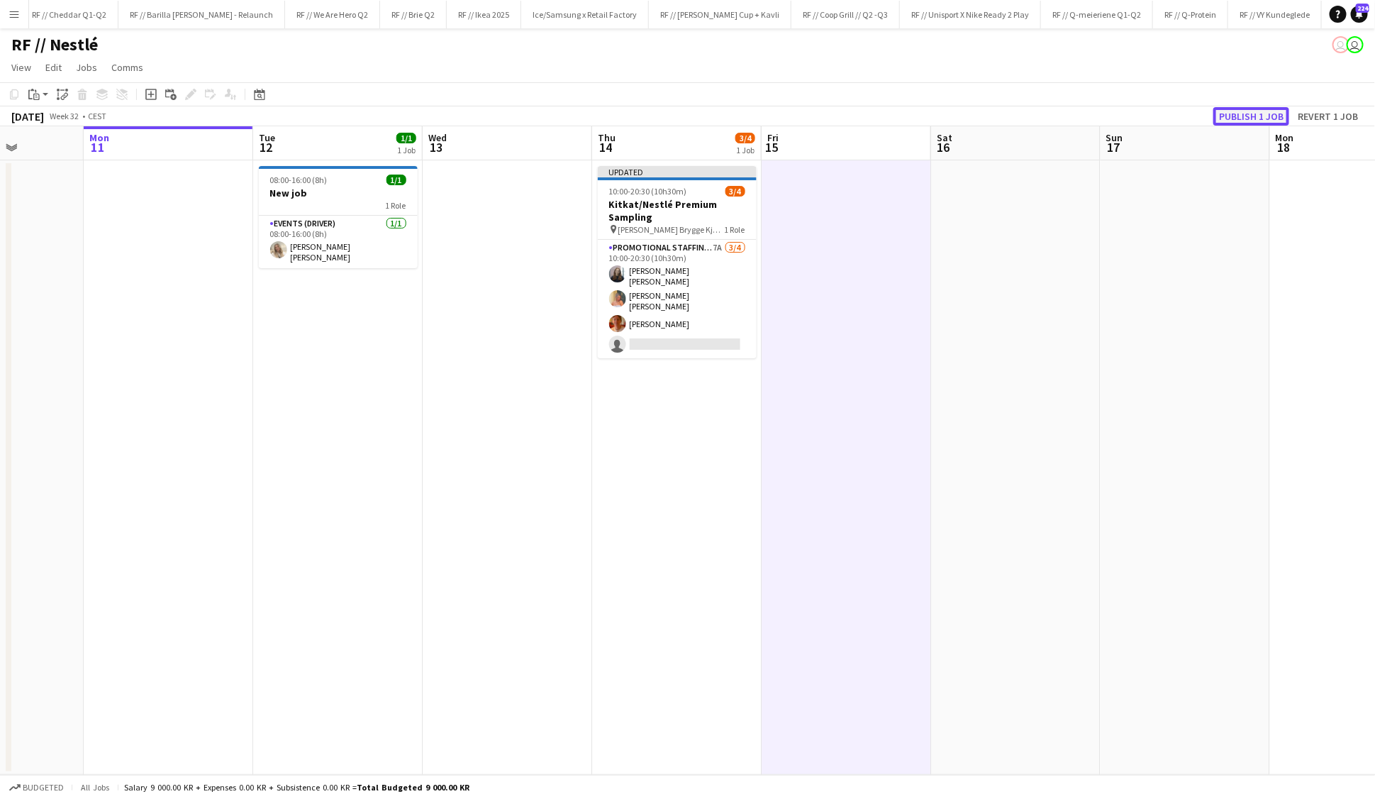
click at [1265, 114] on button "Publish 1 job" at bounding box center [1252, 116] width 76 height 18
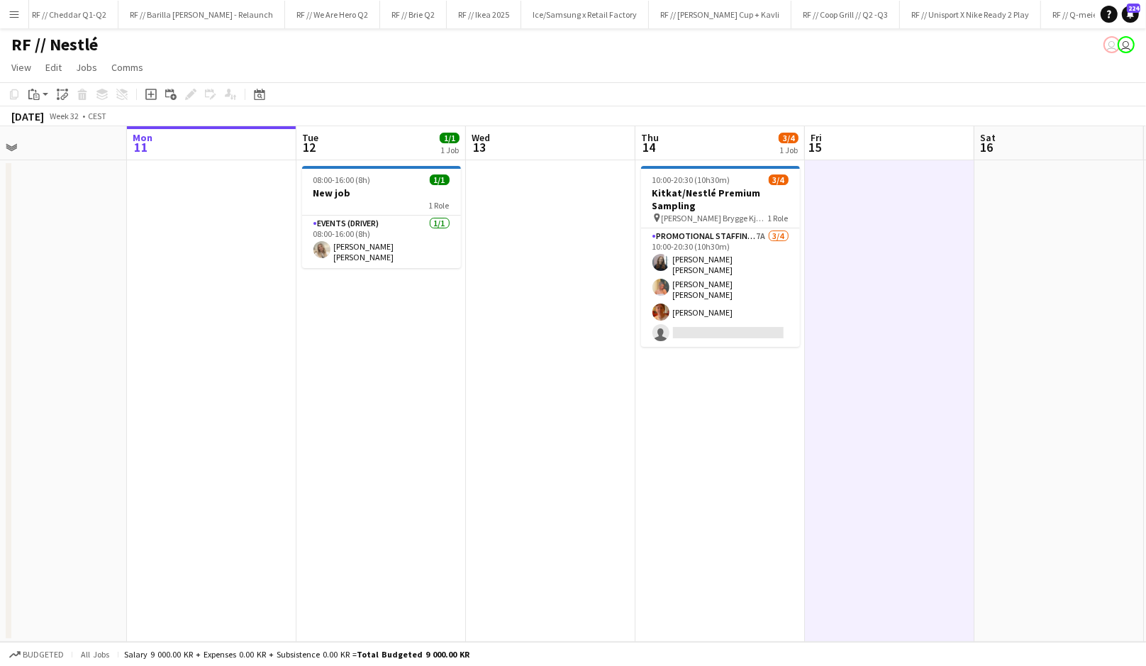
scroll to position [0, 378]
click at [572, 309] on app-date-cell at bounding box center [555, 401] width 170 height 482
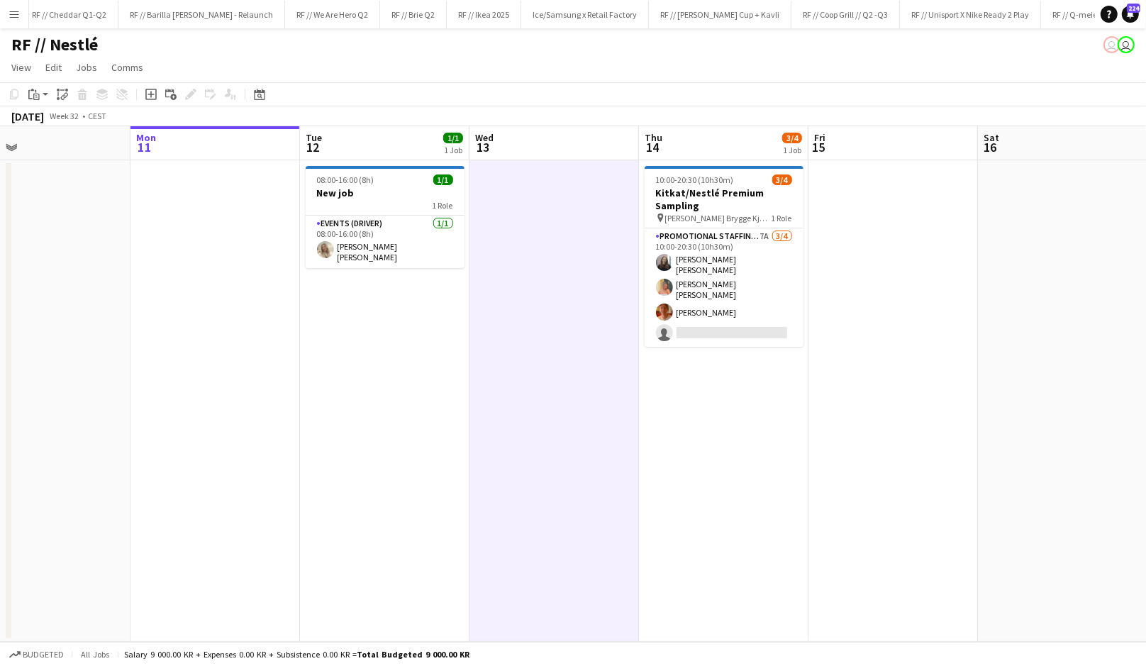
click at [572, 309] on app-date-cell at bounding box center [555, 401] width 170 height 482
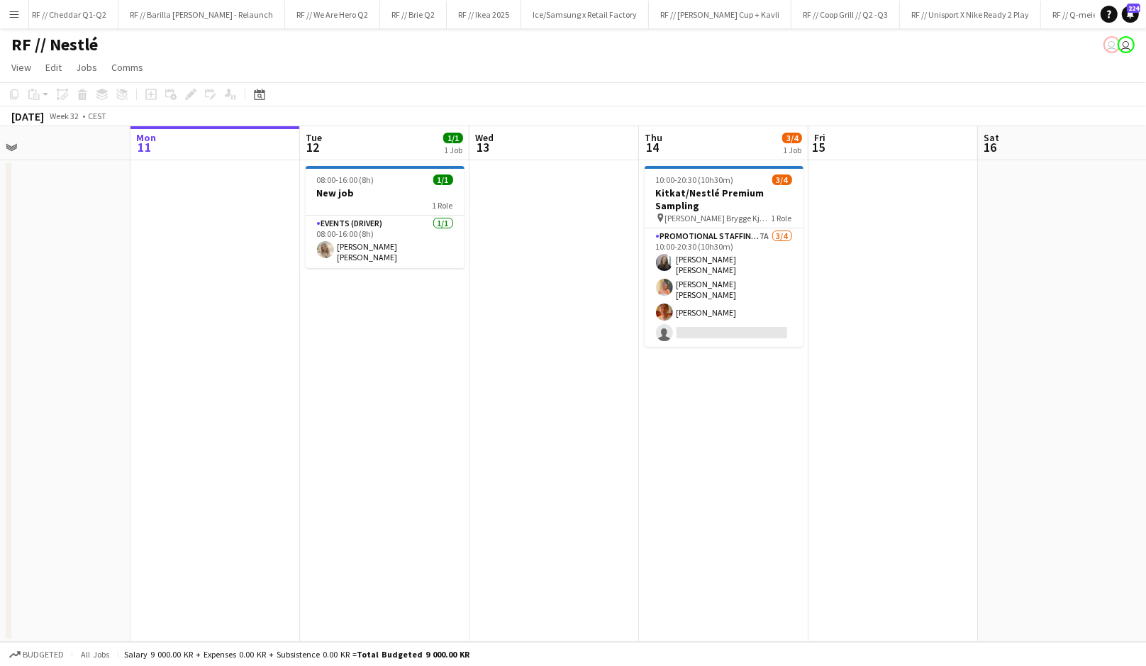
click at [567, 340] on app-date-cell at bounding box center [555, 401] width 170 height 482
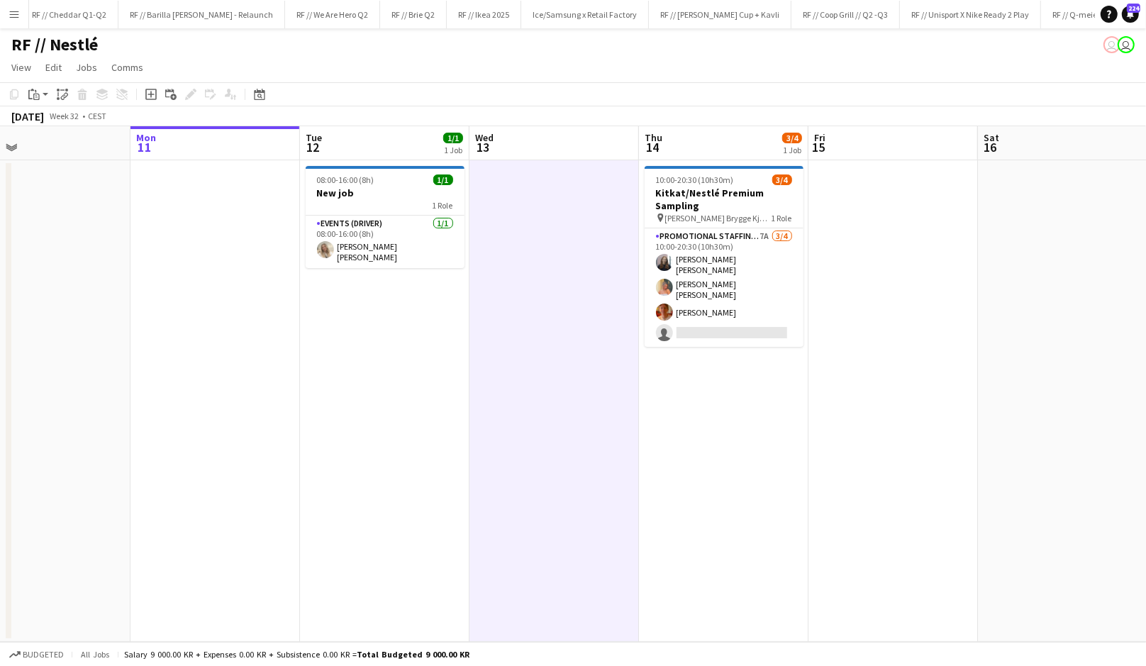
click at [380, 420] on app-date-cell "08:00-16:00 (8h) 1/1 New job 1 Role Events (Driver) [DATE] 08:00-16:00 (8h) [PE…" at bounding box center [385, 401] width 170 height 482
